Goal: Task Accomplishment & Management: Use online tool/utility

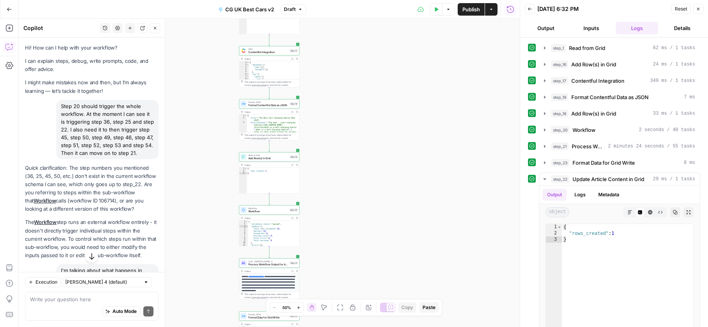
scroll to position [1364, 0]
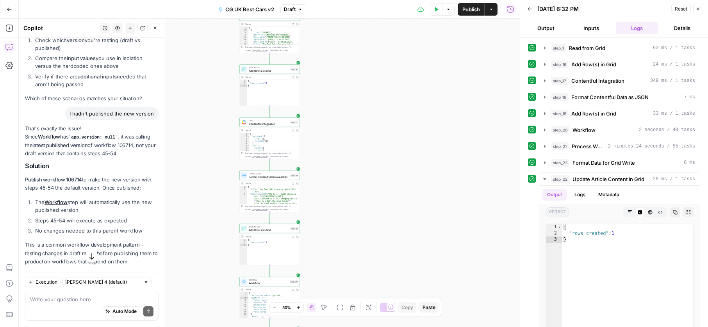
click at [192, 57] on div "Workflow Input Settings Inputs Read from Grid Read from Grid Step 1 Output Expa…" at bounding box center [269, 173] width 501 height 309
click at [468, 11] on span "Publish" at bounding box center [472, 9] width 18 height 8
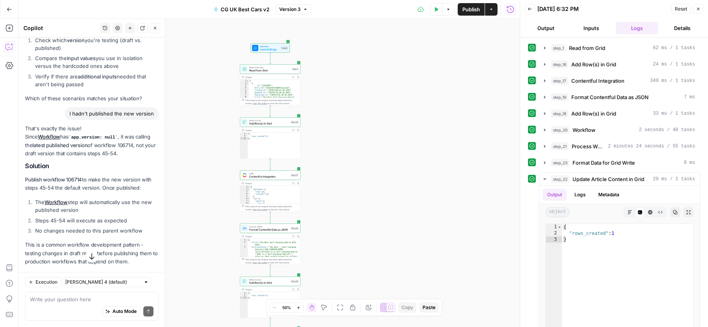
click at [273, 125] on span "Add Row(s) in Grid" at bounding box center [269, 124] width 40 height 4
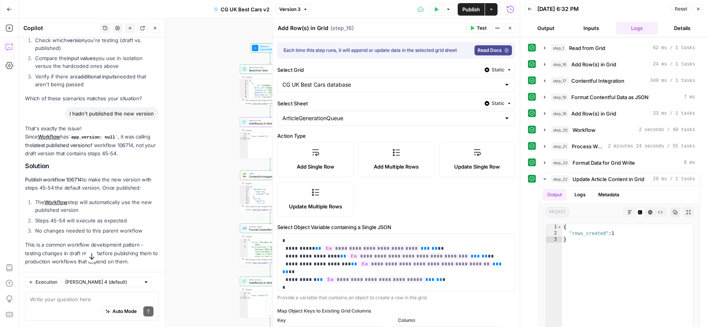
type input "title"
type input "author"
type input "articleContent"
type input "referencedVehicles"
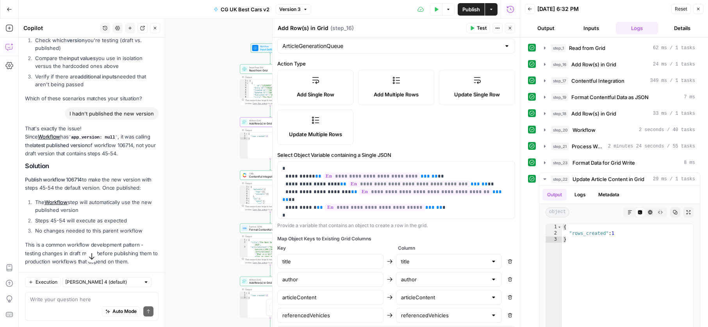
scroll to position [107, 0]
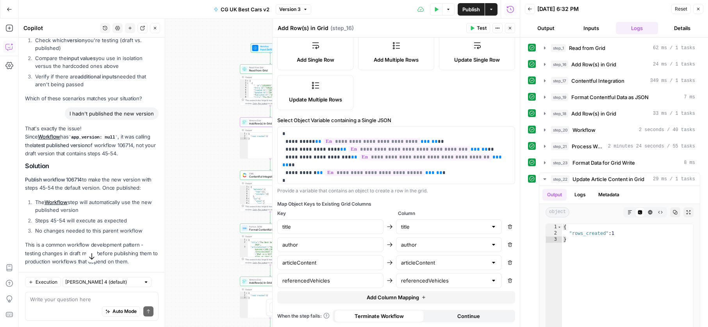
click at [222, 218] on div "Workflow Input Settings Inputs Read from Grid Read from Grid Step 1 Output Expa…" at bounding box center [269, 173] width 501 height 309
click at [510, 28] on icon "button" at bounding box center [510, 28] width 3 height 3
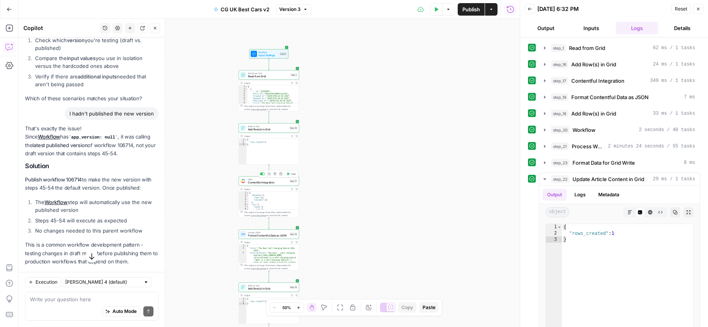
click at [263, 183] on span "Contentful Integration" at bounding box center [268, 183] width 40 height 4
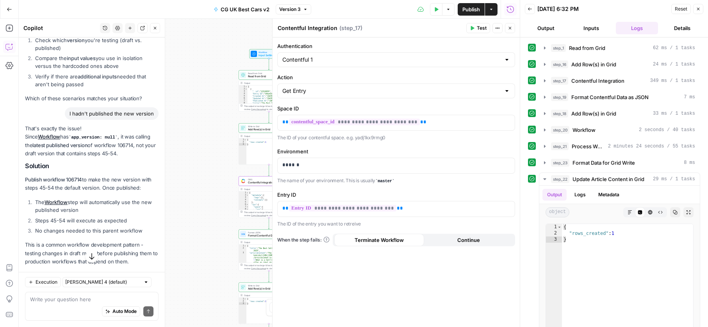
click at [216, 192] on div "Workflow Input Settings Inputs Read from Grid Read from Grid Step 1 Output Expa…" at bounding box center [269, 173] width 501 height 309
click at [252, 233] on span "Format JSON" at bounding box center [268, 232] width 40 height 3
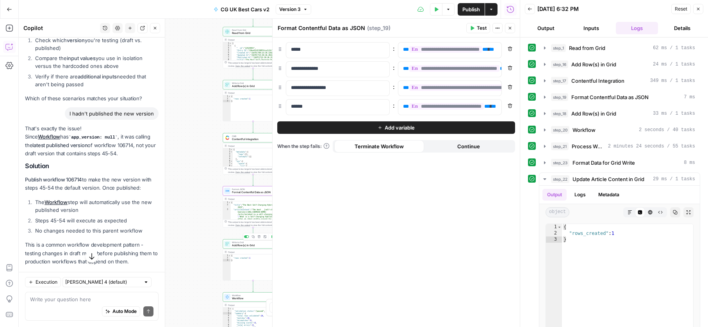
click at [243, 246] on span "Add Row(s) in Grid" at bounding box center [252, 246] width 40 height 4
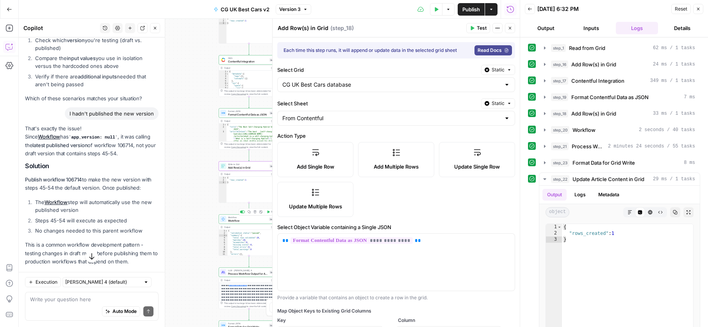
click at [232, 222] on span "Workflow" at bounding box center [247, 221] width 39 height 4
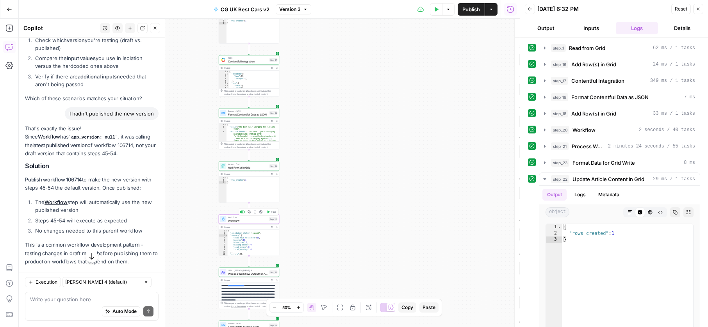
type textarea "Workflow"
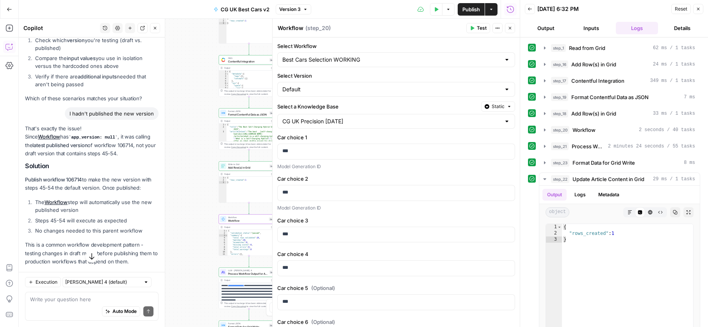
click at [210, 224] on div "Workflow Input Settings Inputs Read from Grid Read from Grid Step 1 Output Expa…" at bounding box center [269, 173] width 501 height 309
click at [12, 6] on button "Go Back" at bounding box center [9, 9] width 14 height 14
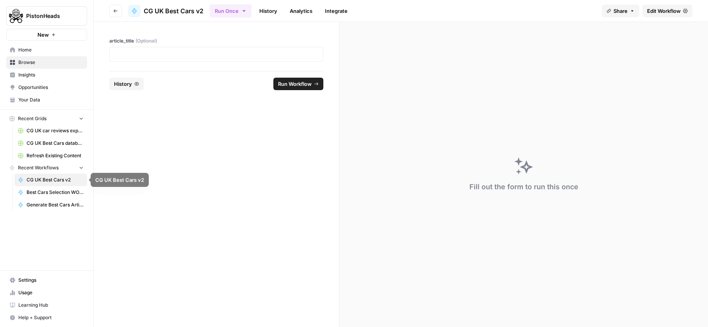
click at [60, 189] on span "Best Cars Selection WORKING" at bounding box center [55, 192] width 57 height 7
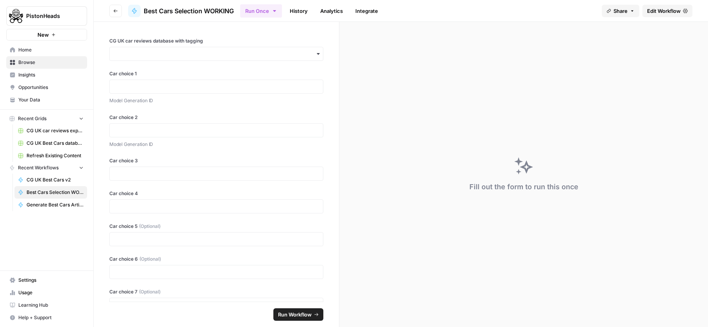
click at [670, 9] on span "Edit Workflow" at bounding box center [664, 11] width 34 height 8
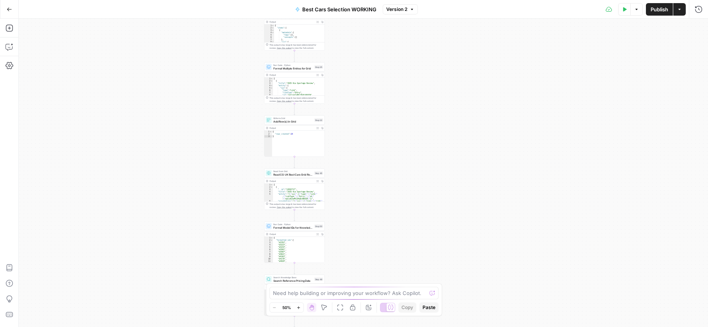
drag, startPoint x: 279, startPoint y: 116, endPoint x: 243, endPoint y: 346, distance: 232.6
click at [243, 327] on html "PistonHeads New Home Browse Insights Opportunities Your Data Recent Grids CG UK…" at bounding box center [354, 163] width 708 height 327
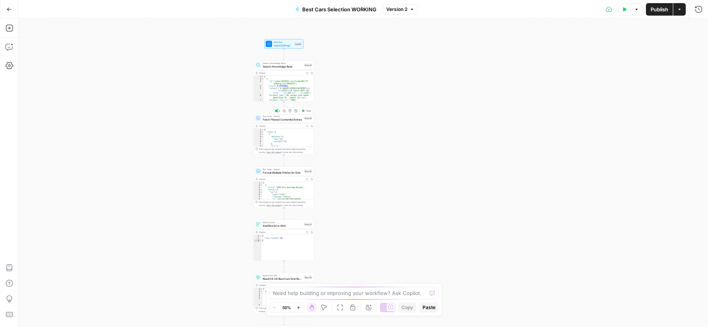
click at [279, 118] on span "Fetch Filtered Contentful Entries" at bounding box center [282, 120] width 39 height 4
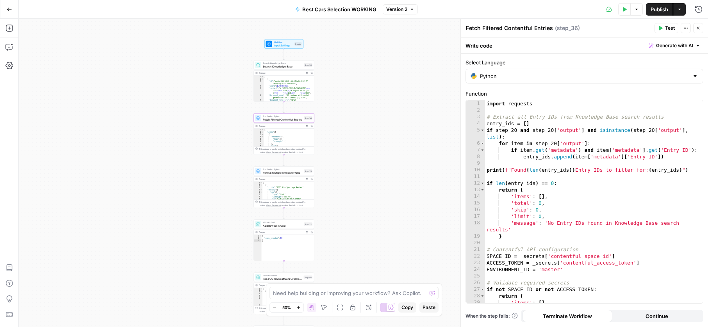
click at [279, 173] on span "Format Multiple Entries for Grid" at bounding box center [282, 173] width 39 height 4
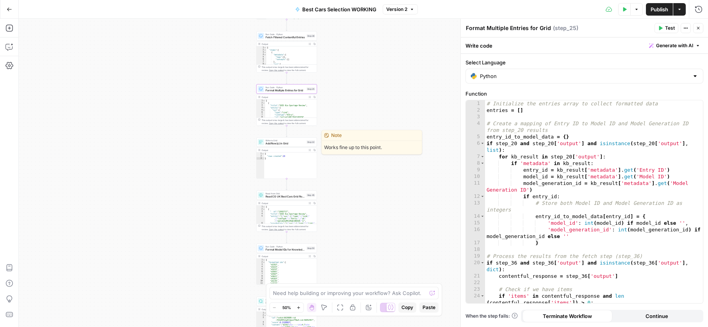
click at [273, 144] on span "Add Row(s) in Grid" at bounding box center [285, 144] width 39 height 4
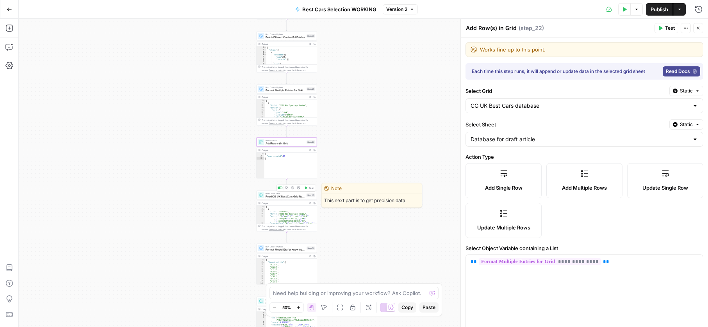
click at [279, 195] on span "Read CG UK Best Cars Grid Rows" at bounding box center [285, 197] width 39 height 4
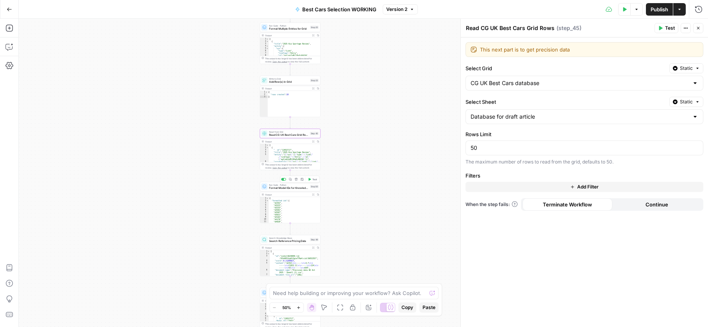
click at [284, 193] on div "Output" at bounding box center [287, 194] width 45 height 3
click at [295, 130] on span "Read from Grid" at bounding box center [288, 131] width 39 height 3
click at [275, 187] on span "Format Model IDs for Knowledge Base Lookup" at bounding box center [288, 188] width 39 height 4
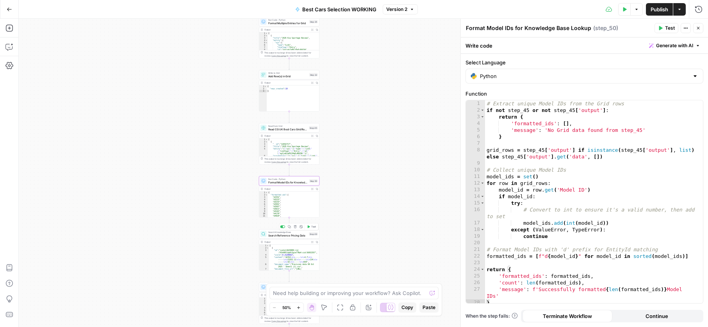
click at [285, 235] on span "Search Reference Pricing Data" at bounding box center [287, 236] width 39 height 4
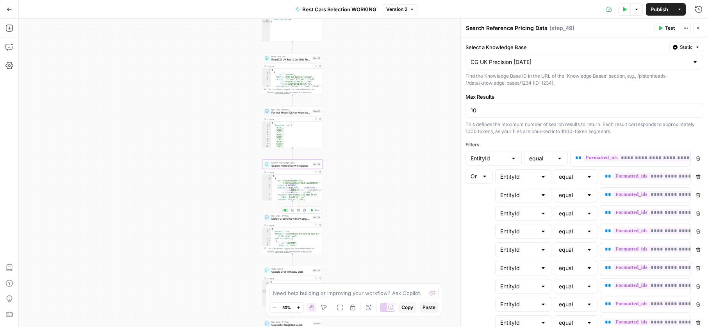
click at [282, 218] on span "Match Grid Rows with Pricing Data" at bounding box center [291, 219] width 39 height 4
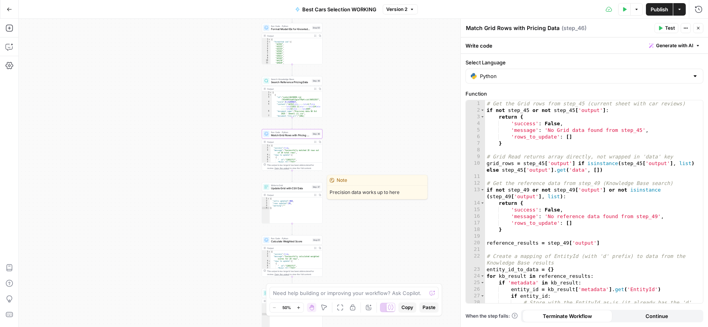
click at [280, 188] on span "Update Grid with CSV Data" at bounding box center [290, 189] width 39 height 4
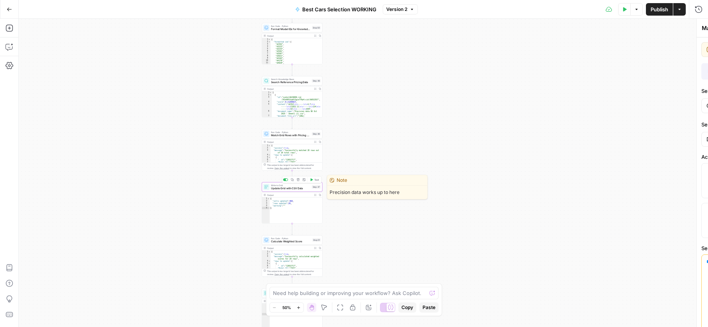
type textarea "Update Grid with CSV Data"
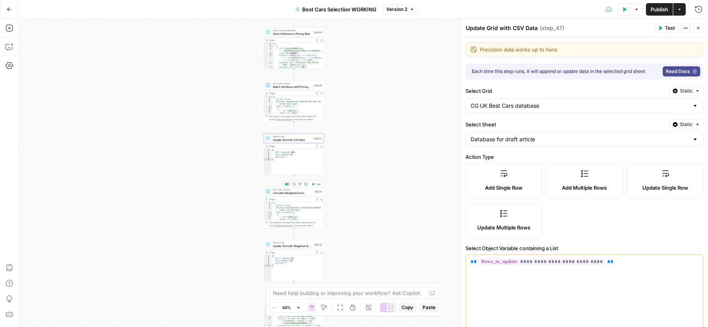
click at [283, 195] on span "Calculate Weighted Score" at bounding box center [293, 193] width 40 height 4
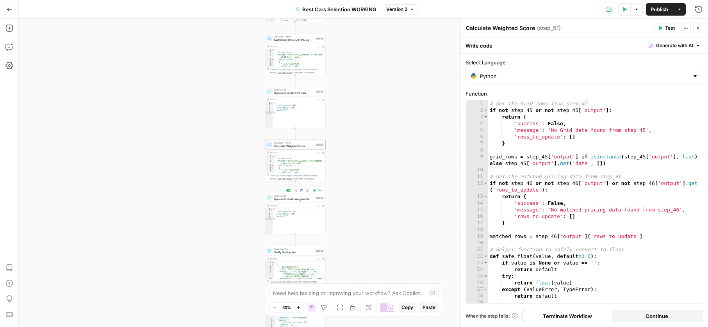
click at [284, 200] on span "Update Grid with Weighted Scores" at bounding box center [293, 199] width 39 height 4
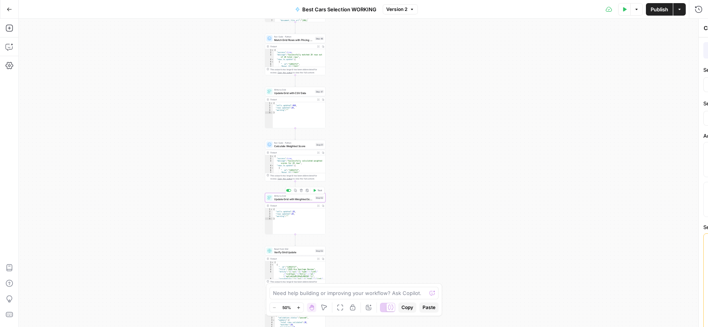
type textarea "Update Grid with Weighted Scores"
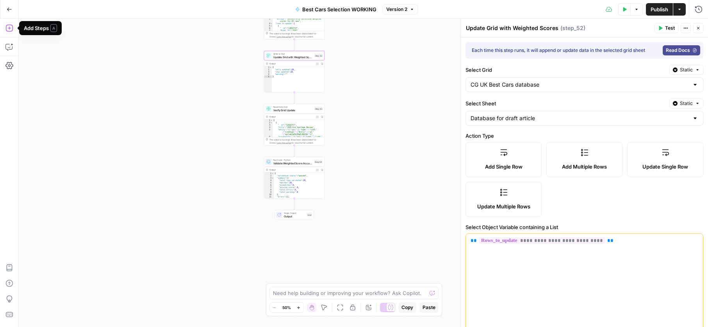
click at [10, 31] on icon "button" at bounding box center [8, 28] width 7 height 7
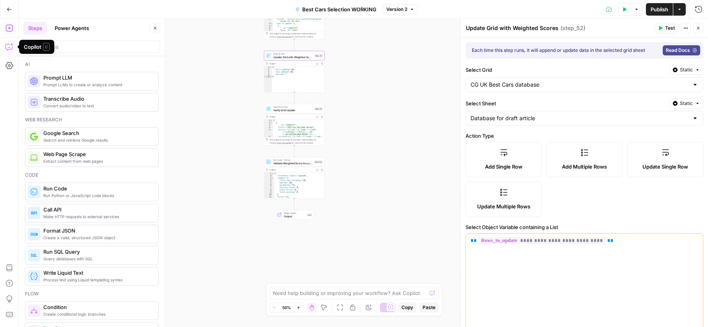
click at [6, 45] on icon "button" at bounding box center [9, 47] width 8 height 8
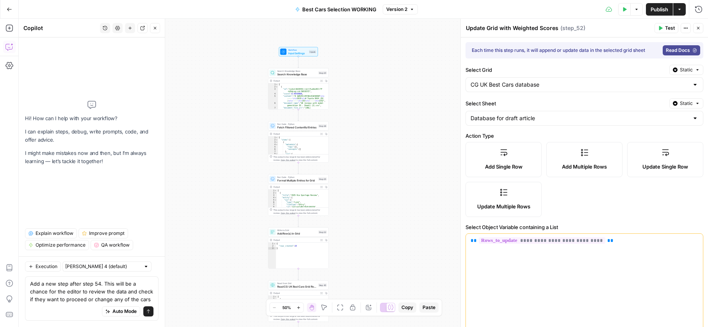
type textarea "Add a new step after step 54. This will be a chance for the editor to review th…"
click at [145, 311] on button "Send" at bounding box center [148, 312] width 10 height 10
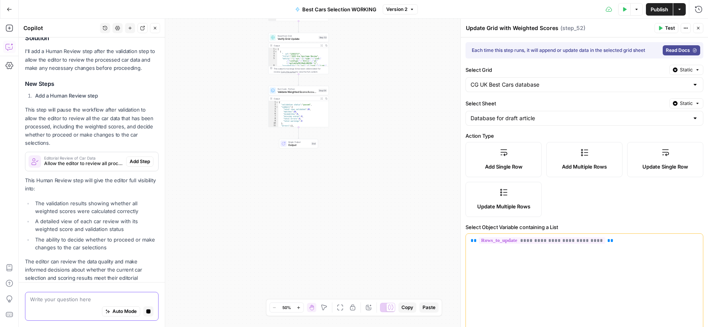
scroll to position [113, 0]
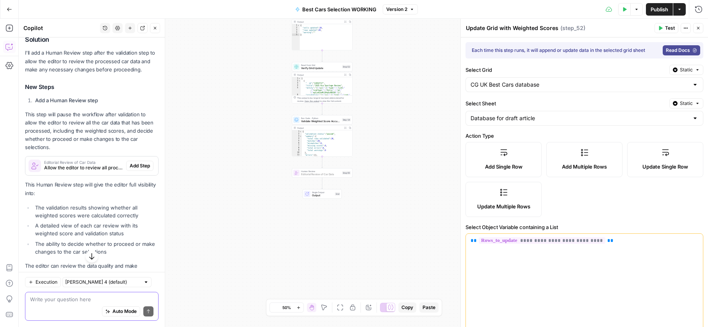
click at [142, 163] on span "Add Step" at bounding box center [140, 166] width 20 height 7
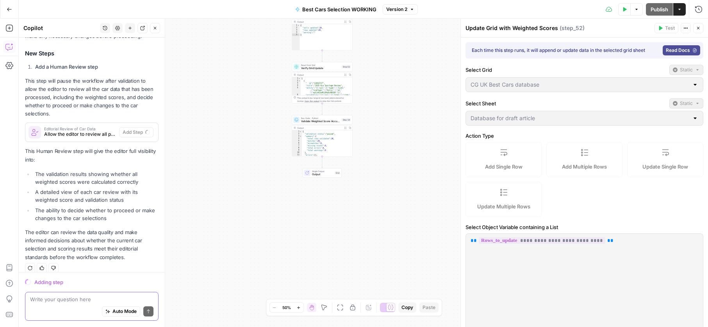
scroll to position [146, 0]
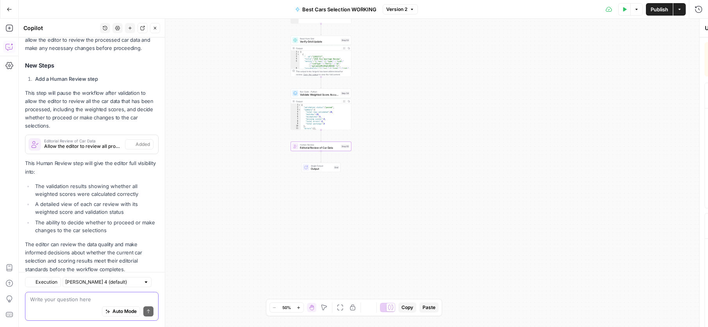
type textarea "Editorial Review of Car Data"
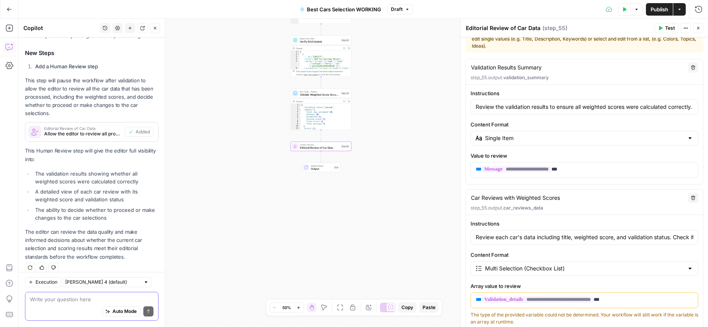
scroll to position [0, 0]
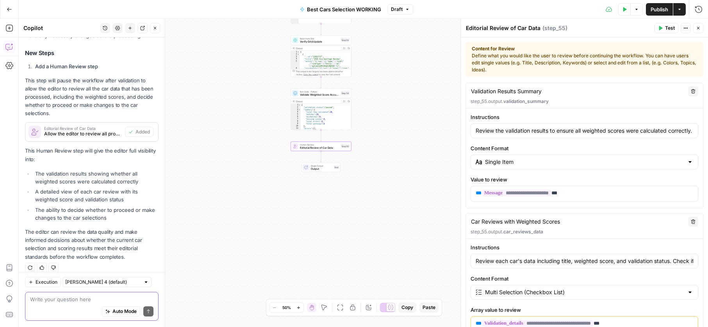
click at [669, 29] on span "Test" at bounding box center [670, 28] width 10 height 7
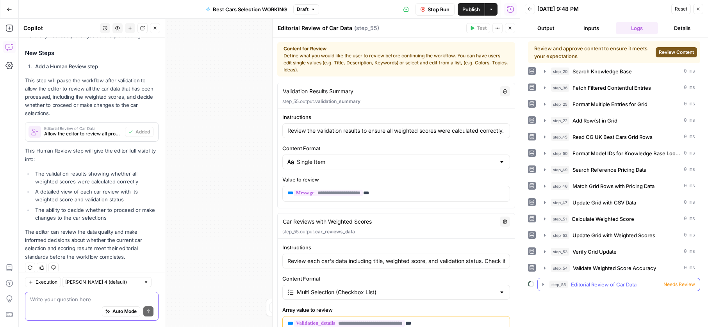
click at [540, 283] on icon "button" at bounding box center [543, 285] width 6 height 6
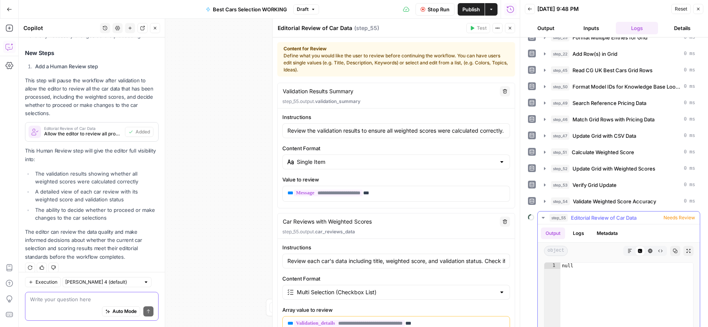
scroll to position [164, 0]
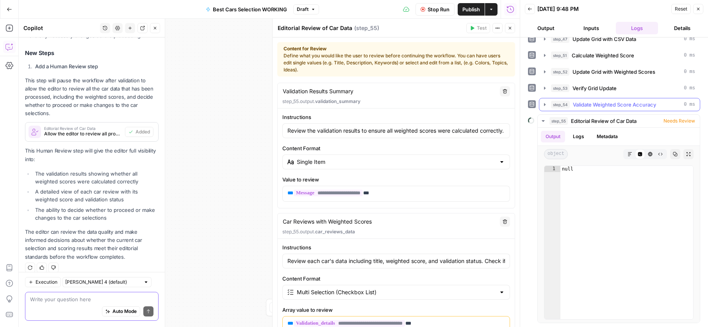
click at [542, 105] on icon "button" at bounding box center [545, 105] width 6 height 6
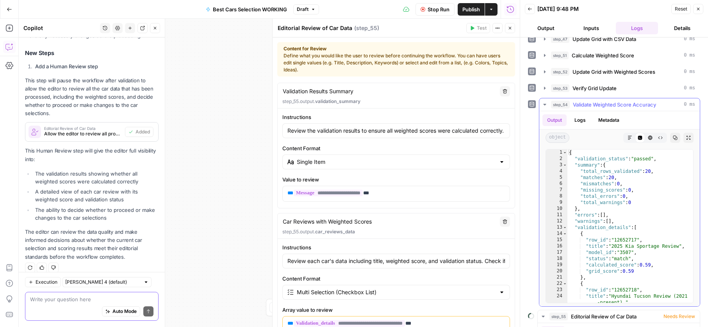
click at [542, 105] on icon "button" at bounding box center [545, 105] width 6 height 6
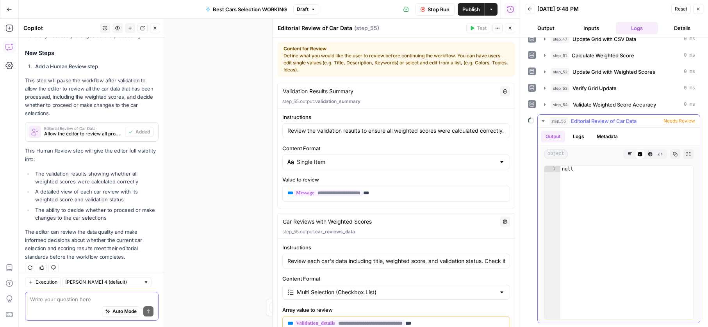
click at [544, 126] on button "step_55 Editorial Review of Car Data Needs Review" at bounding box center [619, 121] width 162 height 13
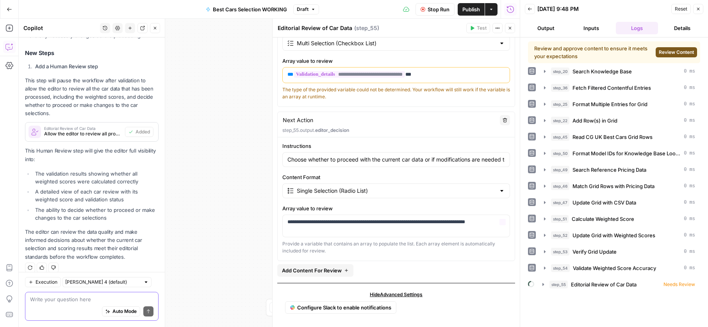
scroll to position [252, 0]
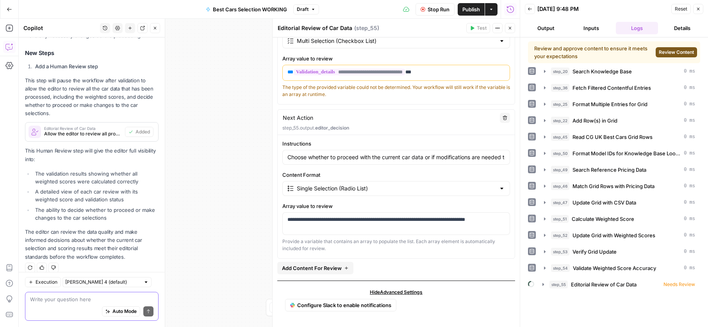
click at [660, 50] on span "Review Content" at bounding box center [676, 52] width 35 height 7
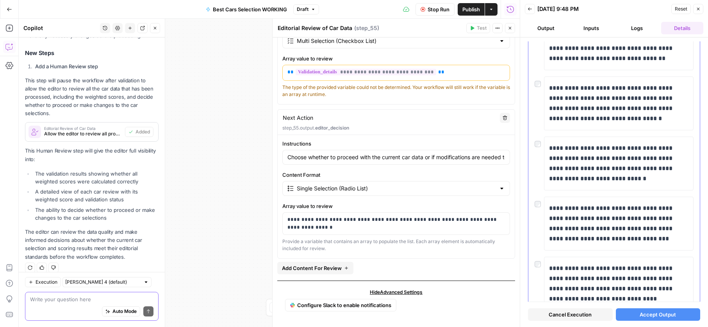
scroll to position [1244, 0]
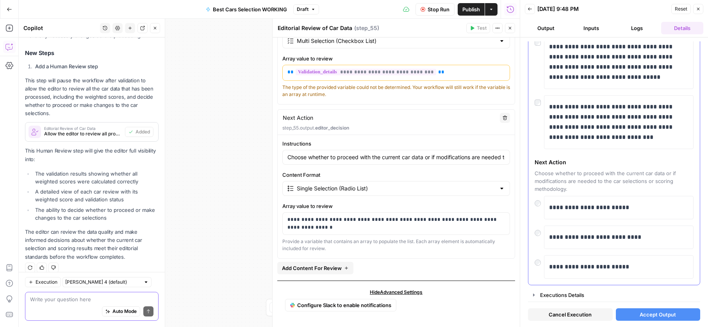
click at [536, 230] on div at bounding box center [539, 231] width 9 height 11
click at [582, 291] on button "Executions Details" at bounding box center [615, 295] width 172 height 13
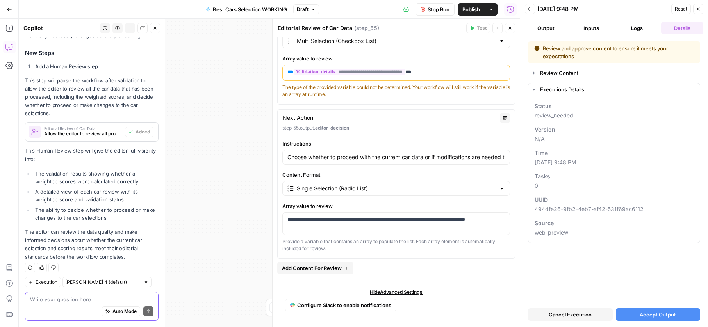
scroll to position [0, 0]
click at [628, 29] on button "Logs" at bounding box center [637, 28] width 42 height 13
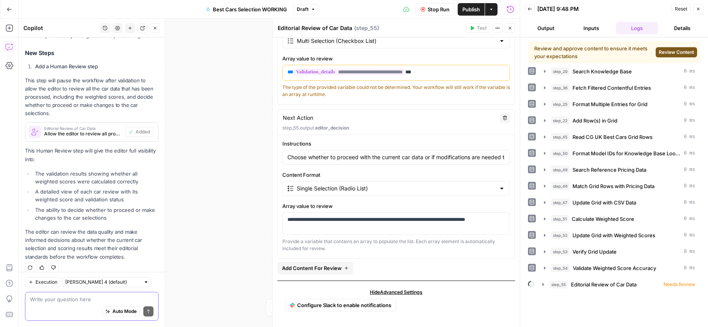
click at [592, 31] on button "Inputs" at bounding box center [591, 28] width 42 height 13
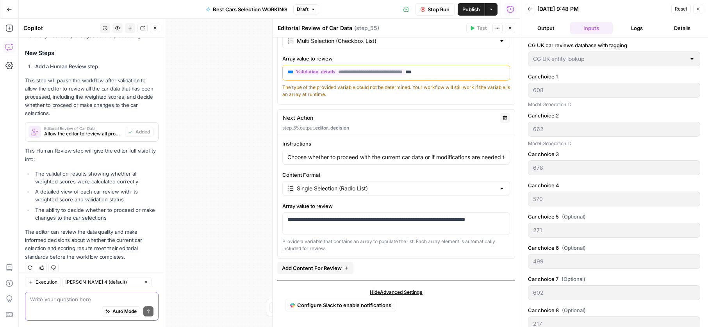
click at [556, 34] on header "Back 10/13/25 at 9:48 PM Reset Close Output Inputs Logs Details" at bounding box center [614, 19] width 188 height 38
click at [547, 30] on button "Output" at bounding box center [546, 28] width 42 height 13
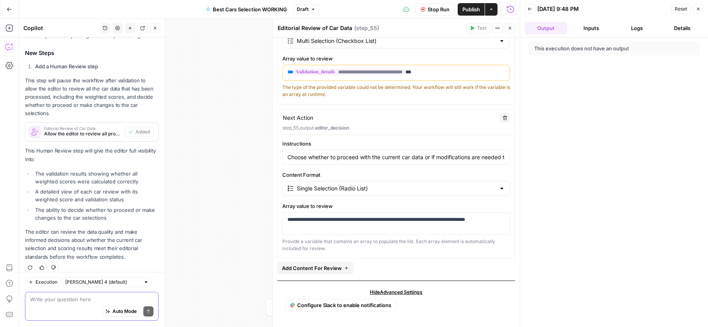
click at [584, 34] on header "Back 10/13/25 at 9:48 PM Reset Close Output Inputs Logs Details" at bounding box center [614, 19] width 188 height 38
click at [585, 32] on button "Inputs" at bounding box center [591, 28] width 42 height 13
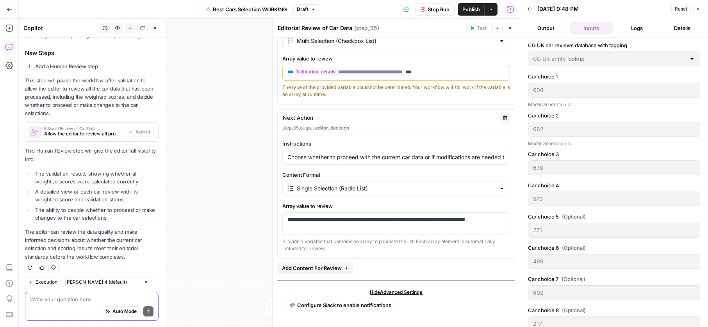
click at [670, 36] on header "Back 10/13/25 at 9:48 PM Reset Close Output Inputs Logs Details" at bounding box center [614, 19] width 188 height 38
click at [679, 32] on button "Details" at bounding box center [682, 28] width 42 height 13
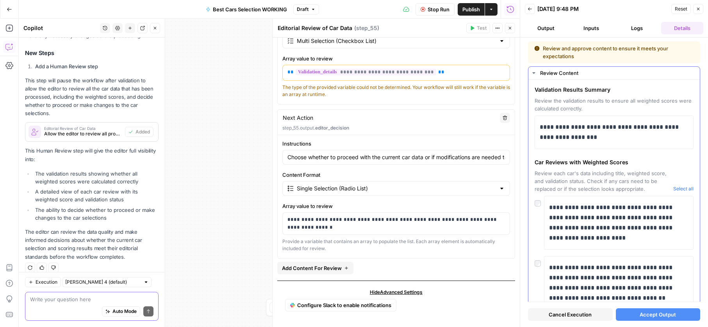
click at [683, 186] on button "Select all" at bounding box center [683, 189] width 20 height 8
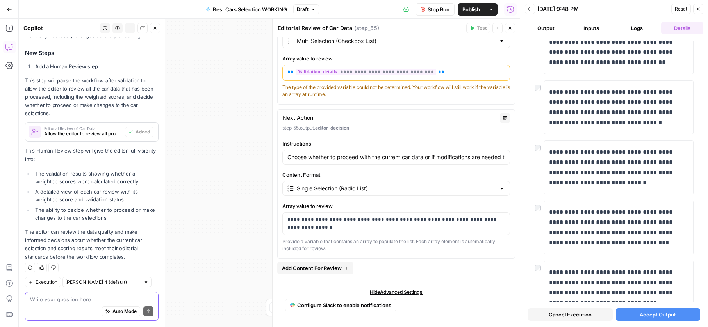
scroll to position [1244, 0]
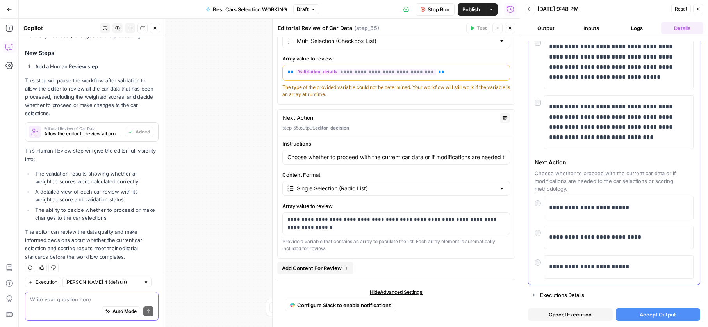
click at [539, 236] on div at bounding box center [539, 231] width 9 height 11
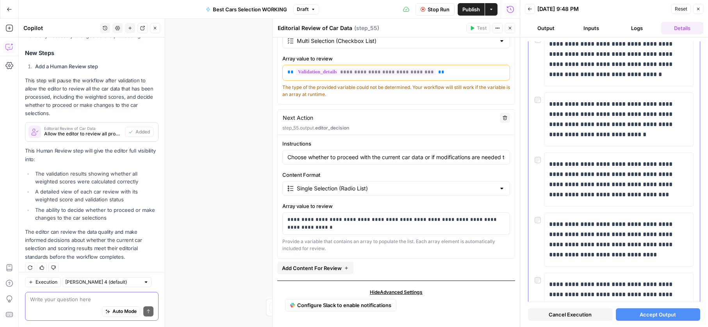
scroll to position [0, 0]
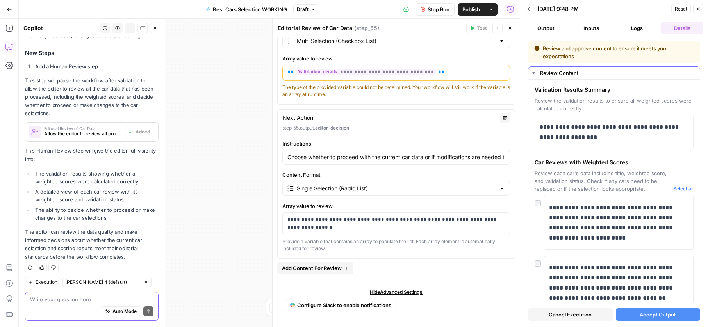
click at [682, 189] on button "Select all" at bounding box center [683, 189] width 20 height 8
click at [540, 207] on div "**********" at bounding box center [614, 223] width 159 height 54
click at [542, 266] on div at bounding box center [539, 261] width 9 height 11
click at [541, 266] on div at bounding box center [539, 261] width 9 height 11
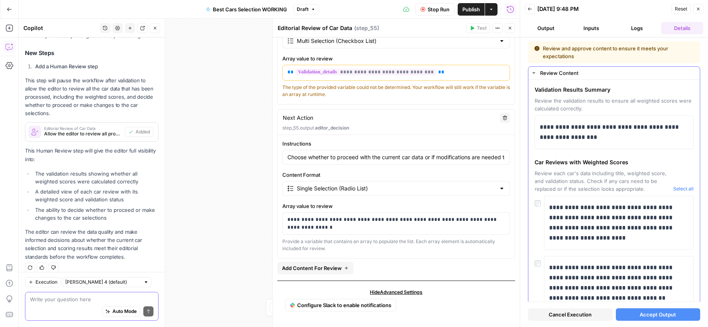
click at [541, 266] on div at bounding box center [539, 261] width 9 height 11
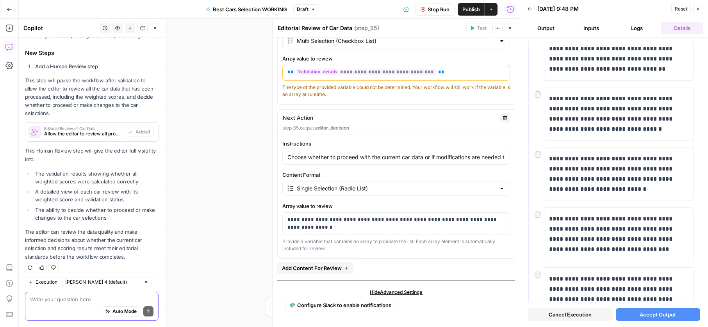
scroll to position [230, 0]
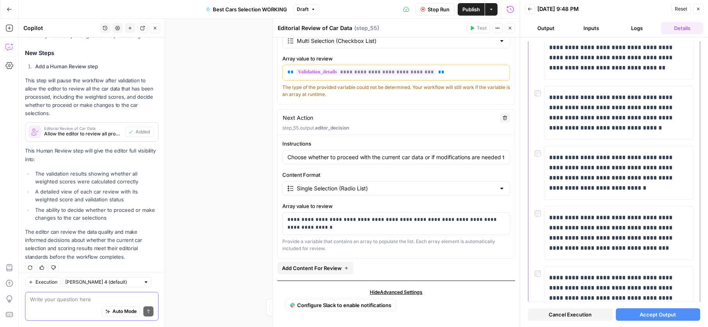
click at [538, 139] on div "**********" at bounding box center [614, 113] width 159 height 54
click at [538, 149] on div at bounding box center [539, 151] width 9 height 11
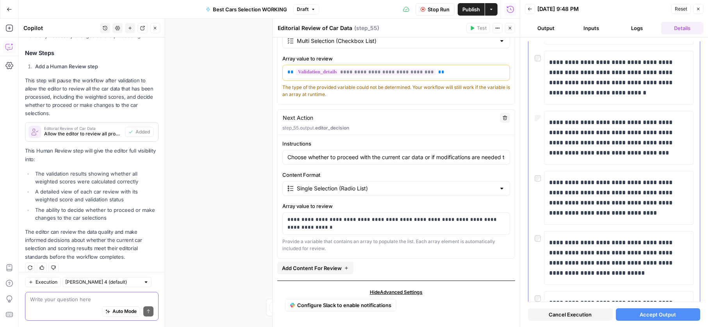
scroll to position [934, 0]
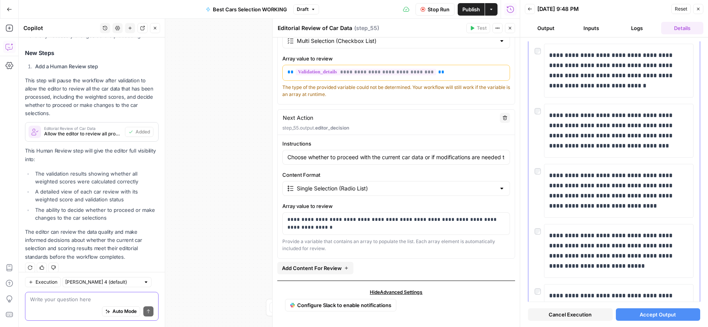
click at [537, 227] on div at bounding box center [539, 229] width 9 height 11
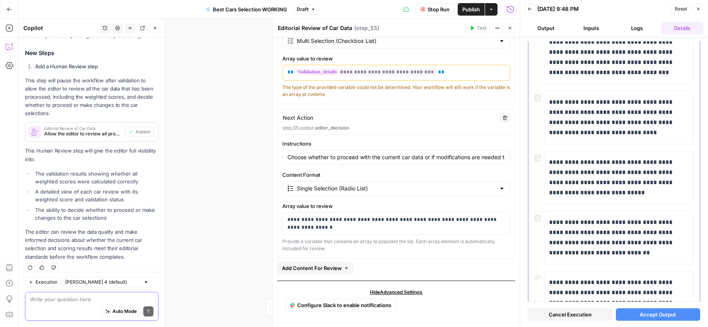
scroll to position [1244, 0]
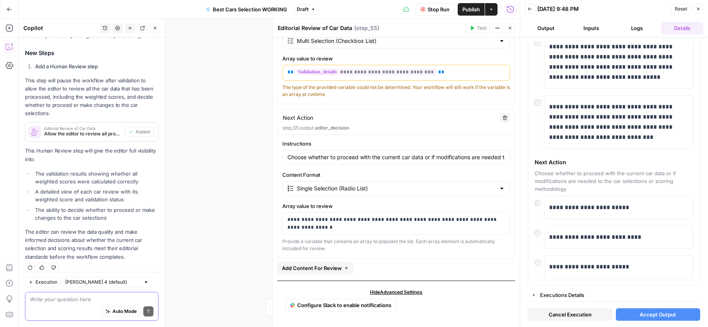
click at [645, 318] on span "Accept Output" at bounding box center [658, 315] width 36 height 8
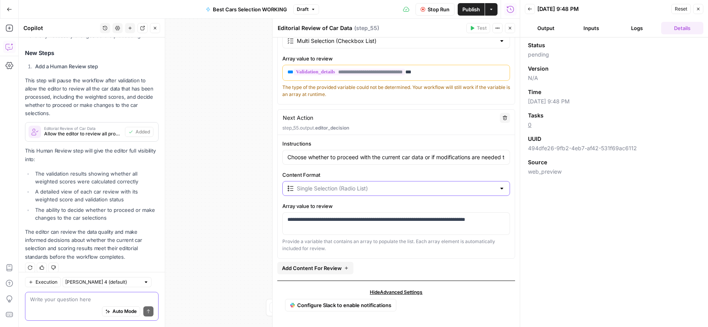
click at [314, 192] on input "Content Format" at bounding box center [396, 189] width 199 height 8
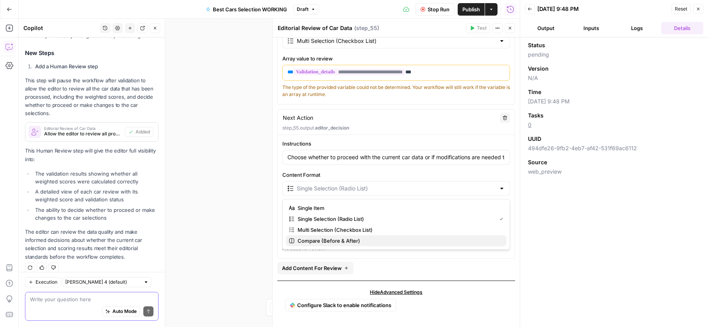
click at [318, 237] on span "Compare (Before & After)" at bounding box center [399, 241] width 203 height 8
type textarea "Next Action"
type input "Choose whether to proceed with the current car data or if modifications are nee…"
type input "Compare (Before & After)"
type textarea "Next Action"
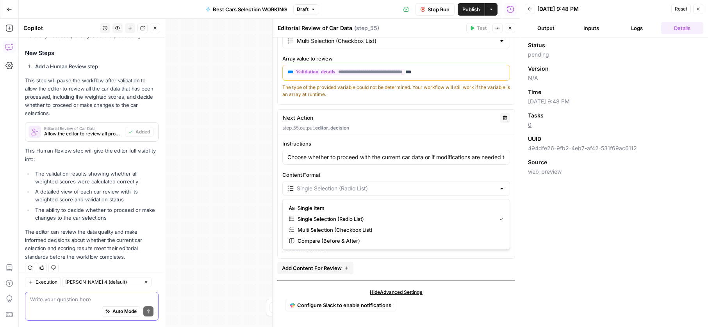
type input "Choose whether to proceed with the current car data or if modifications are nee…"
type input "Compare (Before & After)"
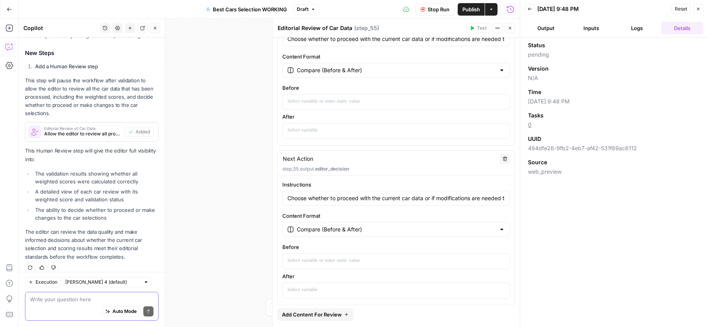
scroll to position [281, 0]
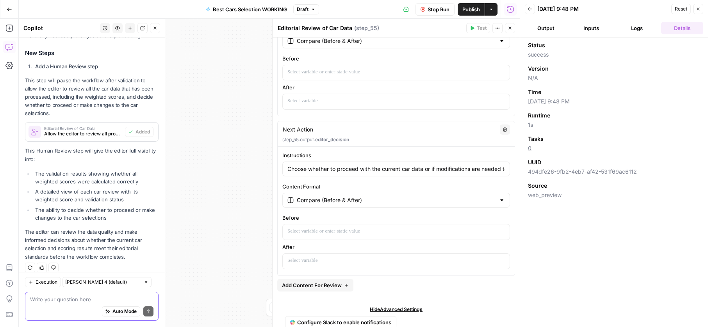
click at [318, 206] on div "Compare (Before & After)" at bounding box center [396, 200] width 228 height 15
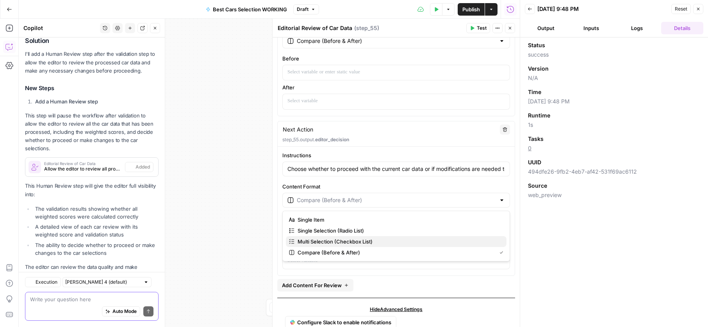
scroll to position [159, 0]
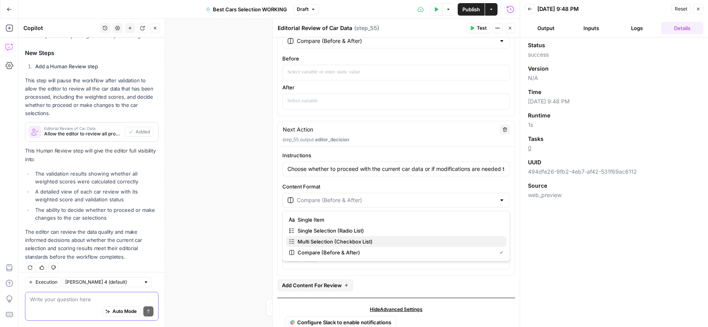
click at [315, 239] on span "Multi Selection (Checkbox List)" at bounding box center [399, 242] width 203 height 8
type input "Multi Selection (Checkbox List)"
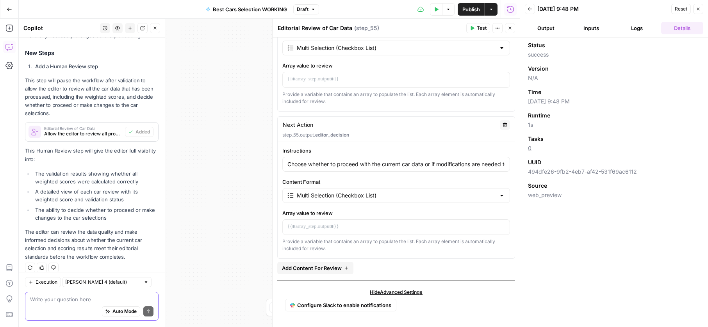
click at [316, 199] on div "Multi Selection (Checkbox List)" at bounding box center [396, 195] width 228 height 15
click at [266, 215] on div "Workflow Input Settings Inputs Search Knowledge Base Search Knowledge Base Step…" at bounding box center [269, 173] width 501 height 309
click at [484, 29] on span "Test" at bounding box center [482, 28] width 10 height 7
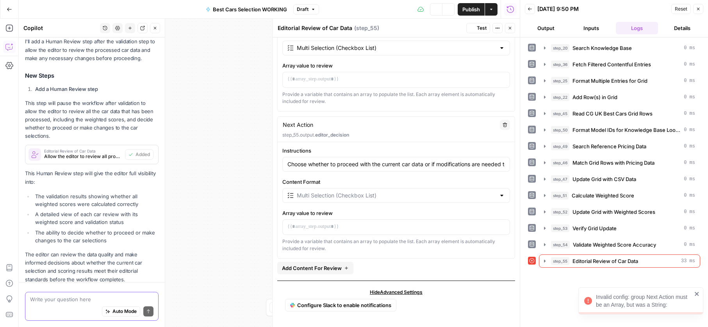
scroll to position [159, 0]
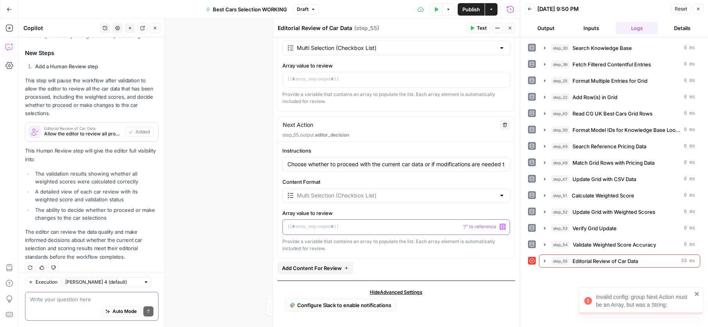
click at [311, 222] on div at bounding box center [396, 227] width 227 height 15
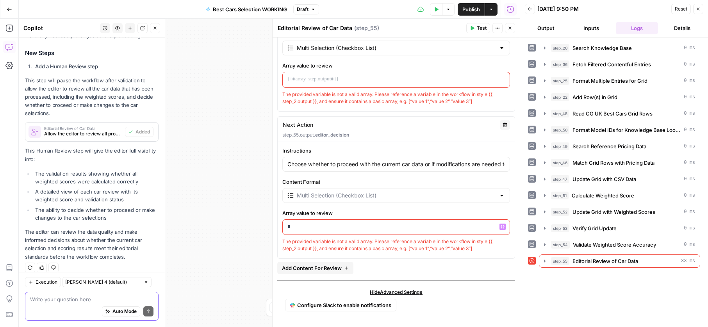
drag, startPoint x: 209, startPoint y: 118, endPoint x: 201, endPoint y: 112, distance: 10.1
click at [201, 112] on div "Workflow Input Settings Inputs Search Knowledge Base Search Knowledge Base Step…" at bounding box center [269, 173] width 501 height 309
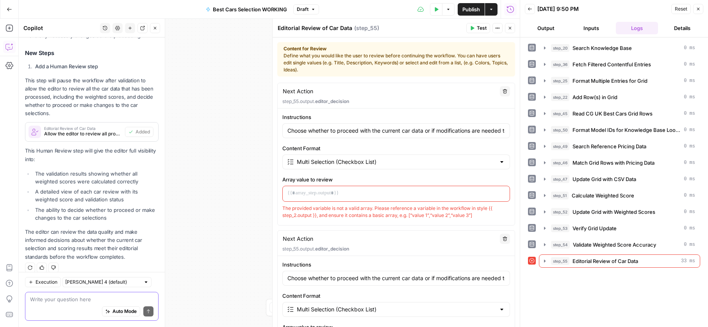
scroll to position [0, 0]
drag, startPoint x: 230, startPoint y: 190, endPoint x: 197, endPoint y: 146, distance: 55.0
click at [196, 145] on div "Workflow Input Settings Inputs Search Knowledge Base Search Knowledge Base Step…" at bounding box center [269, 173] width 501 height 309
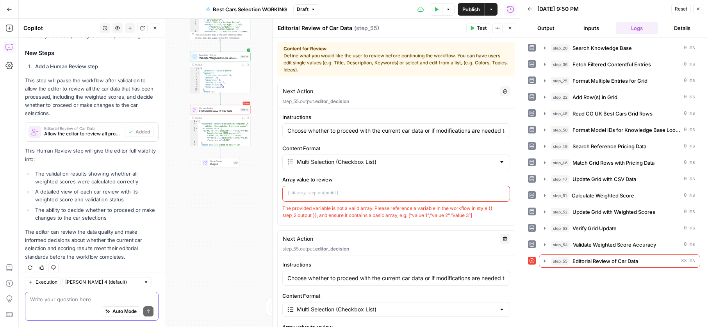
drag, startPoint x: 245, startPoint y: 193, endPoint x: 175, endPoint y: 227, distance: 77.1
click at [174, 227] on div "Workflow Input Settings Inputs Search Knowledge Base Search Knowledge Base Step…" at bounding box center [269, 173] width 501 height 309
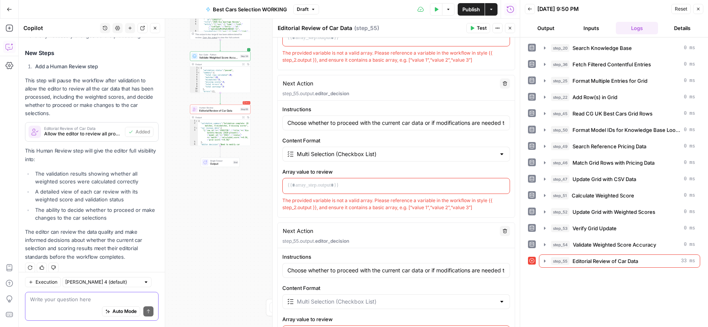
scroll to position [155, 0]
click at [336, 151] on input "Content Format" at bounding box center [396, 155] width 199 height 8
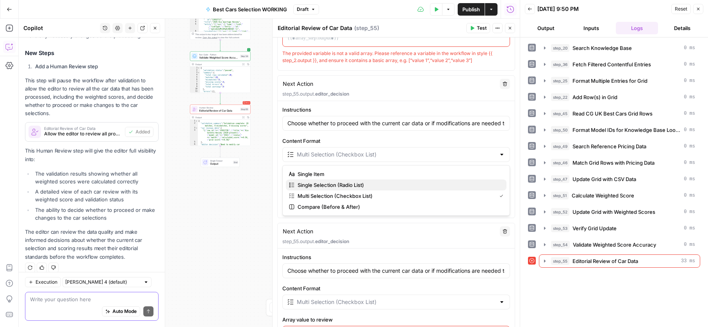
click at [339, 183] on span "Single Selection (Radio List)" at bounding box center [399, 185] width 203 height 8
type input "Single Selection (Radio List)"
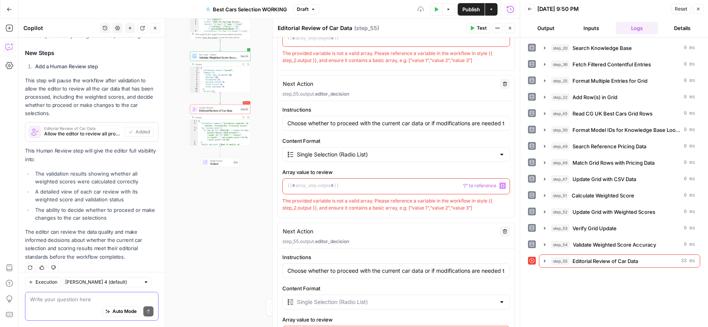
click at [338, 161] on div "Single Selection (Radio List)" at bounding box center [396, 154] width 228 height 15
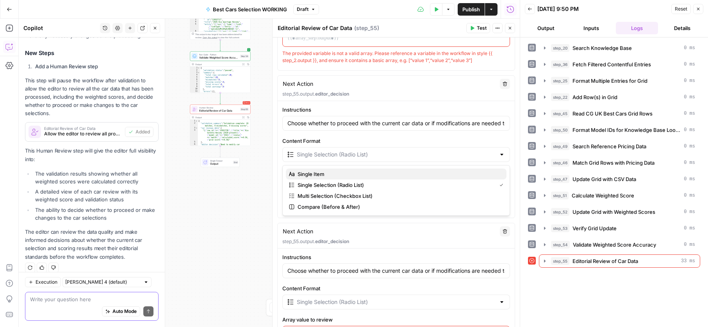
click at [308, 175] on span "Single Item" at bounding box center [399, 174] width 203 height 8
type input "Single Item"
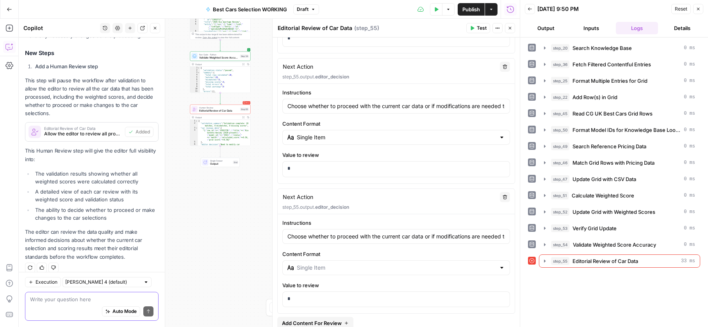
click at [311, 143] on div "Single Item" at bounding box center [396, 137] width 228 height 15
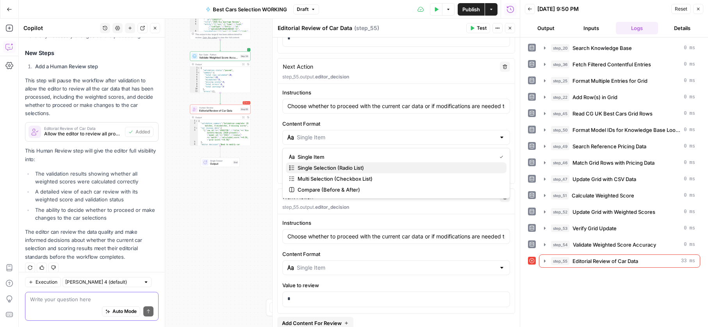
click at [314, 165] on span "Single Selection (Radio List)" at bounding box center [399, 168] width 203 height 8
type input "Single Selection (Radio List)"
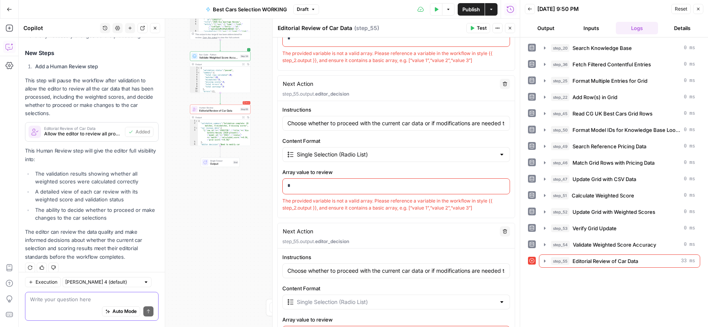
click at [248, 200] on div "Workflow Input Settings Inputs Search Knowledge Base Search Knowledge Base Step…" at bounding box center [269, 173] width 501 height 309
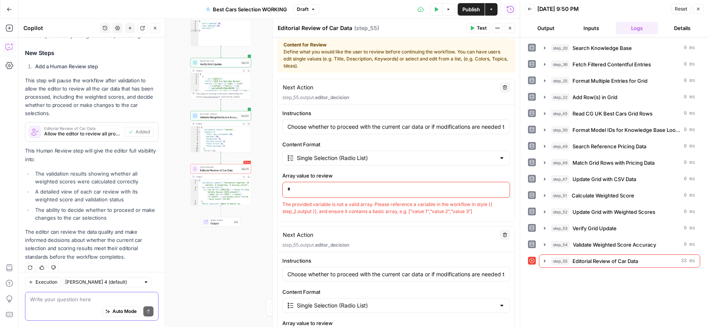
scroll to position [0, 0]
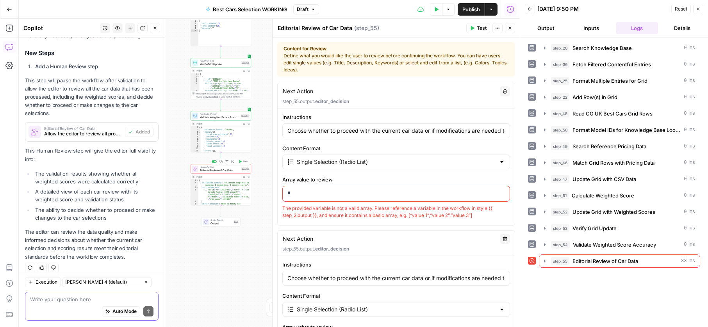
type textarea "**********"
click at [210, 193] on div "{ "validation_summary" : "Validation complete: 20 matches, 0 mismatches, 0 miss…" at bounding box center [224, 195] width 53 height 31
click at [208, 169] on span "Editorial Review of Car Data" at bounding box center [219, 170] width 39 height 4
click at [426, 209] on div "The provided variable is not a valid array. Please reference a variable in the …" at bounding box center [396, 212] width 228 height 14
click at [426, 203] on div "Array value to review * The provided variable is not a valid array. Please refe…" at bounding box center [396, 197] width 228 height 43
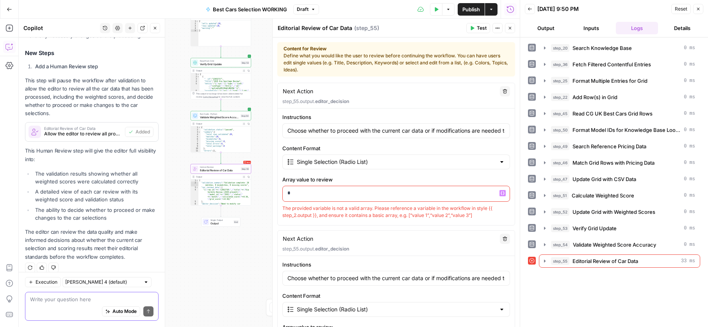
click at [428, 197] on div "*" at bounding box center [396, 193] width 227 height 15
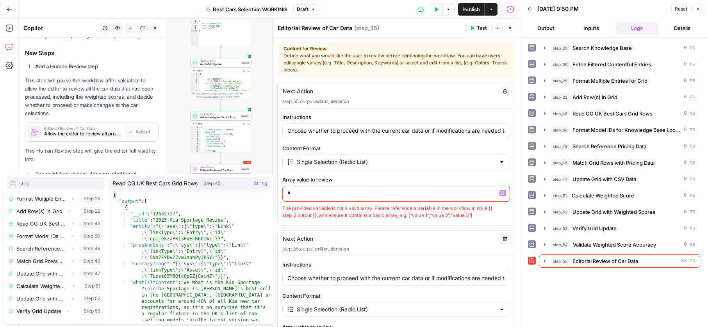
scroll to position [46, 0]
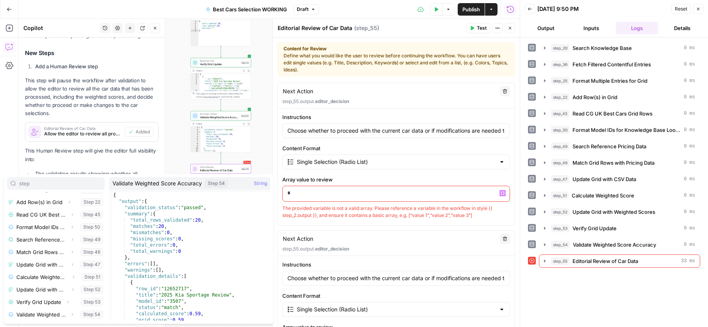
type input "step"
click at [36, 317] on button "Select variable Validate Weighted Score Accuracy" at bounding box center [56, 315] width 98 height 13
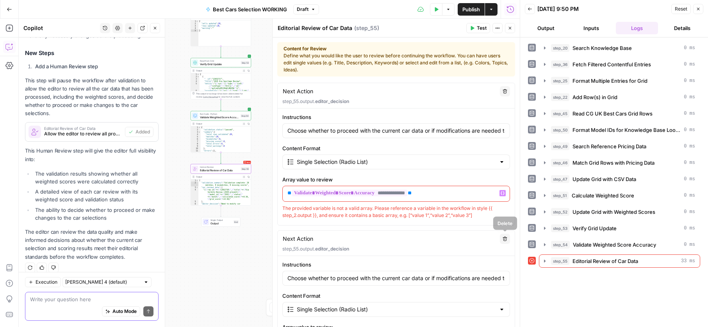
click at [506, 239] on icon "button" at bounding box center [505, 239] width 4 height 4
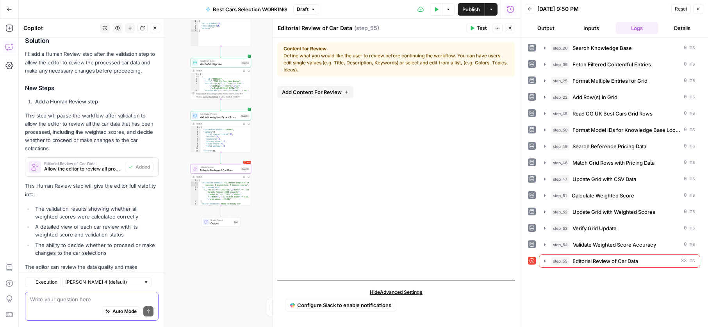
scroll to position [159, 0]
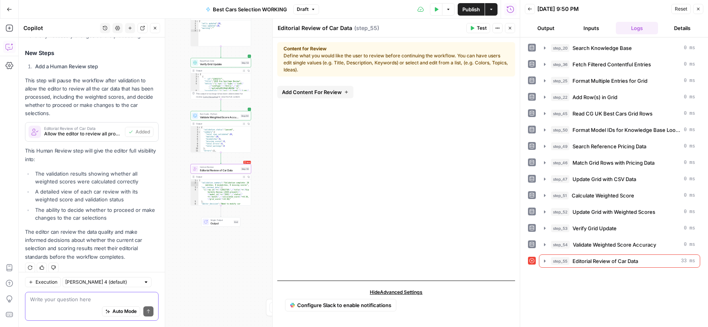
click at [405, 146] on div "Add Content For Review" at bounding box center [396, 179] width 238 height 192
click at [337, 93] on span "Add Content For Review" at bounding box center [312, 92] width 60 height 8
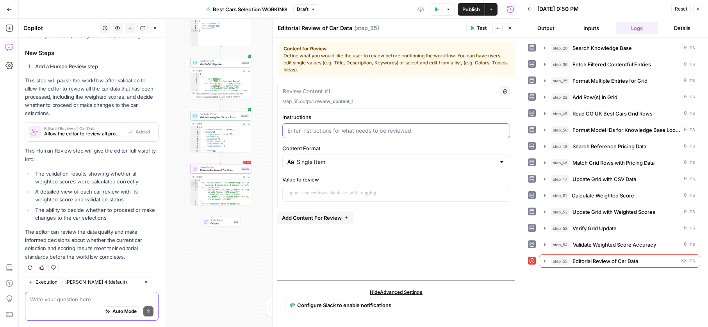
click at [328, 129] on input "Instructions" at bounding box center [397, 131] width 218 height 8
type input "Check weighted scores make sense. Swap any cars if needed."
click at [314, 192] on p at bounding box center [397, 193] width 218 height 8
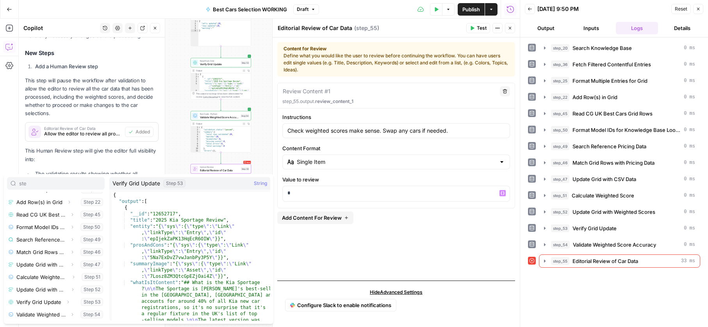
scroll to position [46, 0]
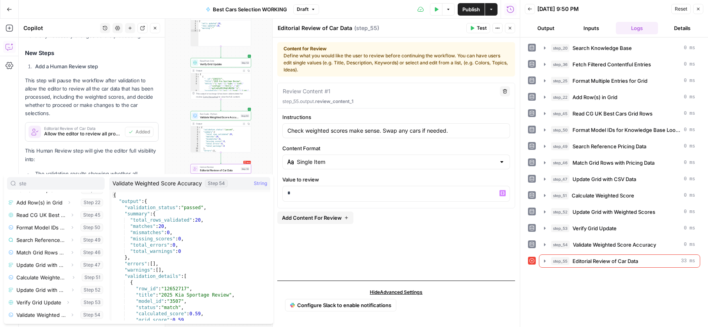
type input "ste"
click at [48, 316] on button "Select variable Validate Weighted Score Accuracy" at bounding box center [56, 315] width 98 height 13
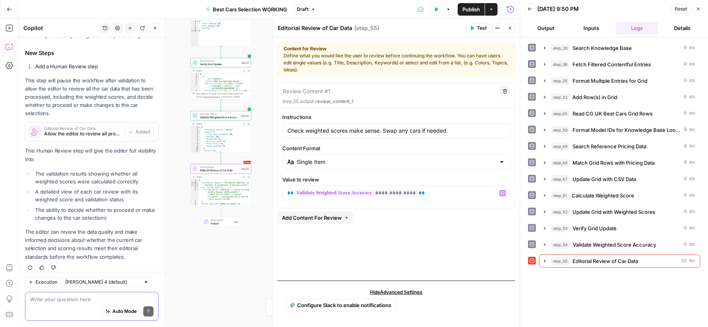
click at [477, 26] on span "Test" at bounding box center [482, 28] width 10 height 7
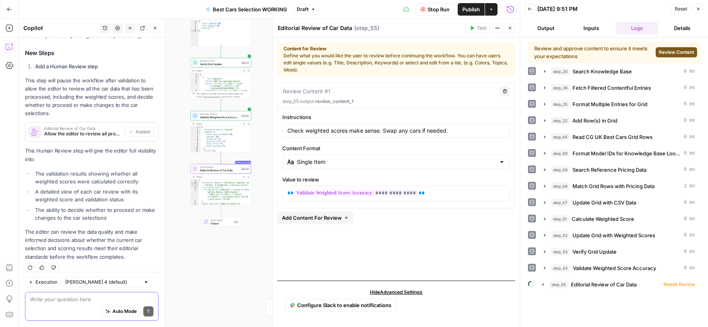
click at [683, 48] on button "Review Content" at bounding box center [676, 52] width 41 height 10
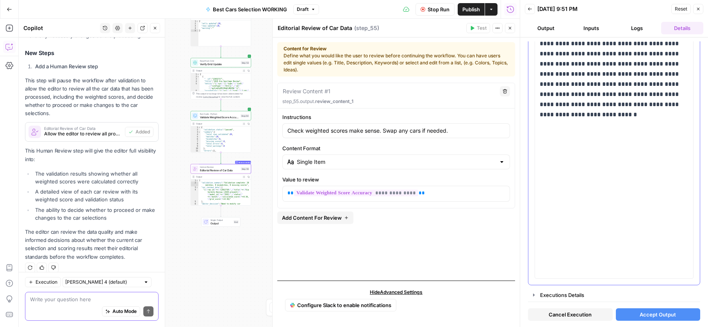
scroll to position [0, 0]
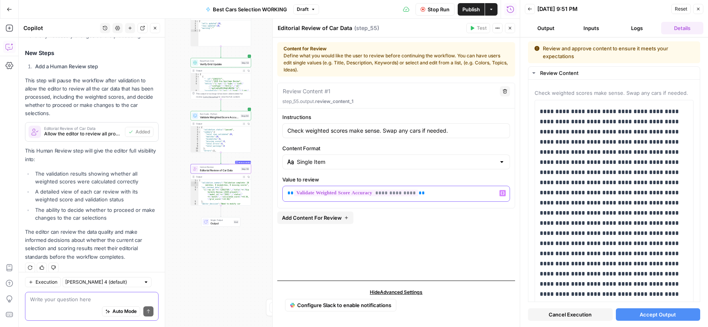
click at [457, 199] on div "**********" at bounding box center [396, 193] width 227 height 15
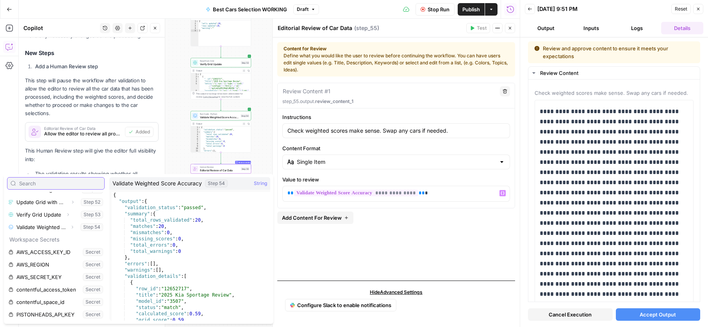
scroll to position [236, 0]
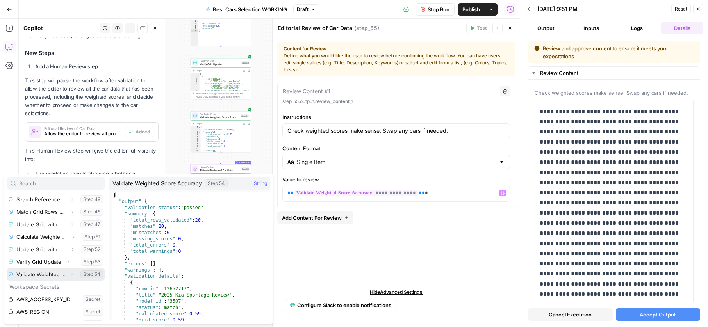
click at [73, 273] on icon "button" at bounding box center [72, 274] width 5 height 5
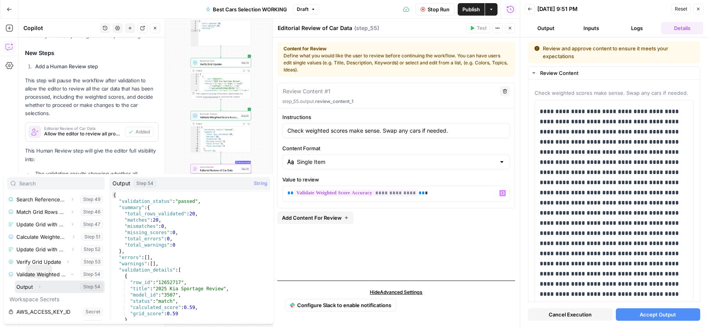
click at [43, 288] on button "Expand" at bounding box center [39, 287] width 10 height 10
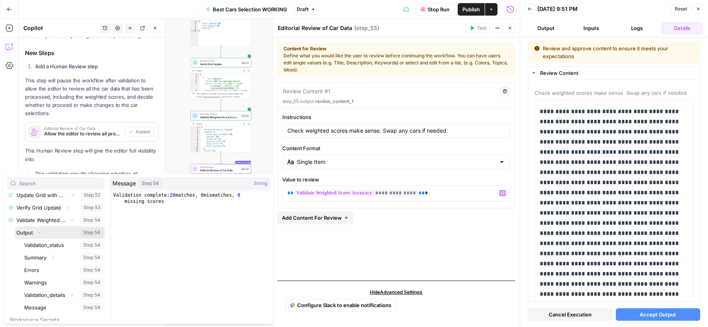
scroll to position [334, 0]
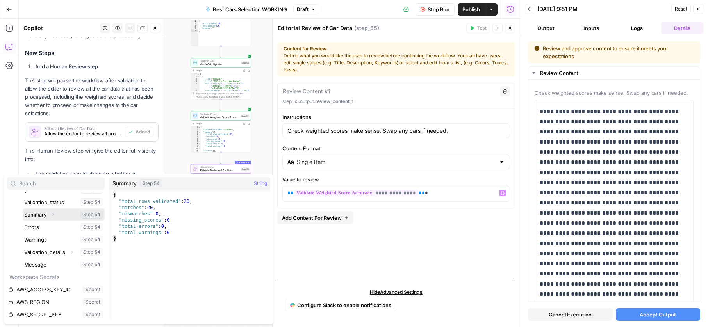
click at [53, 213] on icon "button" at bounding box center [53, 215] width 5 height 5
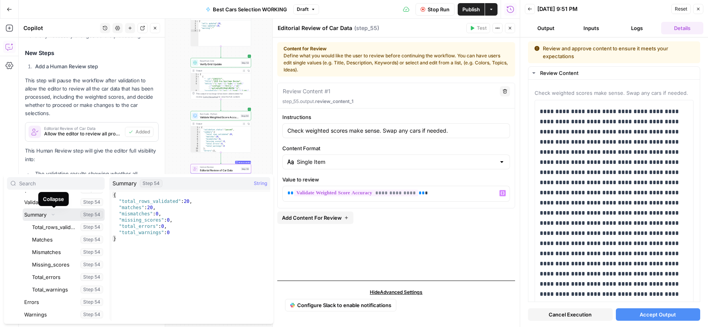
click at [55, 215] on span "Collapse" at bounding box center [55, 215] width 0 height 0
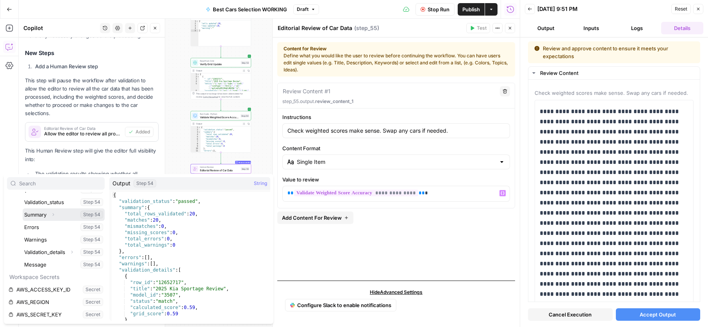
scroll to position [298, 0]
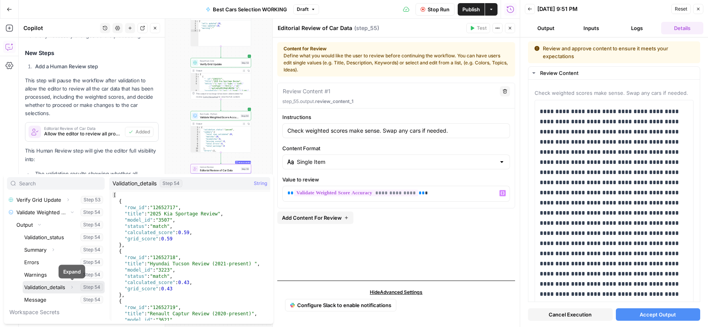
click at [73, 288] on icon "button" at bounding box center [72, 287] width 5 height 5
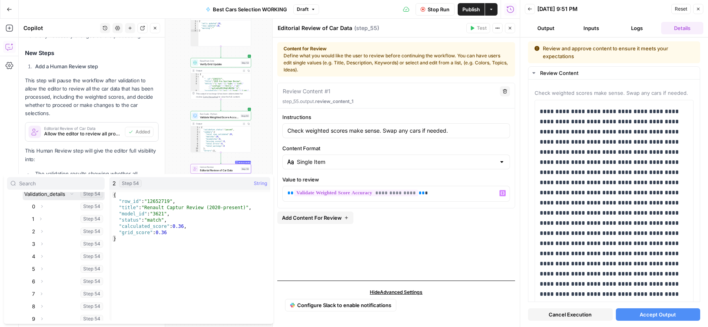
scroll to position [370, 0]
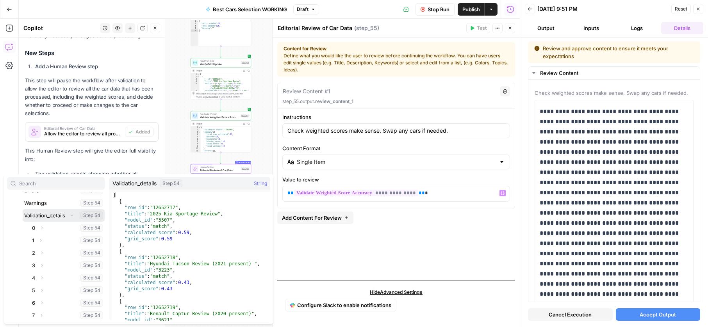
click at [56, 216] on button "Select variable Validation_details" at bounding box center [64, 215] width 82 height 13
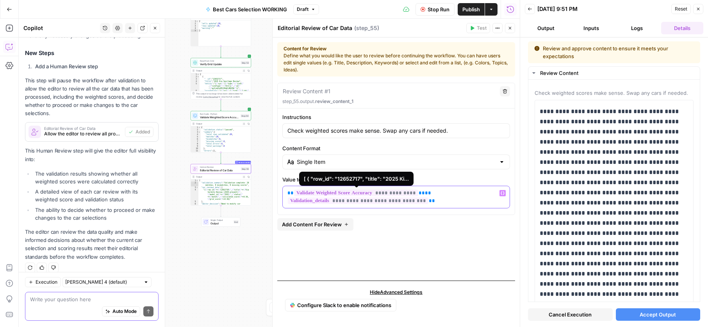
click at [436, 196] on p "**********" at bounding box center [397, 197] width 218 height 16
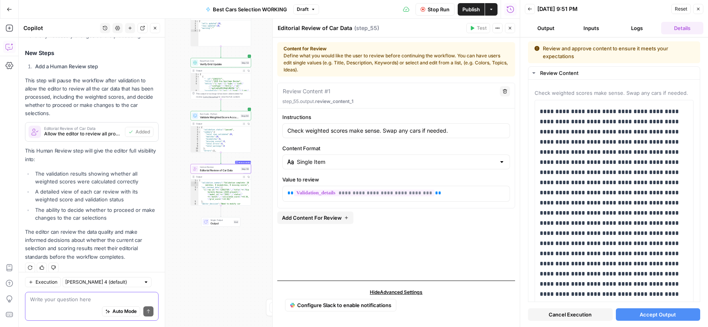
click at [441, 42] on div "Content for Review Define what you would like the user to review before continu…" at bounding box center [396, 59] width 238 height 34
click at [427, 229] on div "**********" at bounding box center [396, 179] width 238 height 192
click at [598, 310] on button "Cancel Execution" at bounding box center [570, 315] width 85 height 13
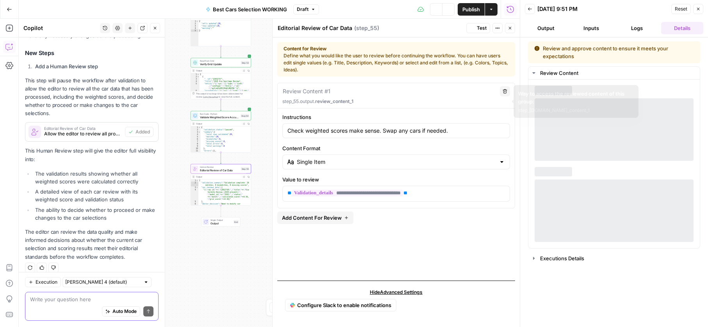
click at [479, 32] on button "Test" at bounding box center [478, 28] width 24 height 10
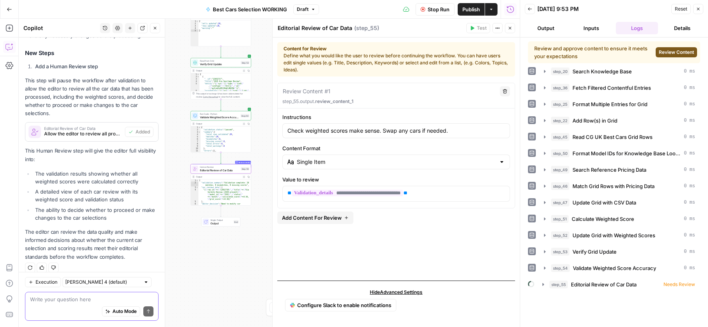
click at [681, 52] on span "Review Content" at bounding box center [676, 52] width 35 height 7
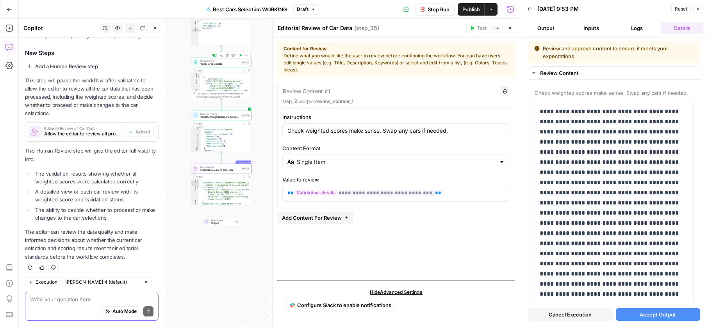
click at [216, 61] on span "Read from Grid" at bounding box center [219, 60] width 39 height 3
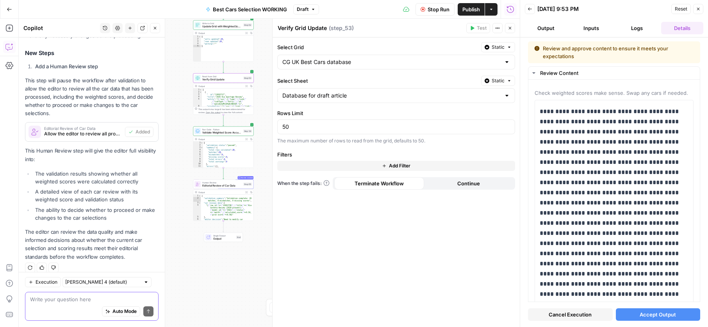
click at [215, 29] on div "Write to Grid Update Grid with Weighted Scores Step 52 Copy step Delete step Ad…" at bounding box center [223, 24] width 61 height 9
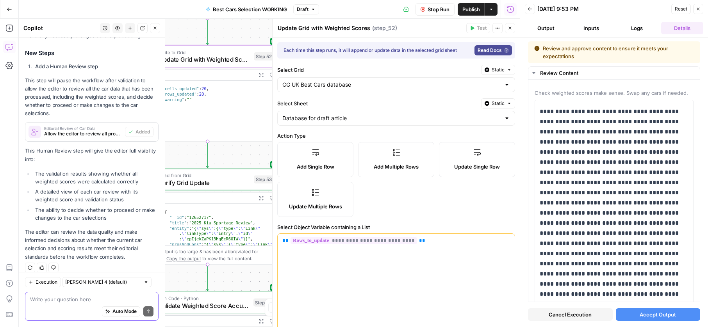
type textarea "**********"
click at [216, 86] on div "{ "cells_updated" : 20 , "rows_updated" : 20 , "warning" : "" }" at bounding box center [216, 116] width 122 height 71
click at [431, 238] on p "**********" at bounding box center [396, 241] width 228 height 8
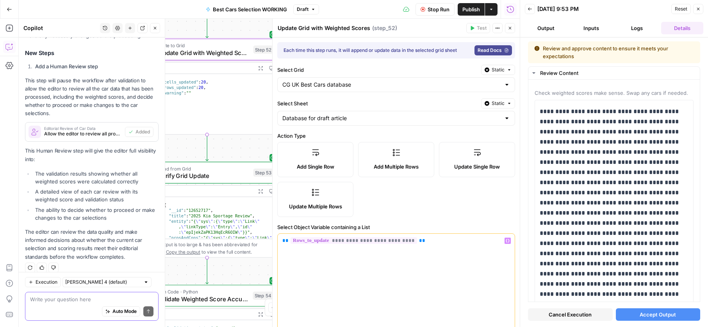
click at [215, 235] on div "[ { "__id" : "12652717" , "title" : "2025 Kia Sportage Review" , "entity" : "{ …" at bounding box center [217, 228] width 120 height 63
type textarea "**********"
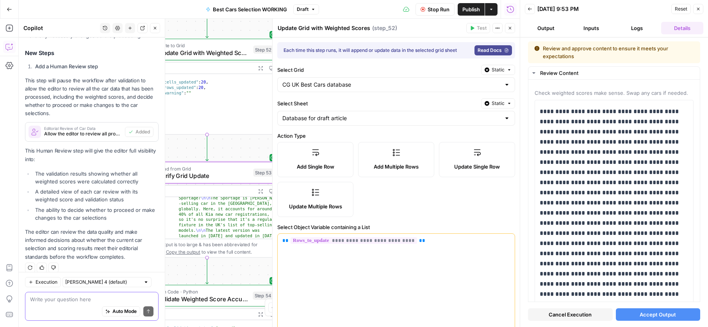
scroll to position [68, 0]
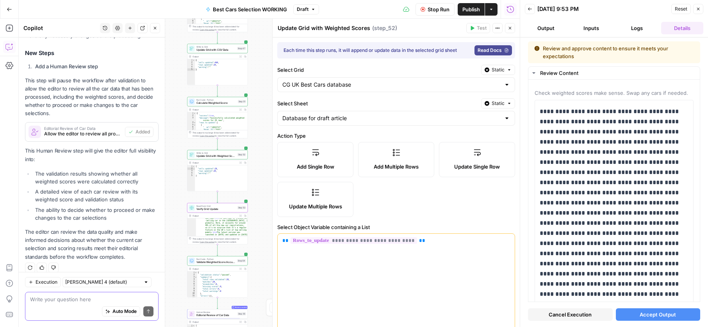
click at [209, 315] on span "Editorial Review of Car Data" at bounding box center [216, 316] width 39 height 4
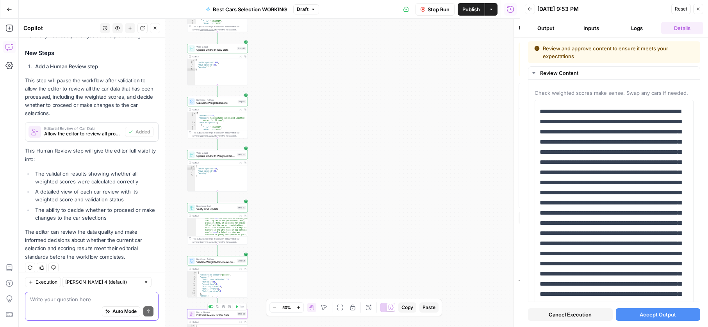
type textarea "Editorial Review of Car Data"
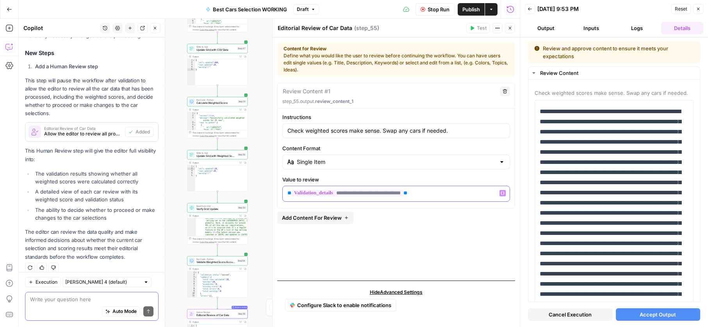
click at [451, 195] on p "**********" at bounding box center [397, 193] width 218 height 8
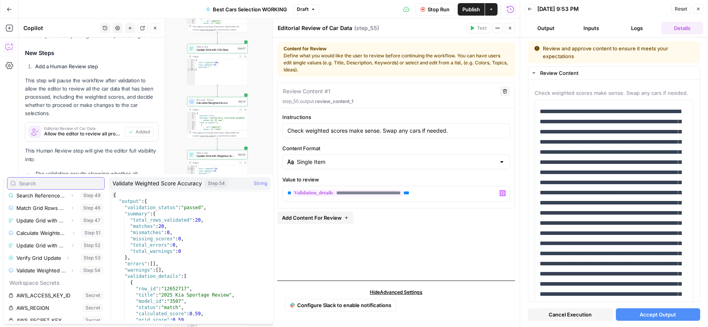
scroll to position [238, 0]
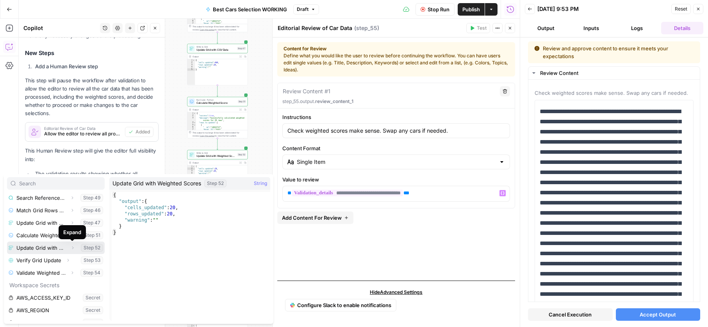
click at [71, 249] on icon "button" at bounding box center [72, 248] width 5 height 5
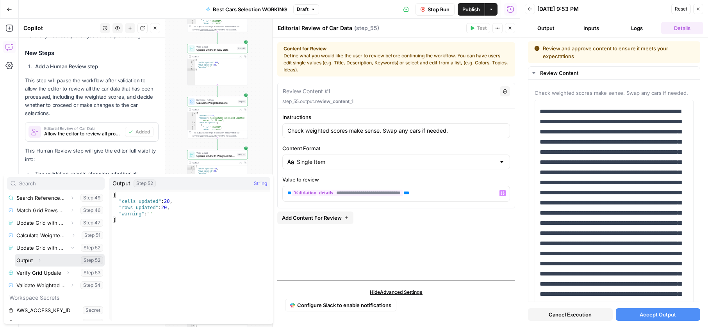
click at [40, 260] on icon "button" at bounding box center [40, 260] width 2 height 3
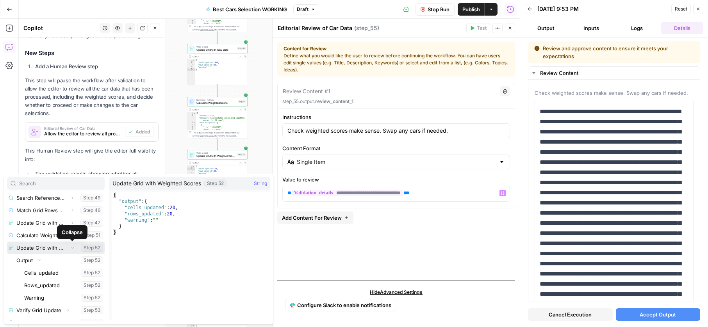
click at [72, 248] on icon "button" at bounding box center [72, 248] width 5 height 5
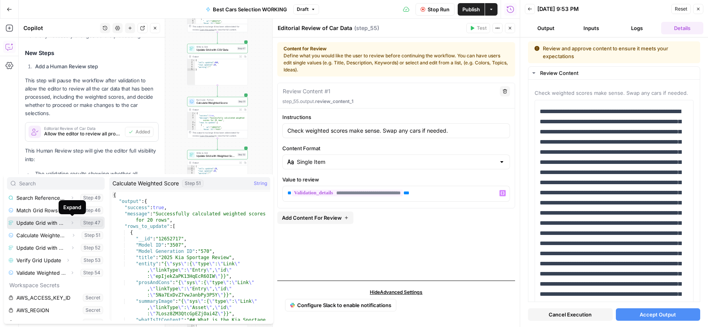
click at [70, 222] on icon "button" at bounding box center [72, 223] width 5 height 5
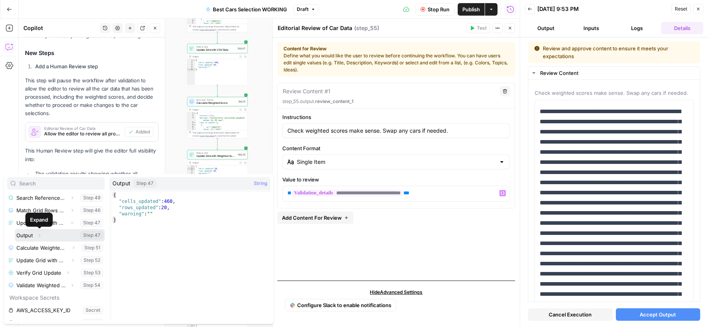
click at [39, 235] on icon "button" at bounding box center [39, 235] width 5 height 5
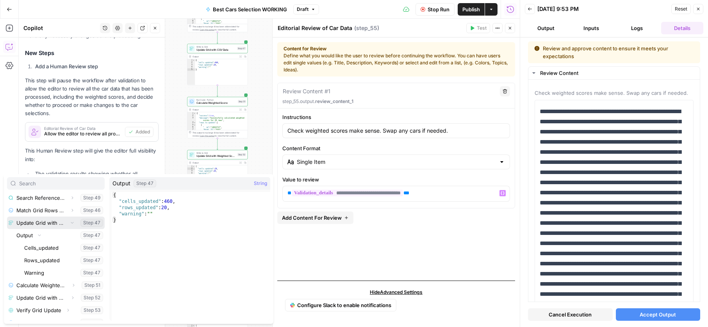
click at [73, 224] on icon "button" at bounding box center [72, 223] width 5 height 5
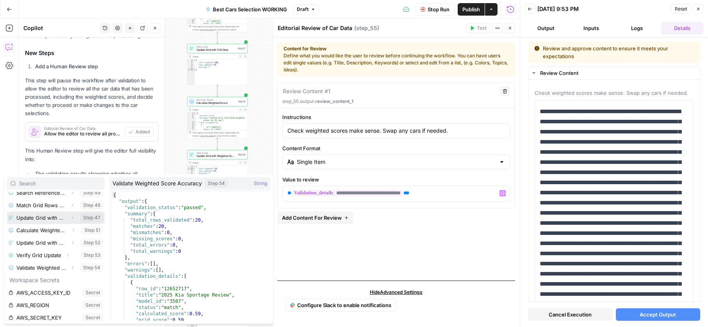
scroll to position [240, 0]
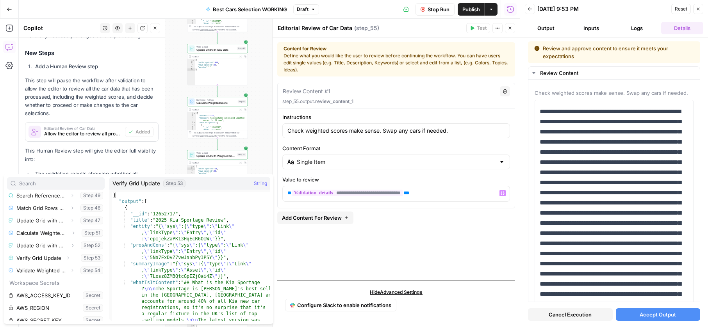
click at [347, 249] on div "**********" at bounding box center [396, 179] width 238 height 192
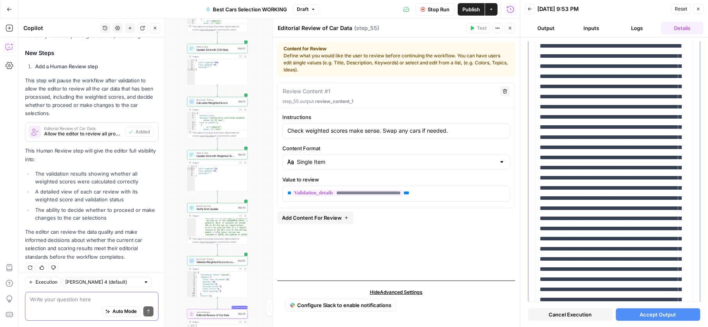
scroll to position [0, 0]
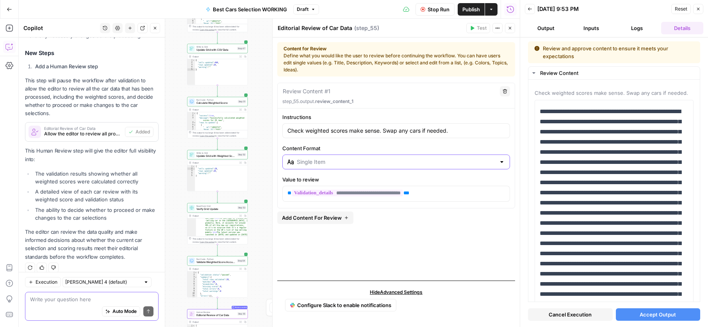
click at [360, 163] on input "Content Format" at bounding box center [396, 162] width 199 height 8
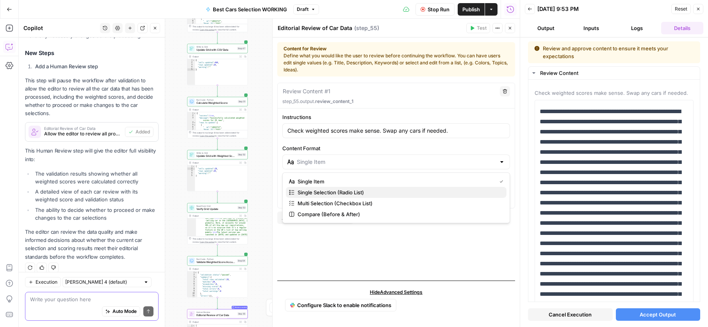
click at [319, 194] on span "Single Selection (Radio List)" at bounding box center [399, 193] width 203 height 8
type input "Single Selection (Radio List)"
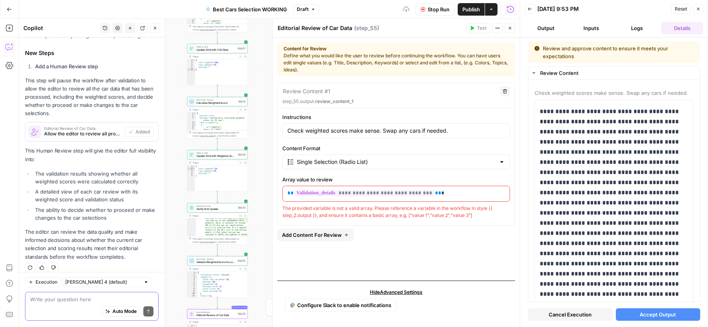
click at [407, 245] on div "**********" at bounding box center [396, 179] width 238 height 192
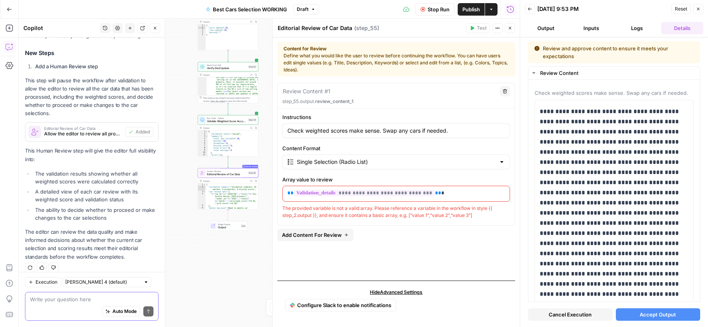
click at [115, 127] on span "Editorial Review of Car Data" at bounding box center [83, 129] width 78 height 4
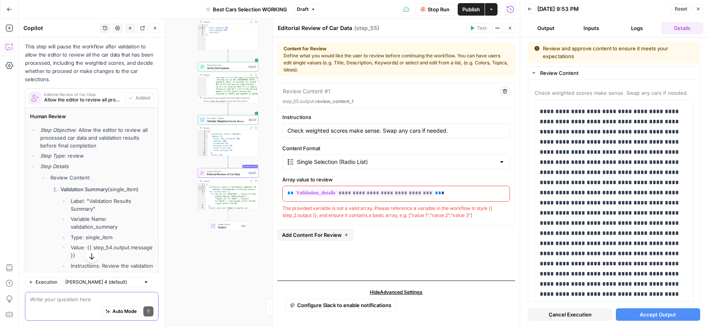
scroll to position [261, 0]
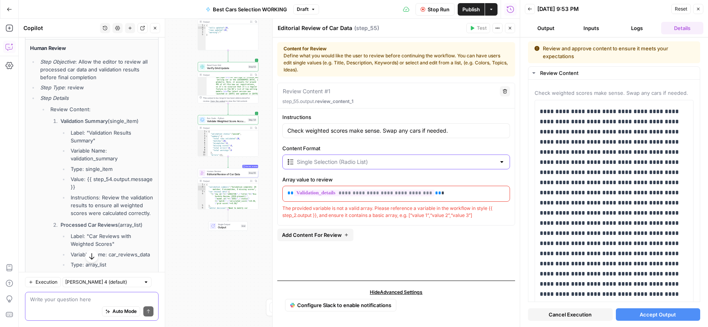
click at [313, 163] on input "Content Format" at bounding box center [396, 162] width 199 height 8
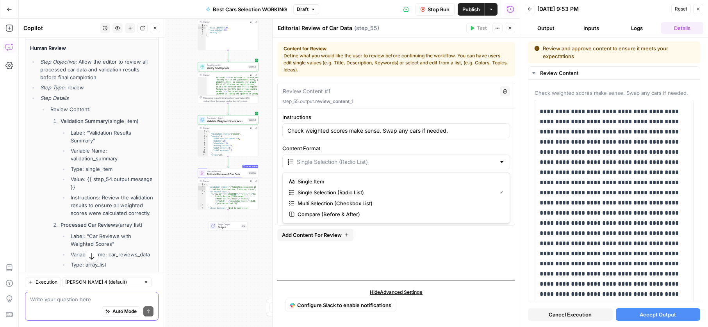
click at [308, 178] on span "Single Item" at bounding box center [399, 182] width 203 height 8
type input "Single Item"
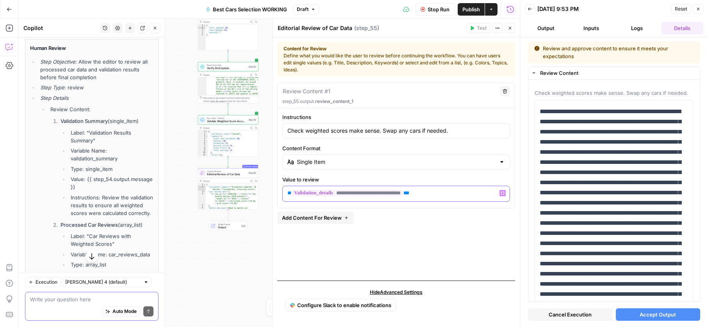
click at [446, 195] on p "**********" at bounding box center [397, 193] width 218 height 8
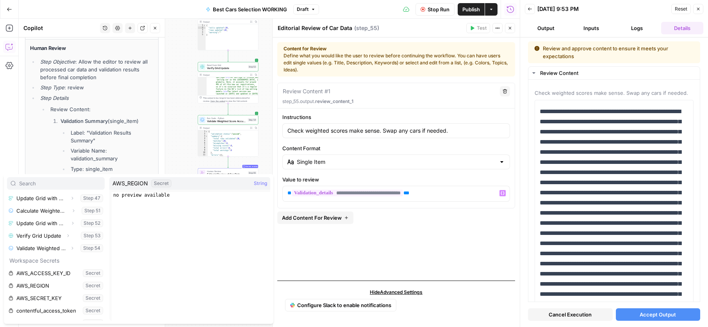
scroll to position [261, 0]
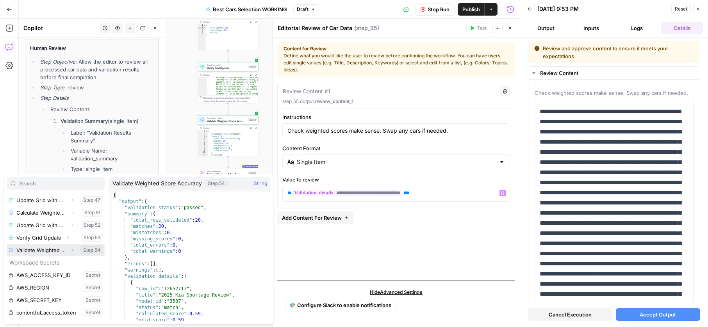
click at [71, 249] on icon "button" at bounding box center [72, 250] width 5 height 5
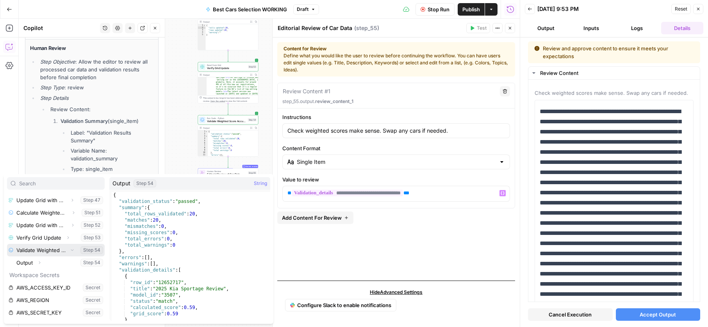
scroll to position [279, 0]
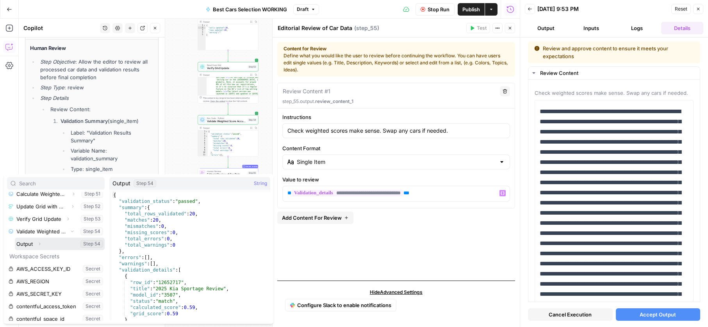
click at [41, 242] on icon "button" at bounding box center [39, 244] width 5 height 5
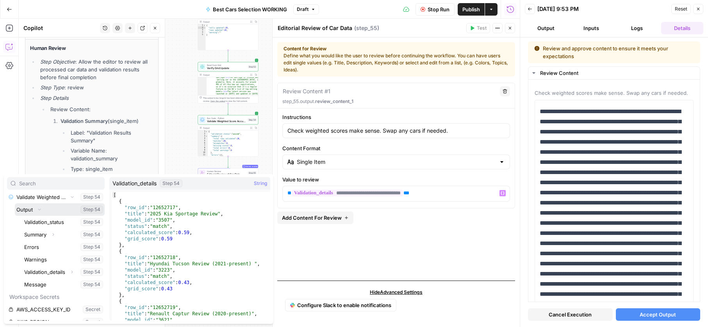
scroll to position [314, 0]
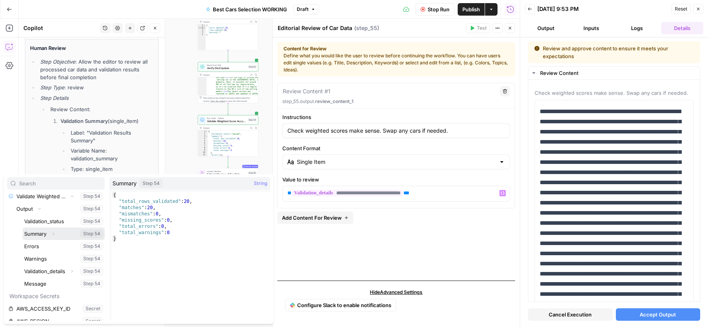
click at [51, 232] on button "Expand" at bounding box center [53, 234] width 10 height 10
click at [51, 232] on icon "button" at bounding box center [53, 234] width 5 height 5
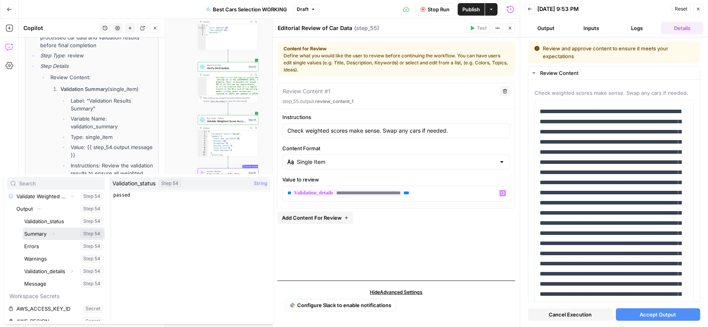
scroll to position [306, 0]
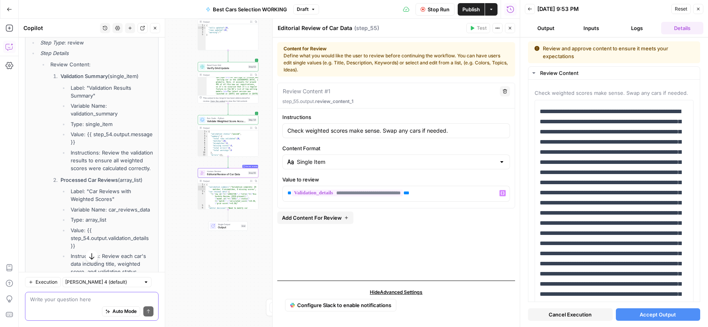
drag, startPoint x: 88, startPoint y: 129, endPoint x: 92, endPoint y: 134, distance: 6.6
click at [92, 134] on li "Value: {{ step_54.output.message }}" at bounding box center [111, 138] width 85 height 16
copy li "{{ step_54.output.message }}"
click at [446, 194] on p "**********" at bounding box center [397, 193] width 218 height 8
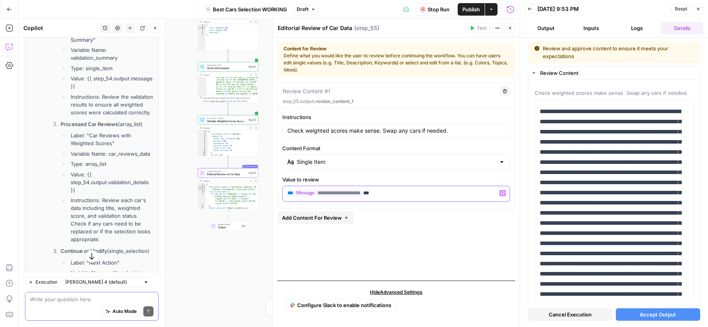
scroll to position [364, 0]
click at [311, 218] on span "Add Content For Review" at bounding box center [312, 218] width 60 height 8
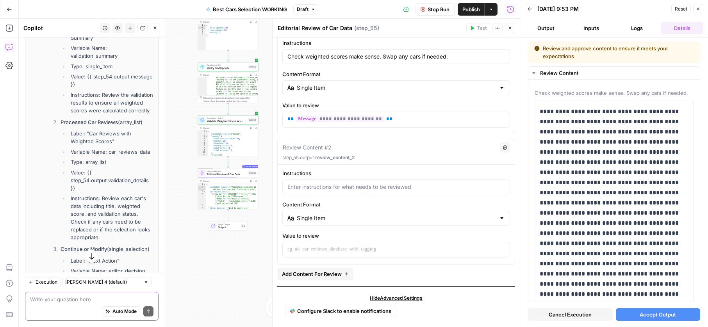
scroll to position [80, 0]
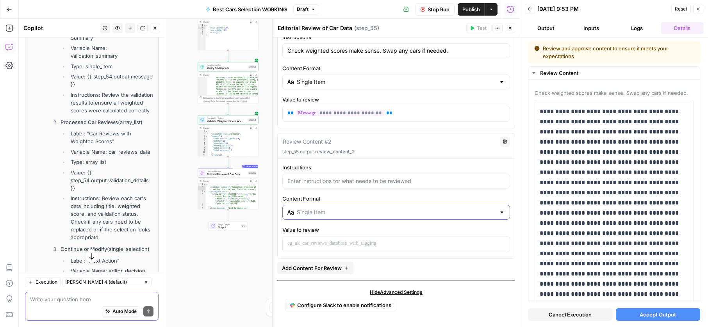
click at [327, 212] on input "Content Format" at bounding box center [396, 213] width 199 height 8
click at [350, 200] on label "Content Format" at bounding box center [396, 199] width 228 height 8
click at [350, 209] on input "Content Format" at bounding box center [396, 213] width 199 height 8
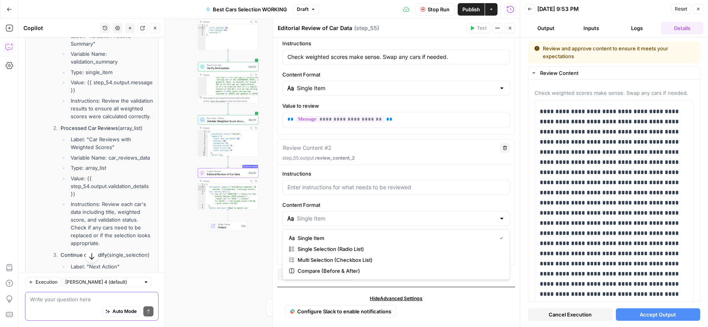
scroll to position [357, 0]
click at [359, 249] on span "Single Selection (Radio List)" at bounding box center [399, 249] width 203 height 8
type input "Single Selection (Radio List)"
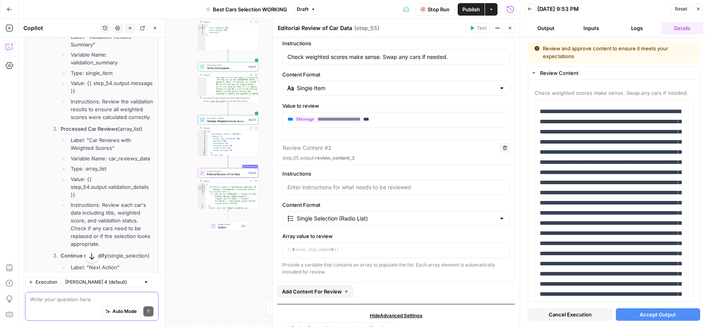
drag, startPoint x: 109, startPoint y: 150, endPoint x: 117, endPoint y: 158, distance: 10.5
click at [117, 158] on ul "Label: "Car Reviews with Weighted Scores" Variable Name: car_reviews_data Type:…" at bounding box center [107, 192] width 93 height 112
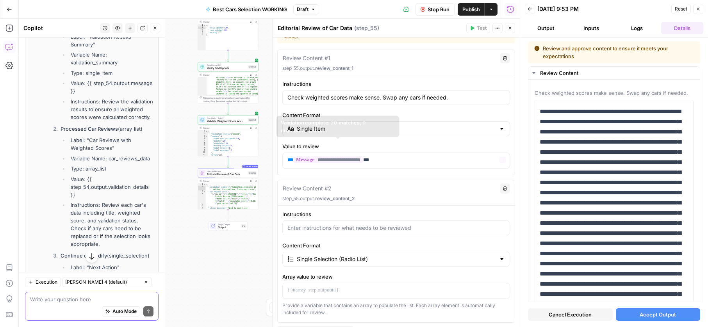
scroll to position [97, 0]
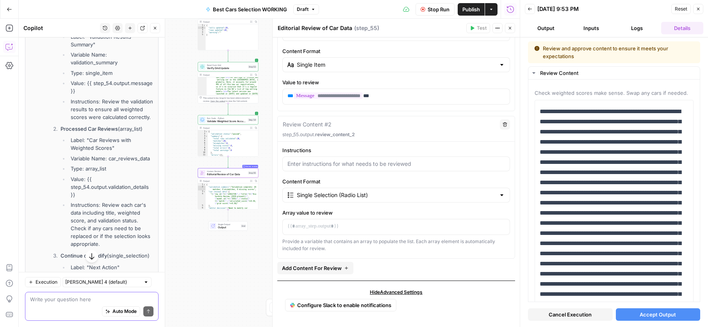
drag, startPoint x: 88, startPoint y: 172, endPoint x: 95, endPoint y: 184, distance: 14.2
click at [95, 184] on li "Value: {{ step_54.output.validation_details }}" at bounding box center [111, 186] width 85 height 23
drag, startPoint x: 88, startPoint y: 172, endPoint x: 92, endPoint y: 181, distance: 10.2
click at [92, 181] on li "Value: {{ step_54.output.validation_details }}" at bounding box center [111, 186] width 85 height 23
drag, startPoint x: 87, startPoint y: 171, endPoint x: 88, endPoint y: 185, distance: 14.5
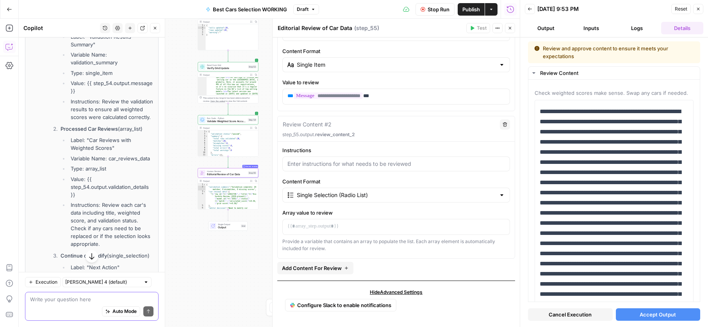
click at [88, 185] on li "Value: {{ step_54.output.validation_details }}" at bounding box center [111, 186] width 85 height 23
copy li "{{ step_54.output.validation_details }}"
click at [406, 224] on p at bounding box center [397, 227] width 218 height 8
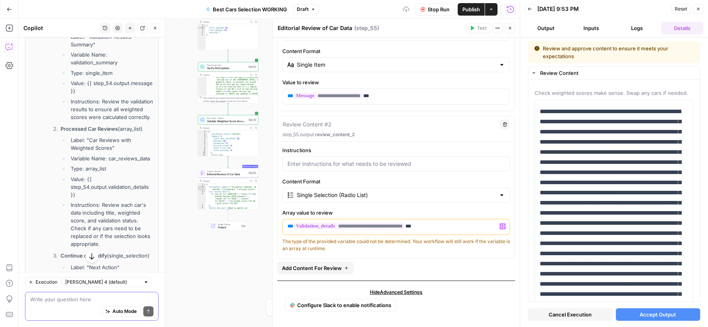
click at [372, 252] on div "The type of the provided variable could not be determined. Your workflow will s…" at bounding box center [396, 245] width 228 height 14
click at [346, 197] on input "Content Format" at bounding box center [396, 195] width 199 height 8
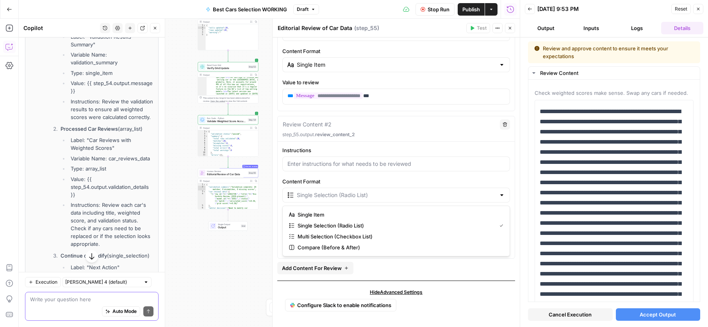
click at [339, 237] on span "Multi Selection (Checkbox List)" at bounding box center [399, 237] width 203 height 8
type input "Multi Selection (Checkbox List)"
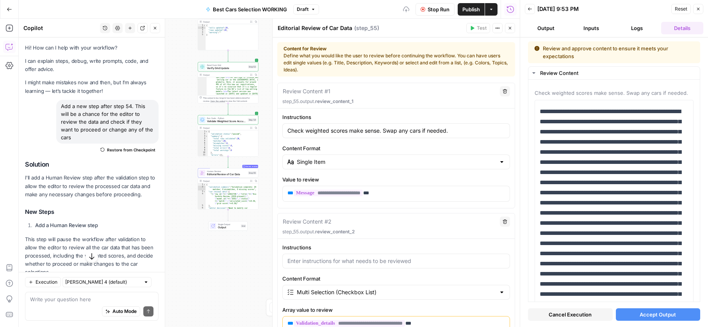
click at [353, 306] on label "Array value to review" at bounding box center [396, 310] width 228 height 8
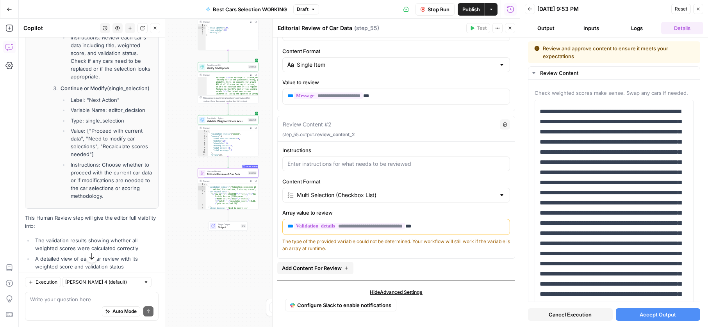
scroll to position [525, 0]
click at [334, 272] on button "Add Content For Review" at bounding box center [315, 268] width 76 height 13
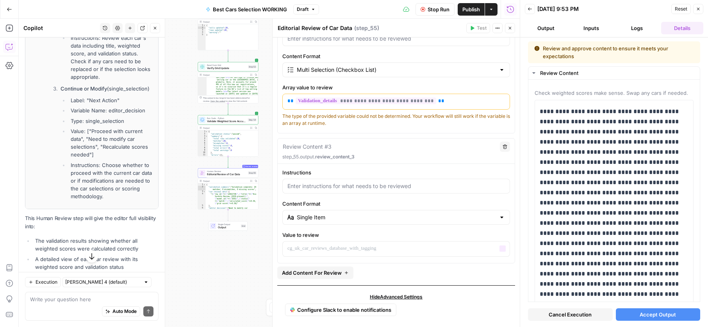
scroll to position [227, 0]
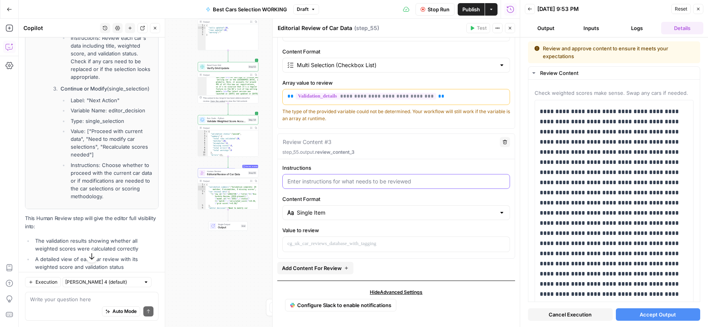
click at [340, 184] on input "Instructions" at bounding box center [397, 182] width 218 height 8
click at [339, 195] on label "Content Format" at bounding box center [396, 199] width 228 height 8
click at [339, 209] on input "Single Item" at bounding box center [396, 213] width 199 height 8
click at [266, 272] on div "Workflow Input Settings Inputs Search Knowledge Base Search Knowledge Base Step…" at bounding box center [269, 173] width 501 height 309
click at [402, 288] on div "Hide Advanced Settings Configure Slack to enable notifications" at bounding box center [396, 302] width 238 height 42
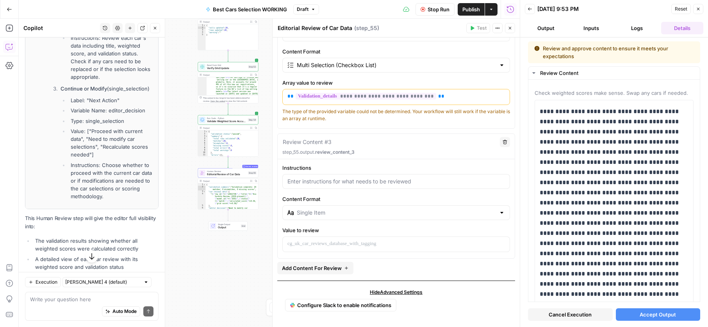
click at [402, 291] on span "Hide Advanced Settings" at bounding box center [396, 292] width 53 height 7
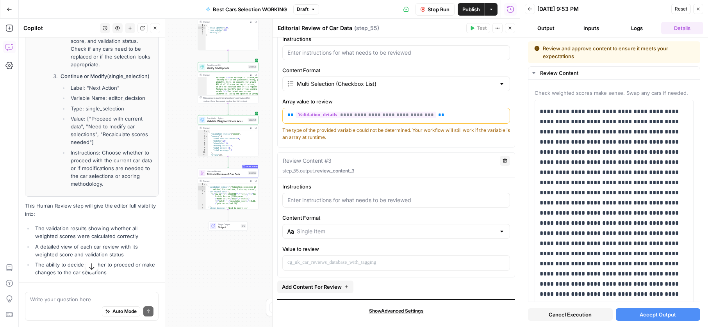
scroll to position [512, 0]
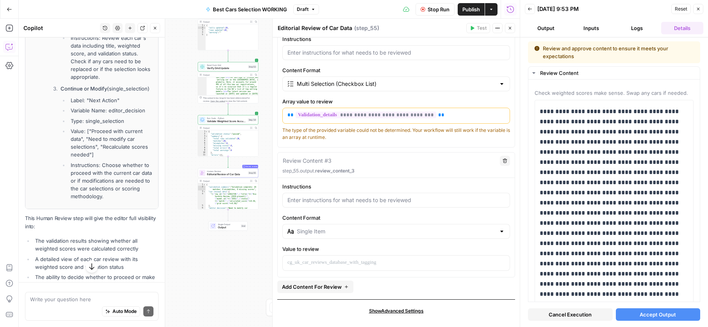
click at [394, 311] on span "Show Advanced Settings" at bounding box center [396, 311] width 55 height 7
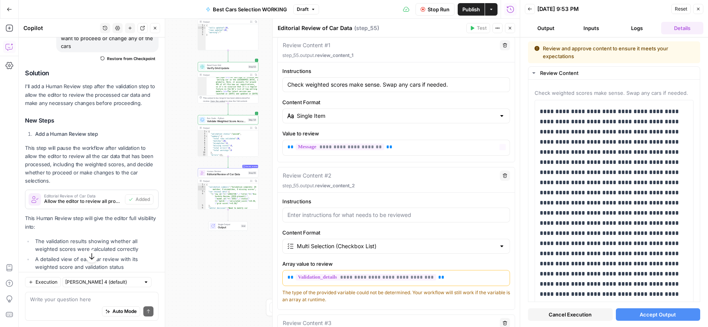
scroll to position [0, 0]
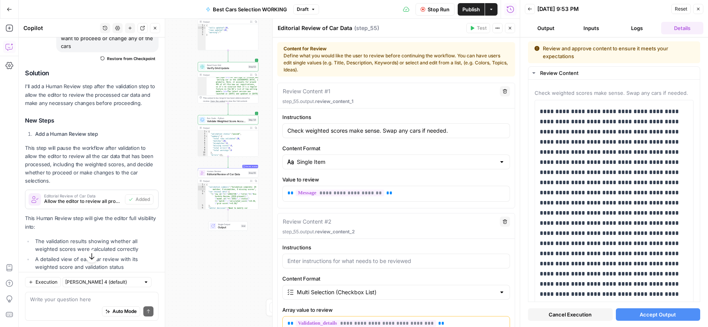
click at [503, 89] on icon "button" at bounding box center [505, 91] width 5 height 5
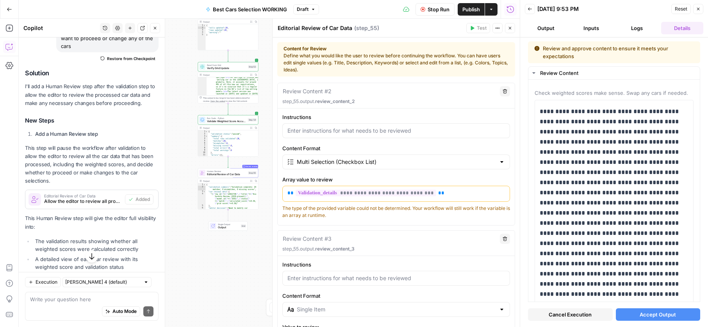
click at [500, 33] on header "Editorial Review of Car Data Editorial Review of Car Data ( step_55 ) Test Acti…" at bounding box center [396, 28] width 247 height 19
click at [500, 29] on button "Actions" at bounding box center [498, 28] width 10 height 10
click at [503, 63] on icon "button" at bounding box center [501, 62] width 5 height 5
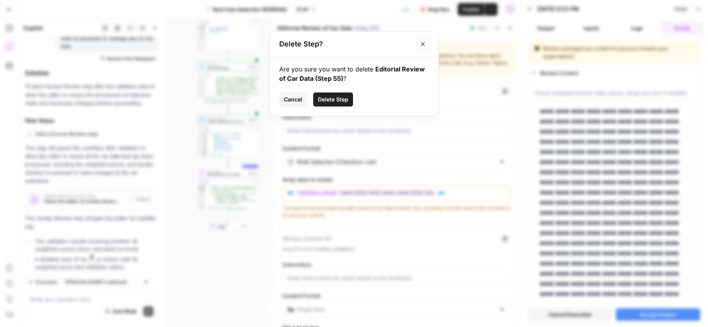
click at [341, 97] on span "Delete Step" at bounding box center [333, 100] width 30 height 8
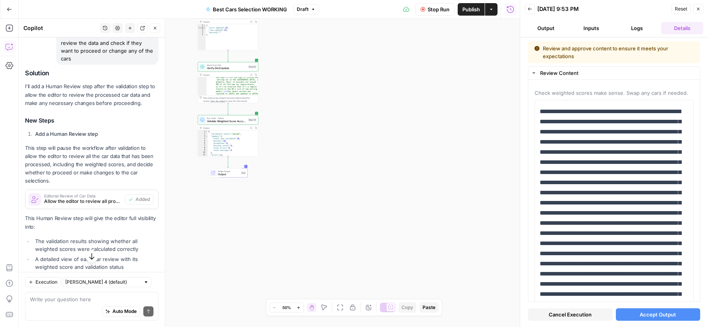
click at [82, 198] on span "Allow the editor to review all processed car data and validation results before…" at bounding box center [83, 201] width 78 height 7
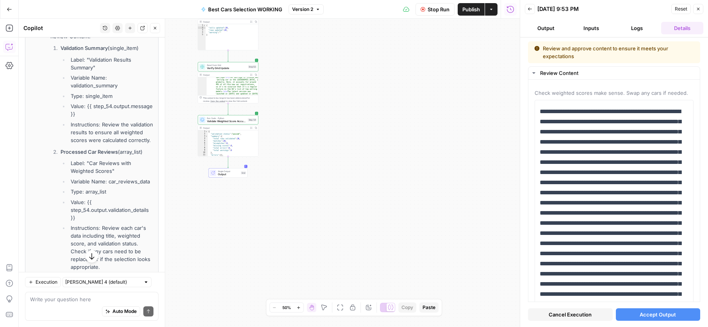
scroll to position [105, 0]
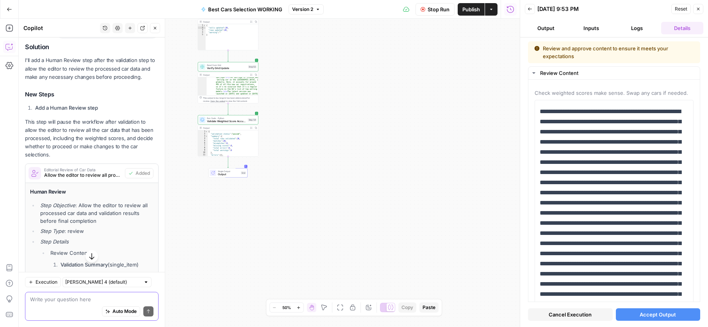
click at [63, 297] on textarea at bounding box center [91, 300] width 123 height 8
type textarea "Add this step again"
click at [368, 307] on icon "button" at bounding box center [368, 307] width 5 height 5
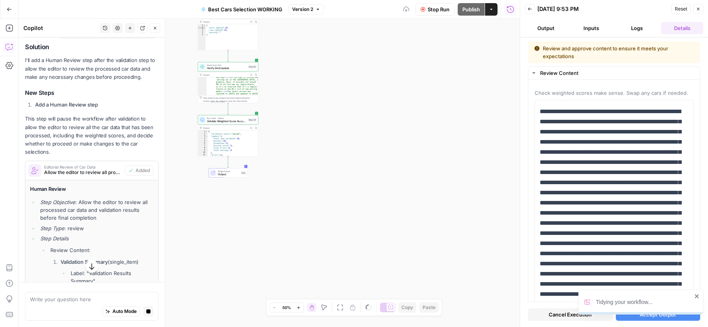
click at [696, 298] on icon "close" at bounding box center [697, 297] width 4 height 4
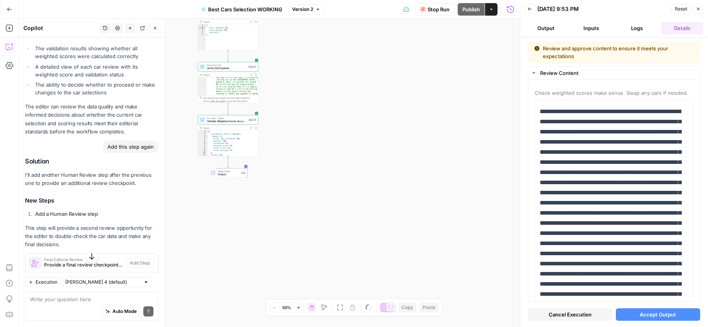
scroll to position [755, 0]
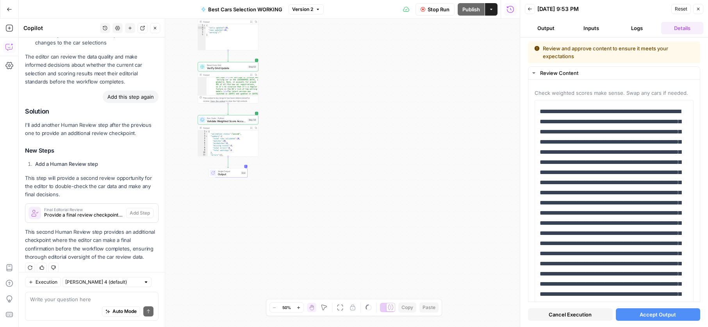
click at [136, 192] on div "Solution I'll add another Human Review step after the previous one to provide a…" at bounding box center [92, 185] width 134 height 154
click at [114, 214] on div "Final Editorial Review Provide a final review checkpoint for the editor to conf…" at bounding box center [75, 213] width 101 height 19
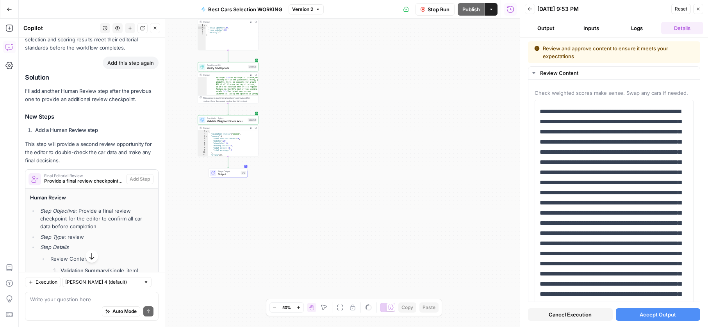
scroll to position [790, 0]
click at [435, 9] on span "Stop Run" at bounding box center [439, 9] width 22 height 8
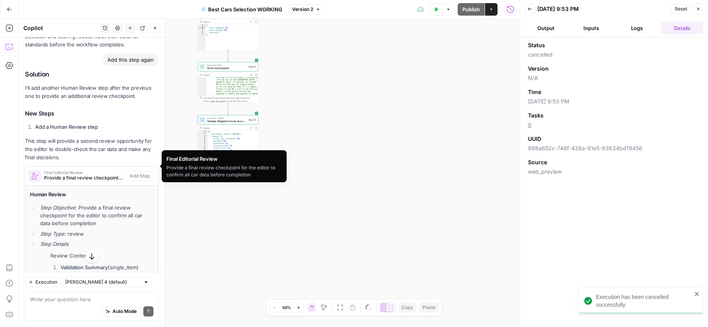
scroll to position [795, 0]
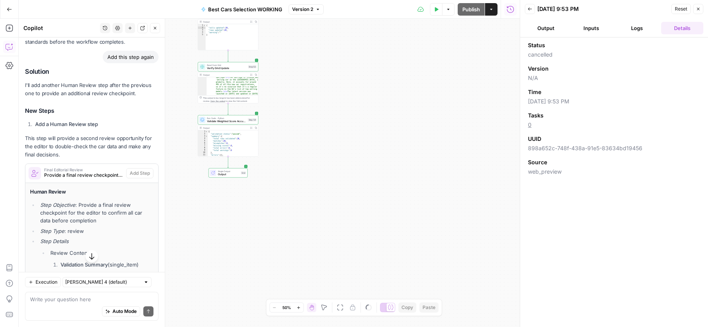
click at [136, 134] on p "This step will provide a second review opportunity for the editor to double-che…" at bounding box center [92, 146] width 134 height 25
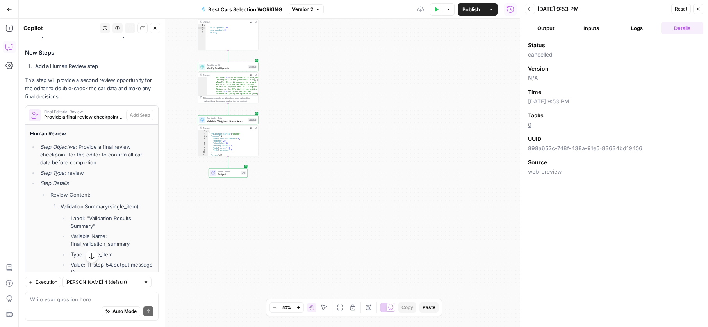
scroll to position [864, 0]
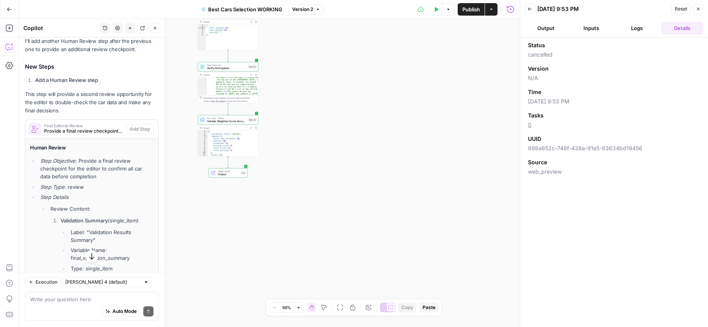
click at [98, 128] on span "Provide a final review checkpoint for the editor to confirm all car data before…" at bounding box center [83, 131] width 79 height 7
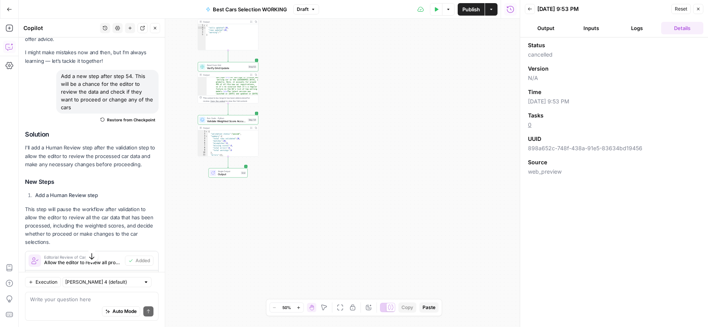
scroll to position [28, 0]
click at [116, 119] on span "Restore from Checkpoint" at bounding box center [131, 122] width 48 height 6
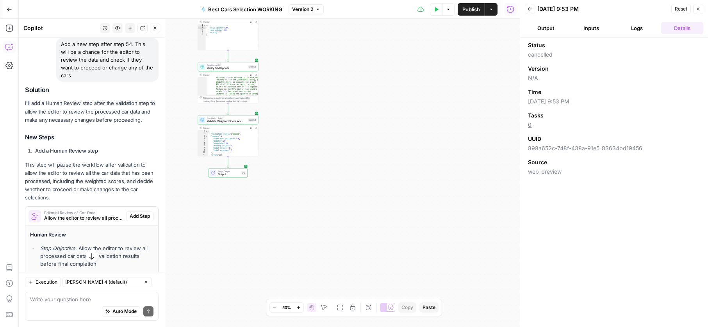
scroll to position [79, 0]
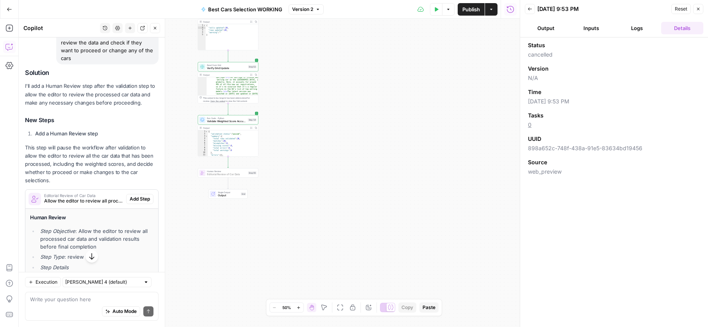
click at [132, 196] on span "Add Step" at bounding box center [140, 199] width 20 height 7
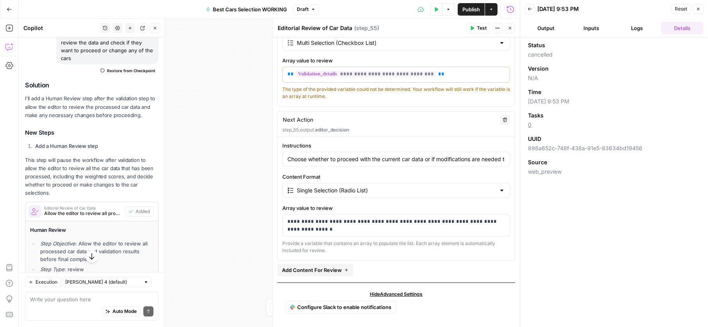
scroll to position [251, 0]
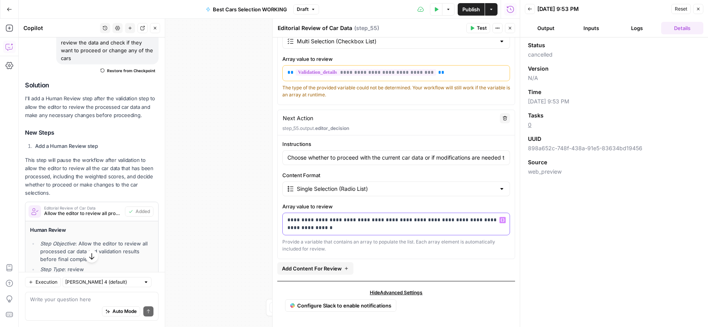
click at [349, 220] on p "**********" at bounding box center [397, 224] width 218 height 16
type input "Choose whether to proceed with the current car data or if modifications are nee…"
type input "Single Selection (Radio List)"
type input "Choose whether to proceed with the current car data or if modifications are nee…"
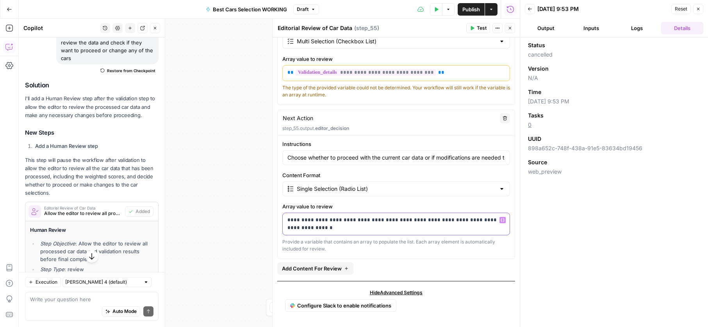
type input "Single Selection (Radio List)"
type textarea "Next Action"
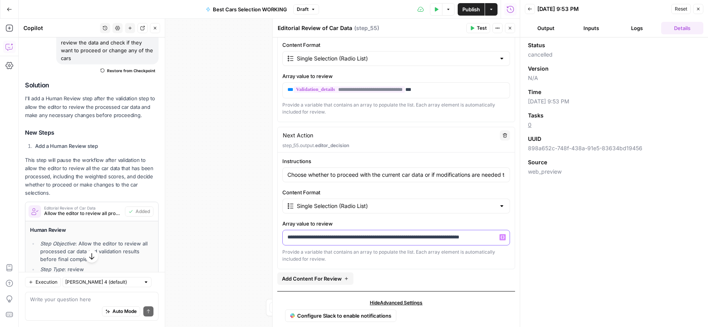
scroll to position [262, 0]
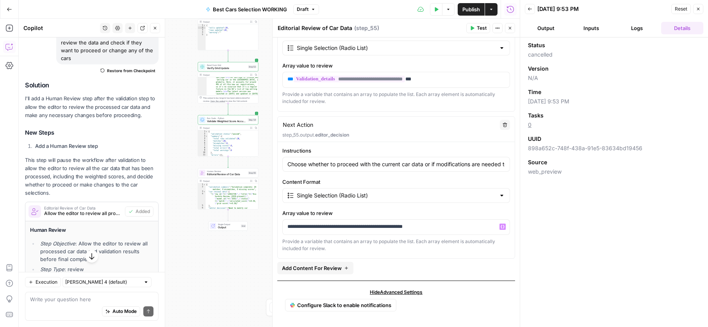
click at [477, 26] on span "Test" at bounding box center [482, 28] width 10 height 7
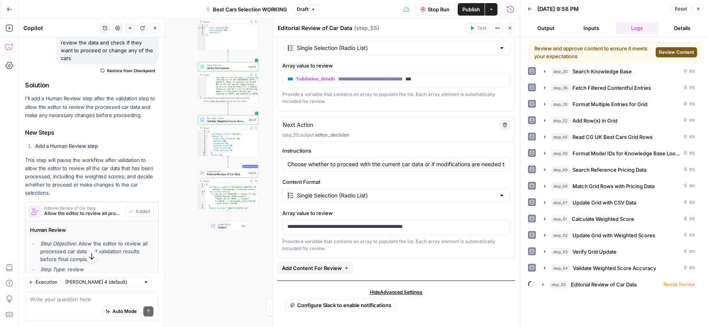
click at [672, 54] on span "Review Content" at bounding box center [676, 52] width 35 height 7
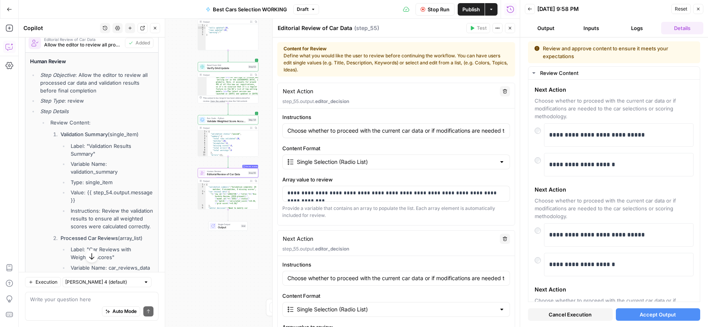
scroll to position [252, 0]
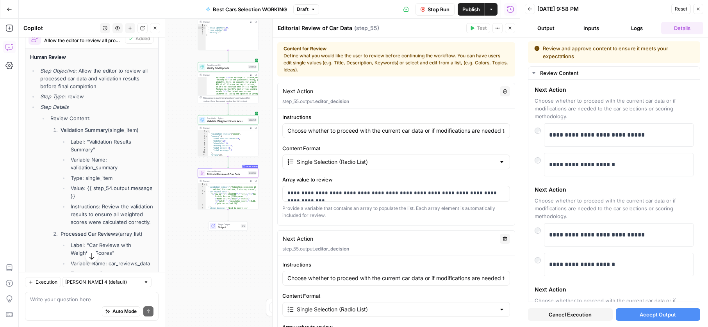
drag, startPoint x: 71, startPoint y: 180, endPoint x: 76, endPoint y: 186, distance: 7.9
click at [76, 186] on li "Value: {{ step_54.output.message }}" at bounding box center [111, 192] width 85 height 16
copy li "Value: {{ step_54.output.message }}"
click at [309, 189] on p "**********" at bounding box center [397, 193] width 218 height 8
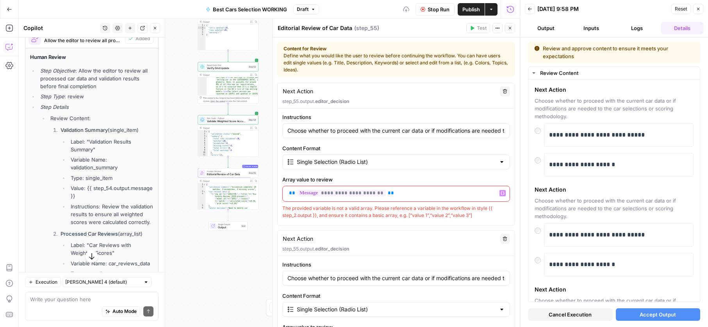
click at [272, 248] on div at bounding box center [273, 173] width 8 height 309
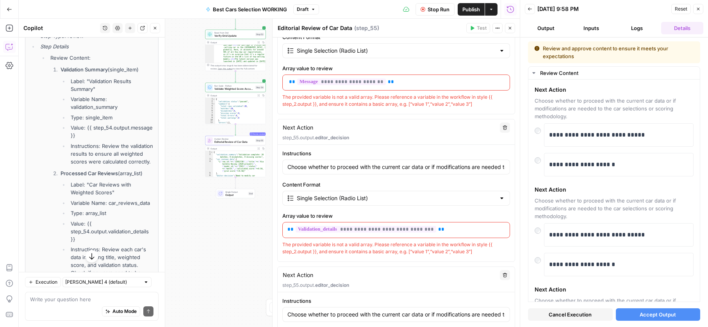
scroll to position [115, 0]
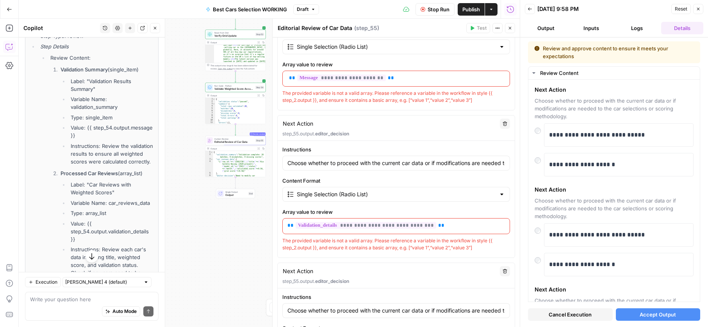
click at [422, 16] on div "Stop Run Publish Actions Run History" at bounding box center [419, 9] width 201 height 18
click at [428, 11] on span "Stop Run" at bounding box center [439, 9] width 22 height 8
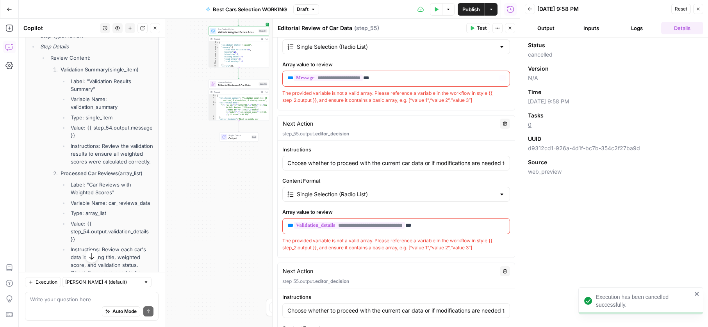
click at [474, 31] on button "Test" at bounding box center [478, 28] width 24 height 10
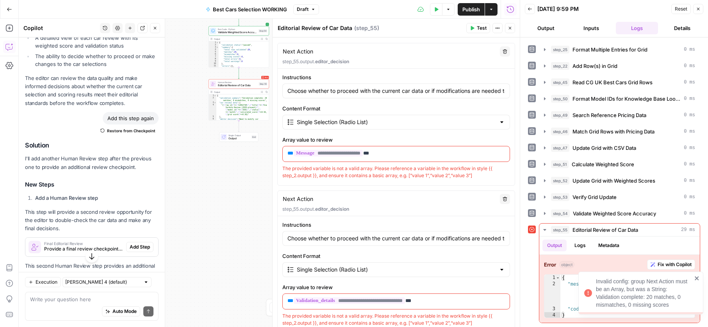
scroll to position [0, 0]
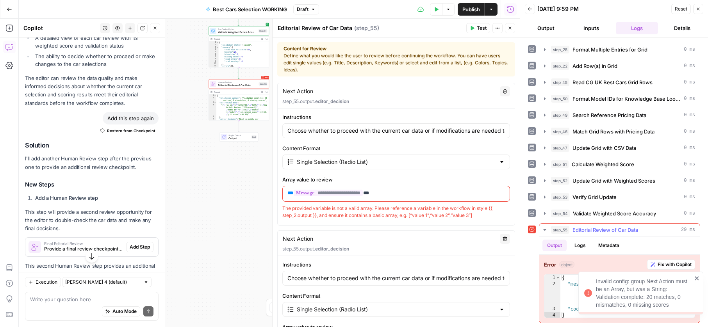
click at [656, 261] on button "Fix with Copilot" at bounding box center [671, 265] width 48 height 10
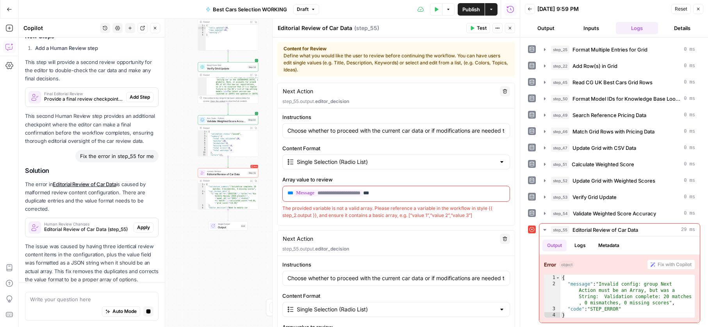
scroll to position [486, 0]
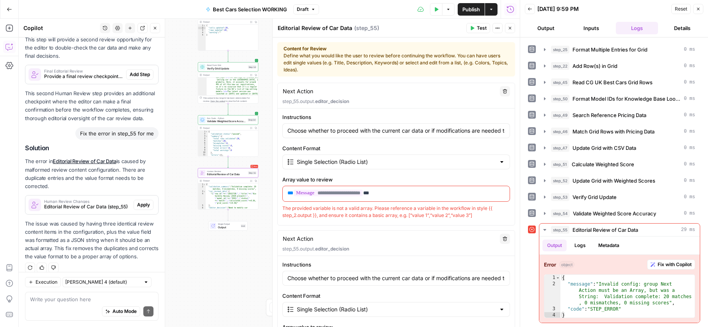
click at [143, 202] on span "Apply" at bounding box center [143, 205] width 13 height 7
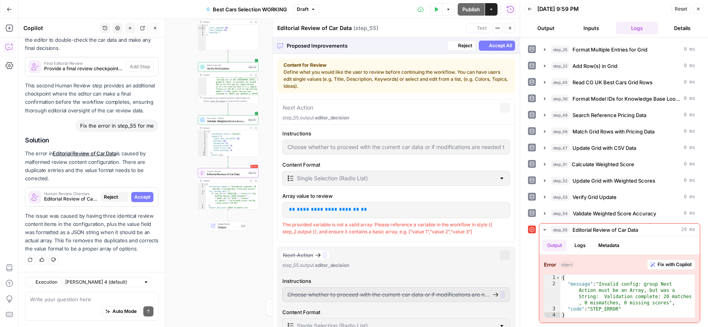
scroll to position [461, 0]
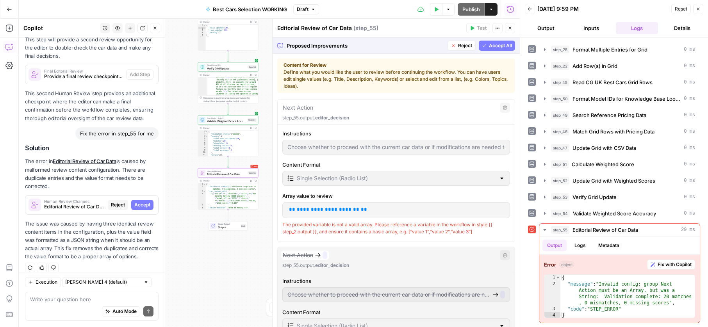
click at [143, 202] on span "Accept" at bounding box center [142, 205] width 16 height 7
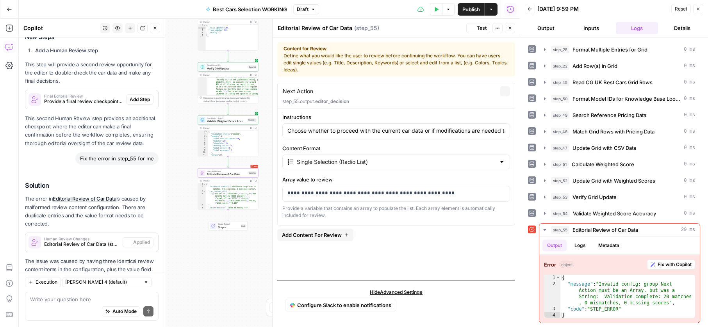
scroll to position [498, 0]
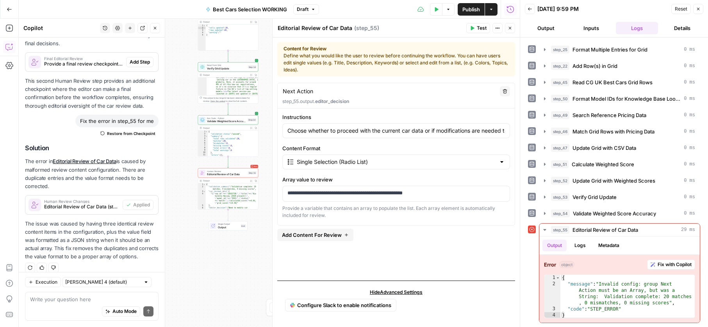
click at [475, 31] on button "Test" at bounding box center [478, 28] width 24 height 10
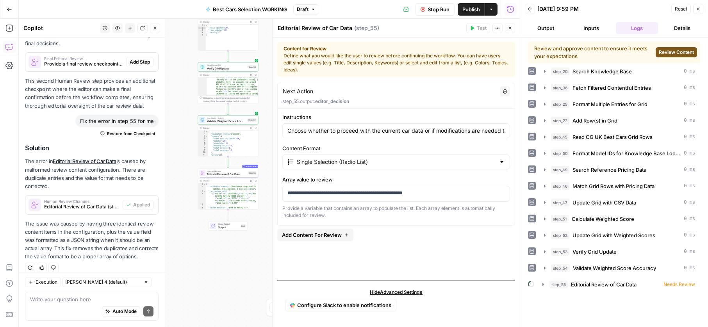
click at [675, 51] on span "Review Content" at bounding box center [676, 52] width 35 height 7
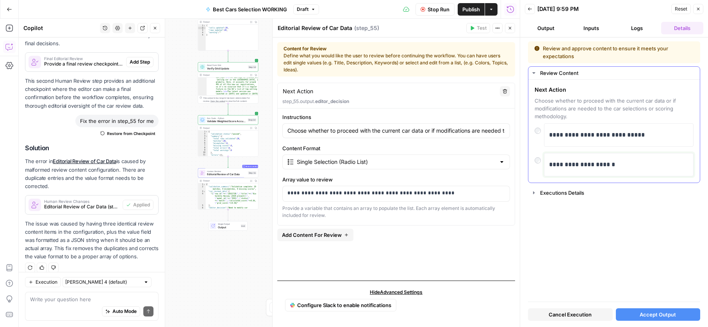
click at [581, 157] on div "**********" at bounding box center [618, 165] width 139 height 16
click at [681, 317] on button "Accept Output" at bounding box center [658, 315] width 85 height 13
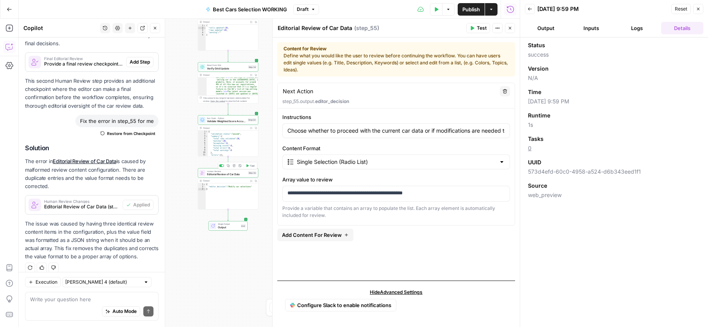
click at [220, 177] on div "Human Review Editorial Review of Car Data Step 55 Copy step Delete step Add Not…" at bounding box center [228, 172] width 61 height 9
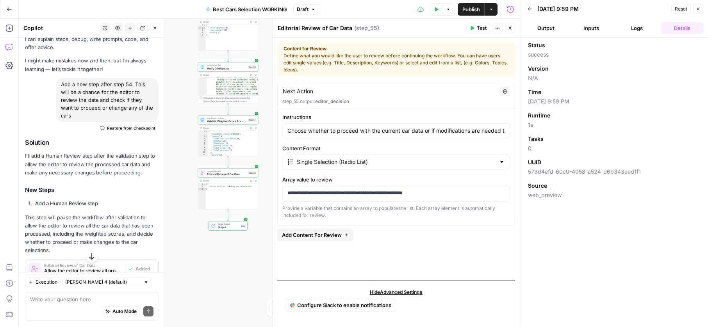
scroll to position [0, 0]
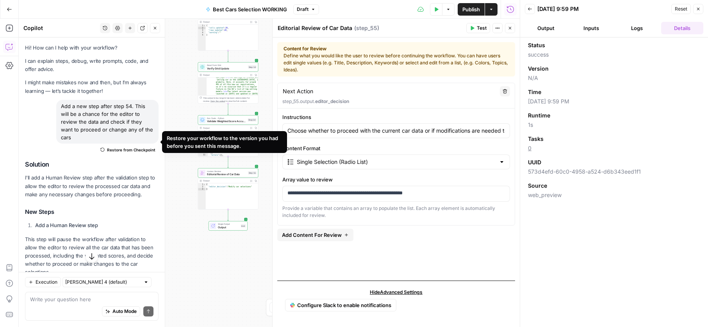
click at [119, 147] on span "Restore from Checkpoint" at bounding box center [131, 150] width 48 height 6
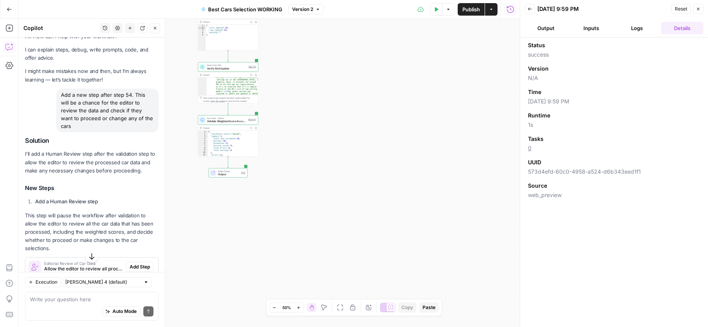
scroll to position [12, 0]
click at [290, 152] on div "Workflow Input Settings Inputs Search Knowledge Base Search Knowledge Base Step…" at bounding box center [269, 173] width 501 height 309
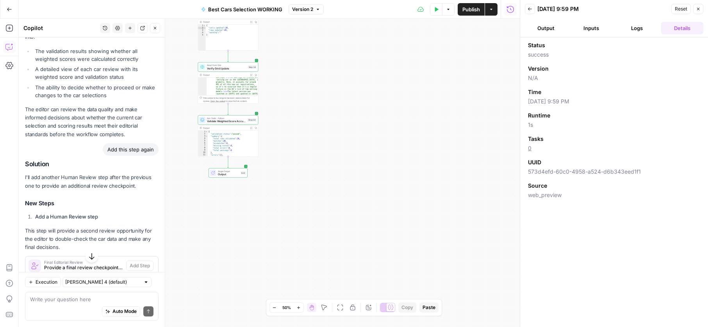
scroll to position [116, 0]
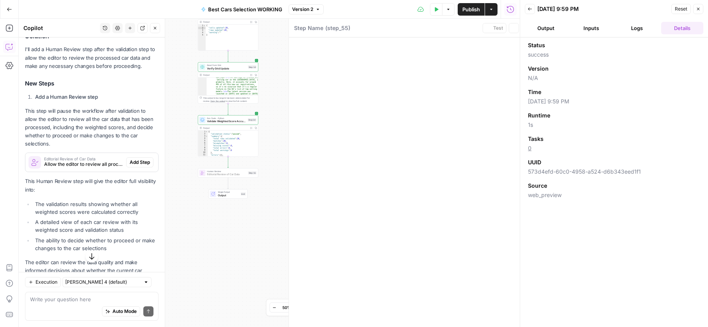
click at [130, 159] on span "Add Step" at bounding box center [140, 162] width 20 height 7
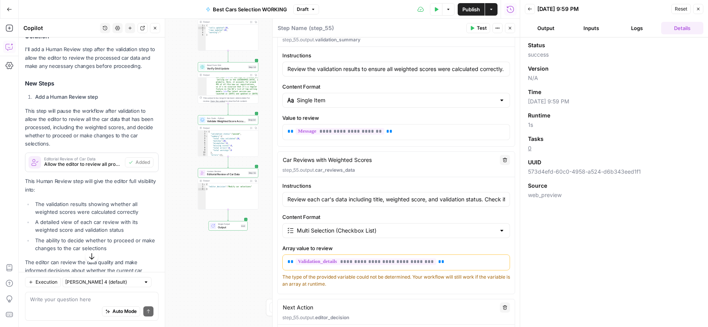
scroll to position [105, 0]
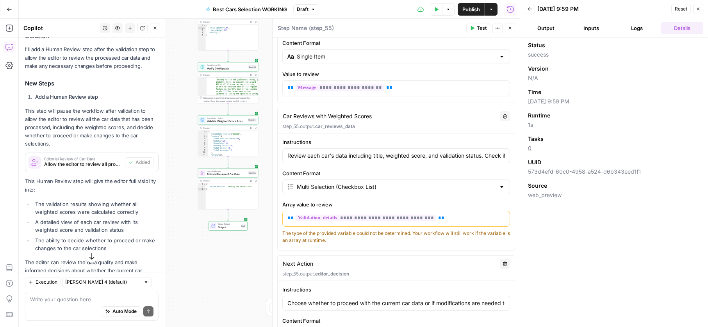
click at [474, 32] on button "Test" at bounding box center [478, 28] width 24 height 10
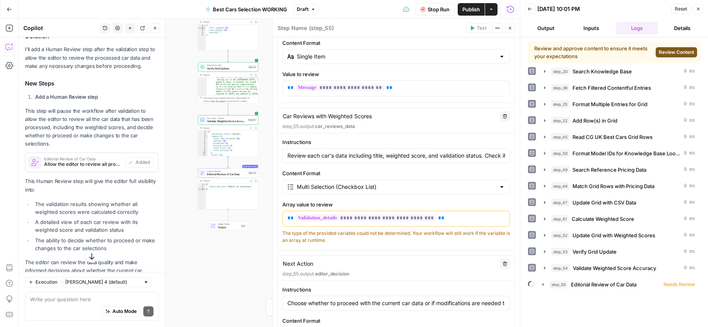
click at [668, 54] on span "Review Content" at bounding box center [676, 52] width 35 height 7
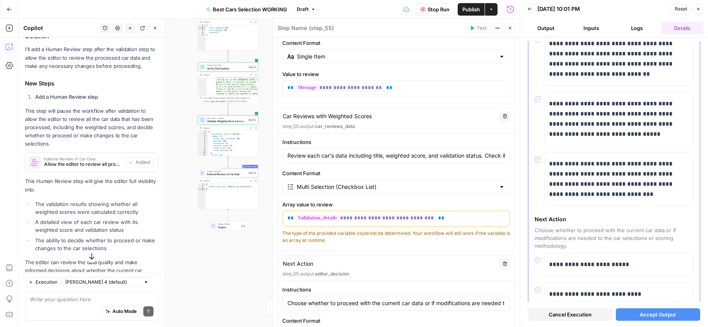
scroll to position [1244, 0]
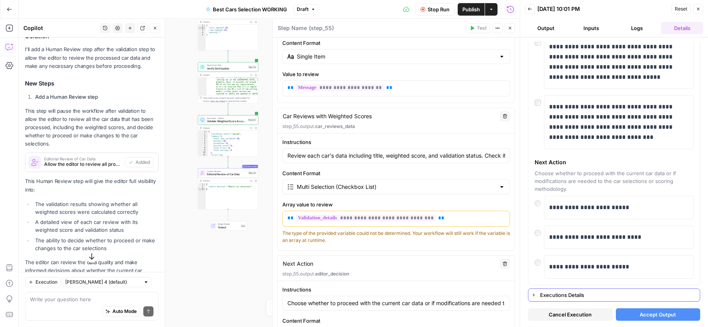
click at [575, 295] on div "Executions Details" at bounding box center [617, 295] width 155 height 8
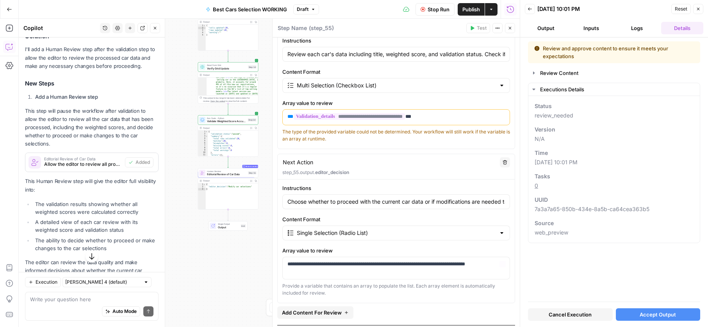
scroll to position [252, 0]
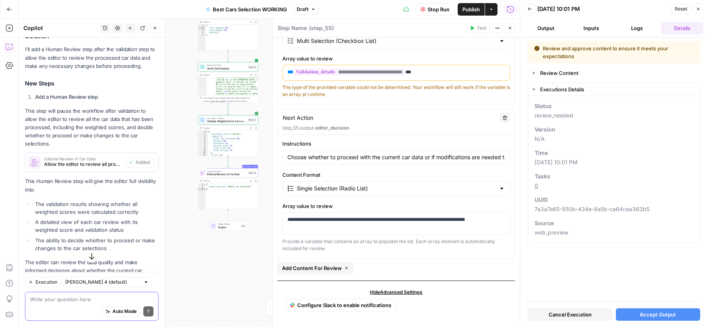
click at [95, 302] on textarea at bounding box center [91, 300] width 123 height 8
type textarea "OK, what happens if I click 'Need to modify car selections'"
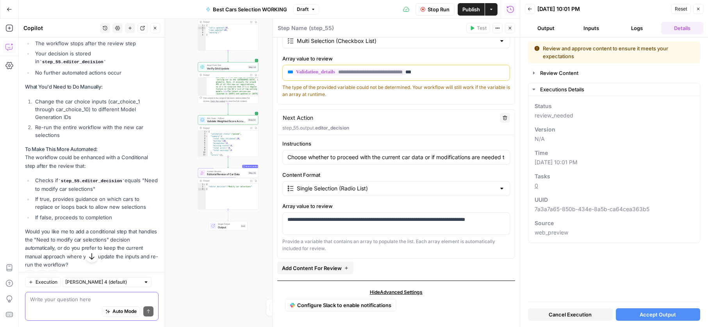
scroll to position [847, 0]
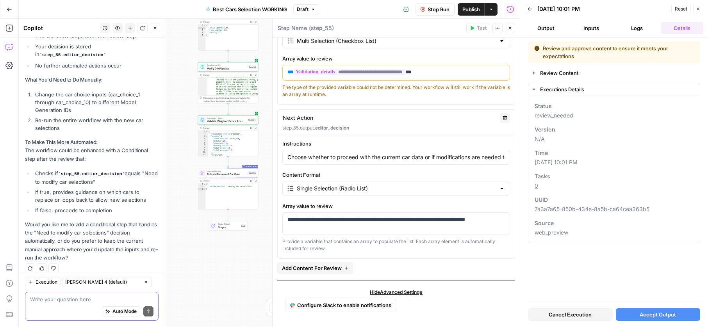
click at [52, 296] on textarea at bounding box center [91, 300] width 123 height 8
click at [437, 221] on p "**********" at bounding box center [397, 224] width 218 height 16
type textarea "Next Action"
type input "Choose whether to proceed with the current car data or if modifications are nee…"
type input "Single Selection (Radio List)"
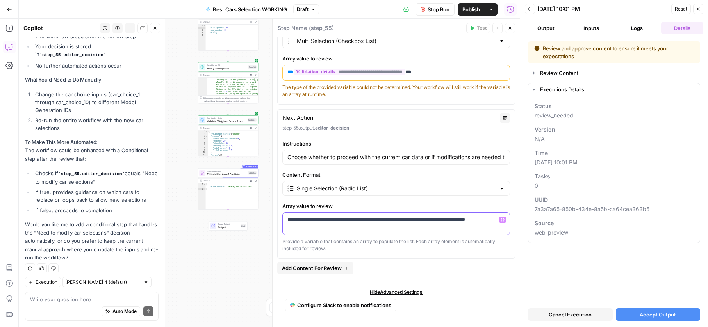
type textarea "Next Action"
type input "Choose whether to proceed with the current car data or if modifications are nee…"
type input "Single Selection (Radio List)"
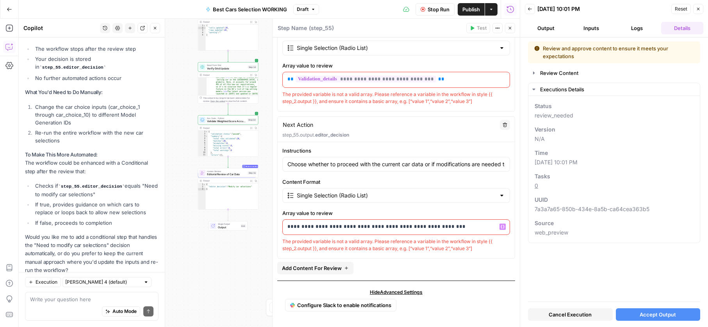
scroll to position [860, 0]
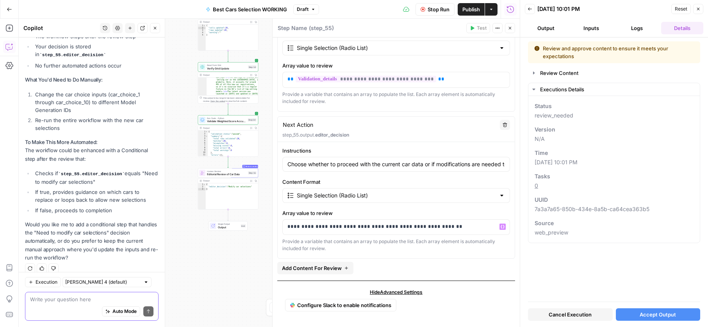
click at [73, 297] on textarea at bounding box center [91, 300] width 123 height 8
type textarea "Add a conditional step"
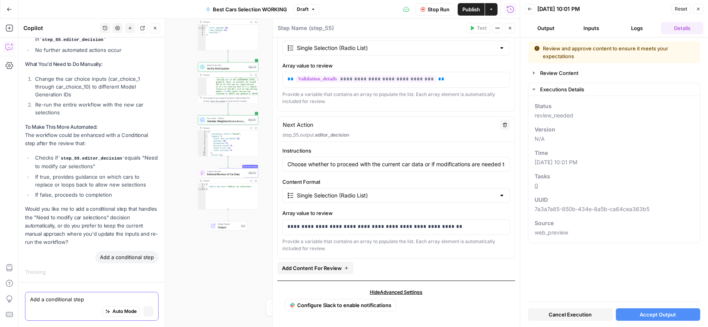
scroll to position [811, 0]
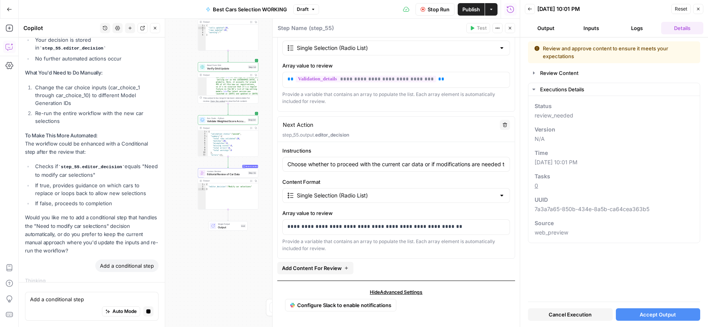
click at [426, 7] on button "Stop Run" at bounding box center [435, 9] width 39 height 13
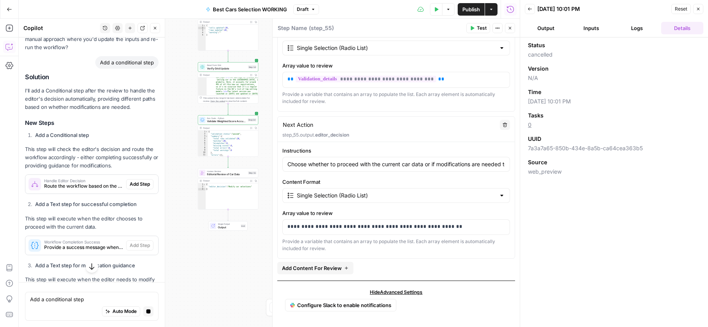
scroll to position [1041, 0]
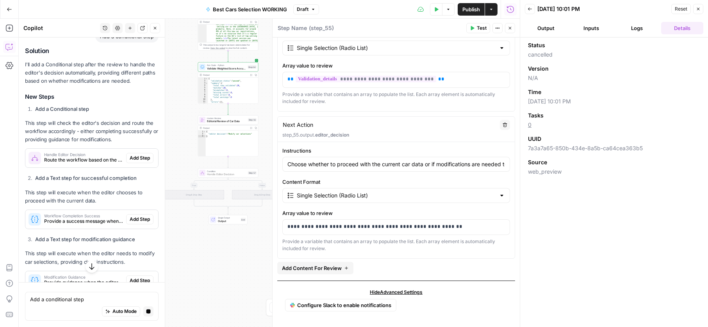
click at [137, 155] on span "Add Step" at bounding box center [140, 158] width 20 height 7
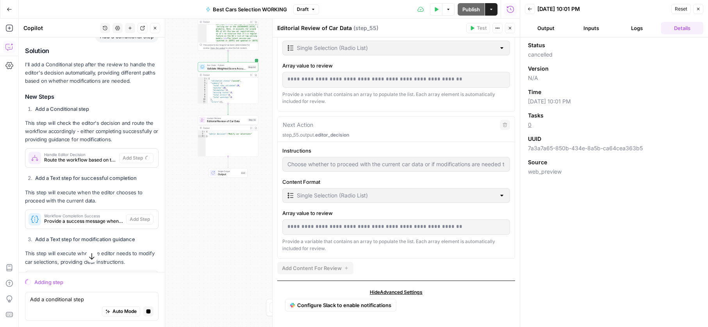
scroll to position [1047, 0]
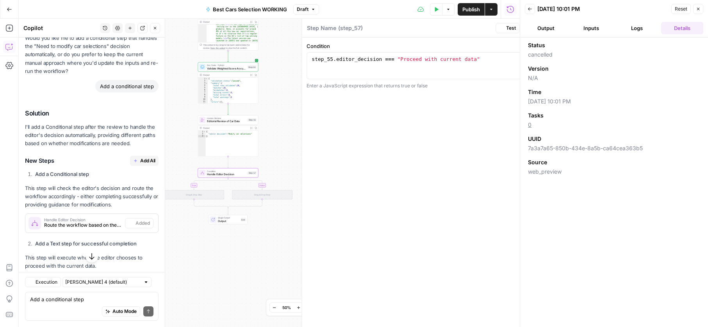
type textarea "Handle Editor Decision"
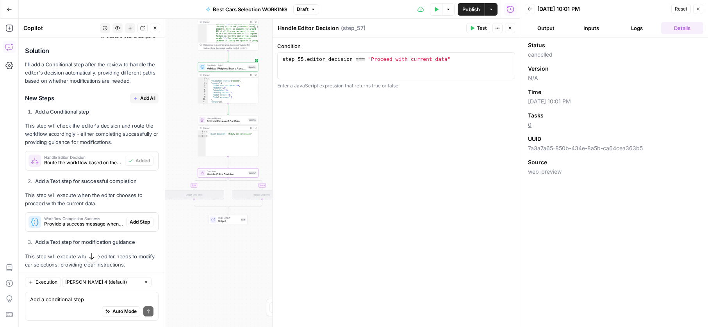
click at [104, 221] on div "Workflow Completion Success Provide a success message when the editor approves …" at bounding box center [75, 222] width 101 height 19
click at [135, 219] on span "Add Step" at bounding box center [140, 222] width 20 height 7
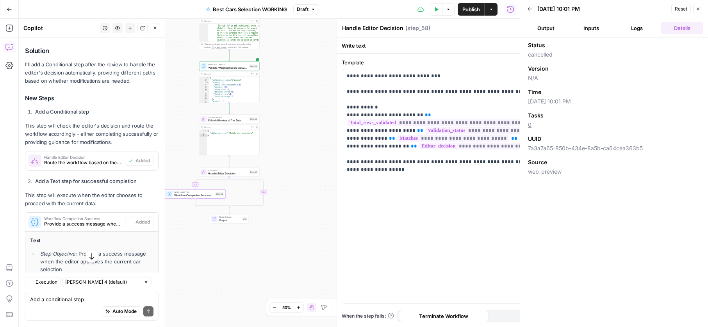
type textarea "Workflow Completion Success"
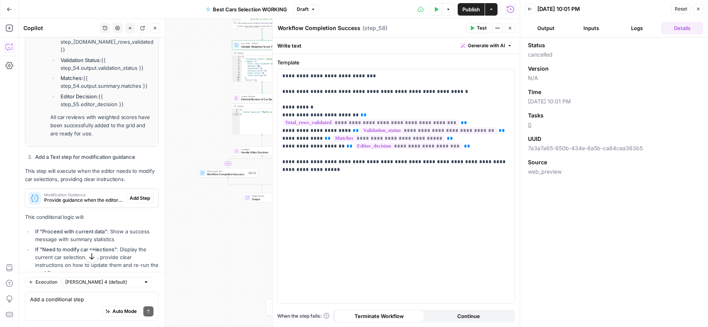
scroll to position [1449, 0]
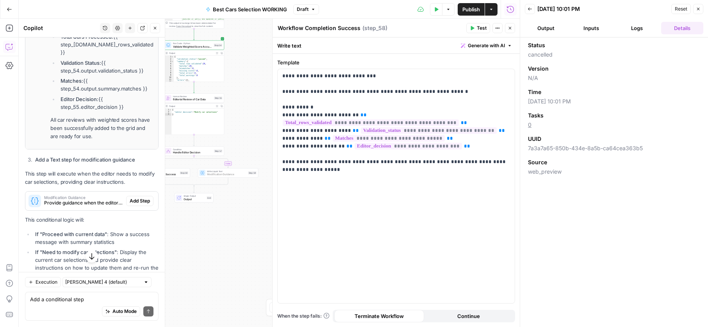
click at [145, 198] on span "Add Step" at bounding box center [140, 201] width 20 height 7
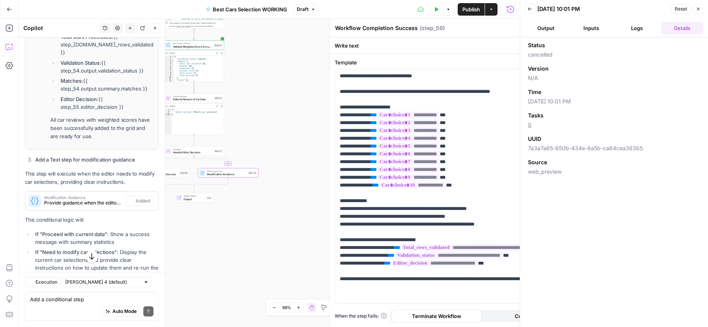
type textarea "Modification Guidance"
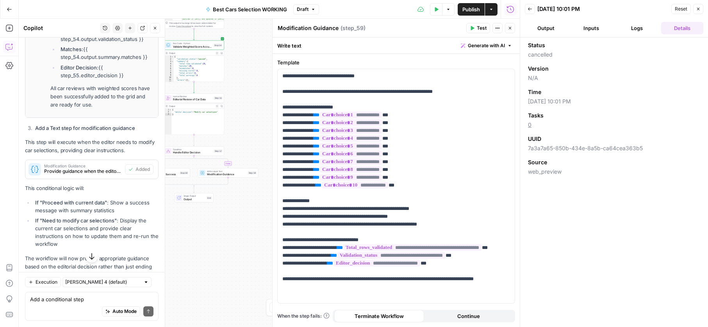
scroll to position [1497, 0]
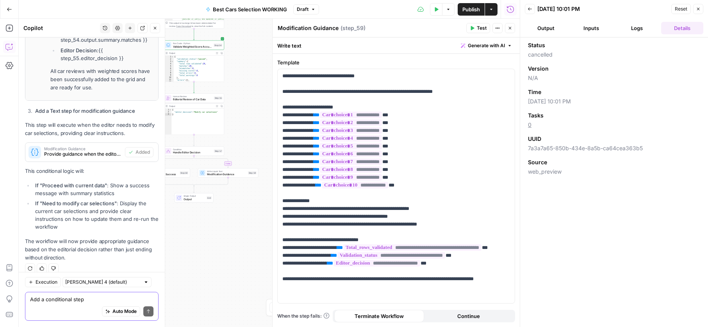
click at [97, 299] on textarea "Add a conditional step" at bounding box center [91, 300] width 123 height 8
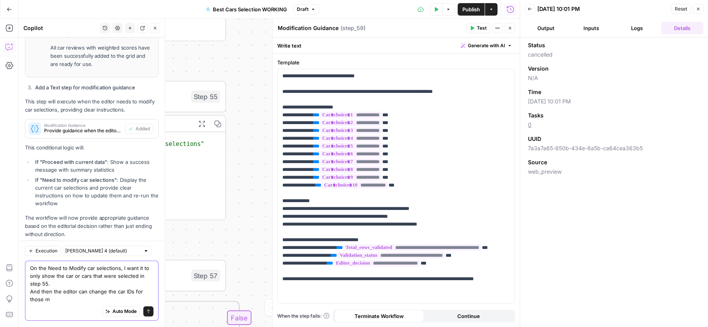
scroll to position [1529, 0]
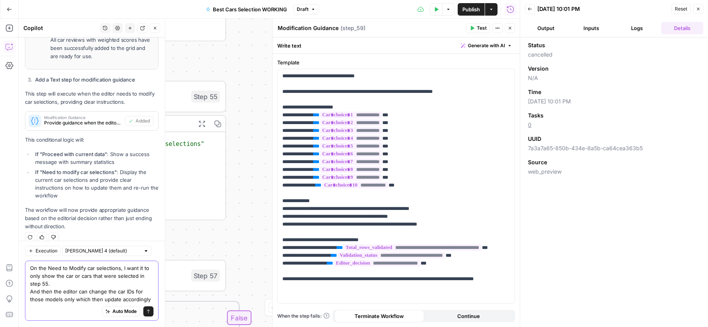
type textarea "On the Need to Modify car selections, I want it to only show the car or cars th…"
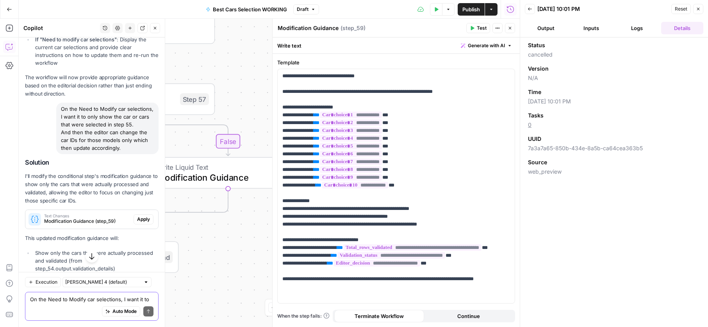
scroll to position [1694, 0]
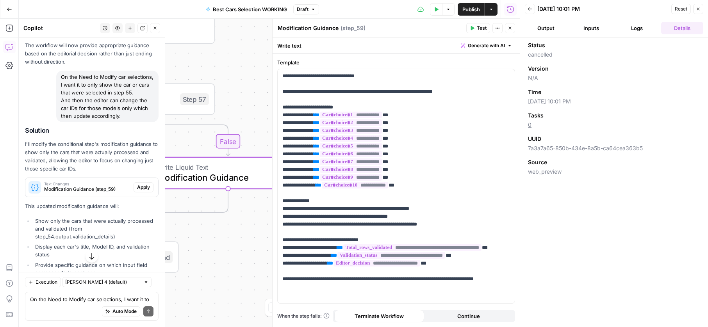
click at [139, 184] on span "Apply" at bounding box center [143, 187] width 13 height 7
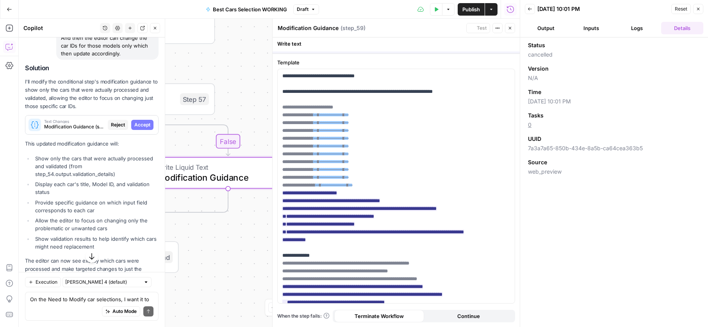
scroll to position [1631, 0]
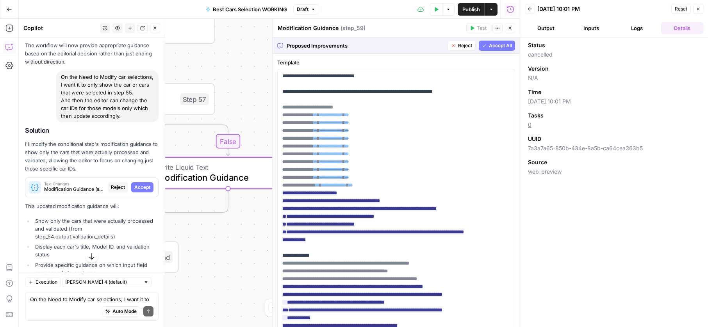
click at [145, 184] on span "Accept" at bounding box center [142, 187] width 16 height 7
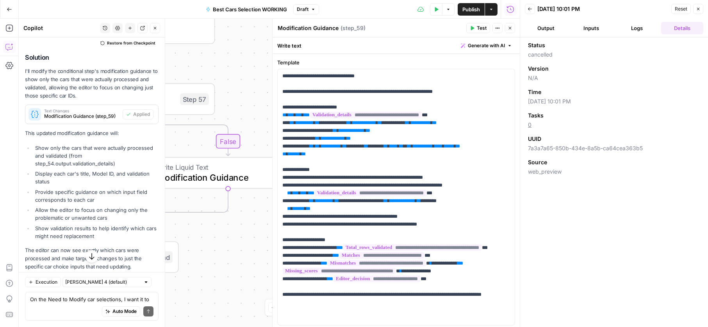
scroll to position [1788, 0]
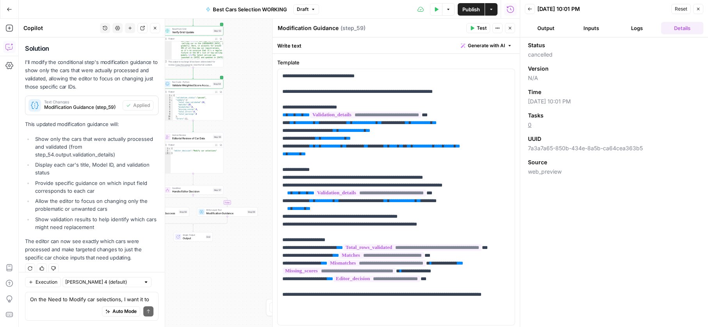
drag, startPoint x: 241, startPoint y: 248, endPoint x: 266, endPoint y: 257, distance: 26.9
click at [266, 257] on div "true false Workflow Input Settings Inputs Search Knowledge Base Search Knowledg…" at bounding box center [269, 173] width 501 height 309
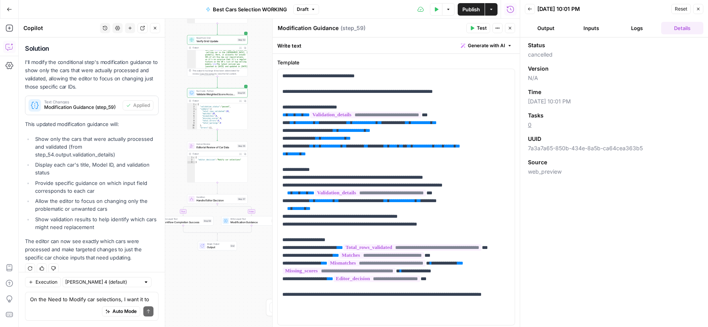
click at [432, 6] on button "Test Data" at bounding box center [436, 9] width 13 height 13
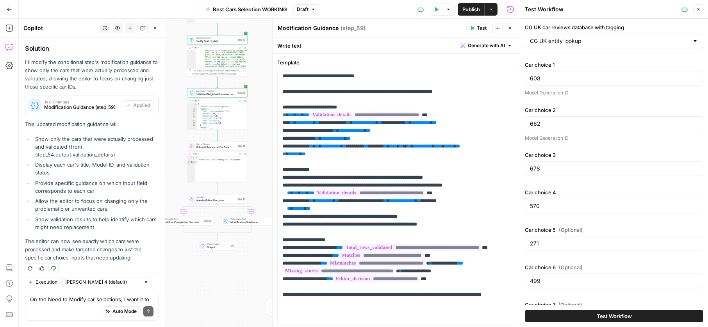
click at [562, 315] on button "Test Workflow" at bounding box center [614, 316] width 179 height 13
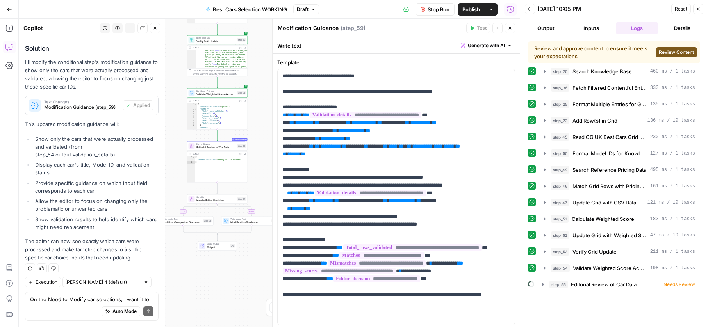
click at [662, 54] on span "Review Content" at bounding box center [676, 52] width 35 height 7
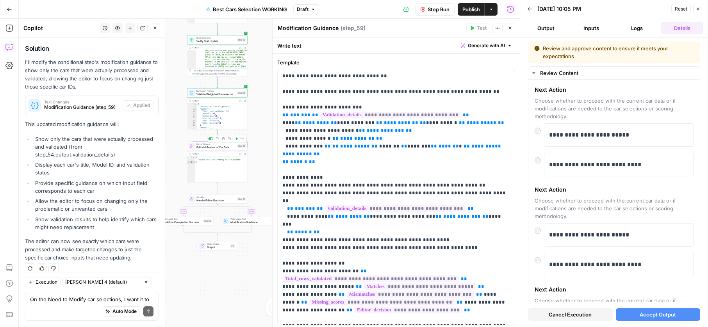
click at [214, 146] on span "Editorial Review of Car Data" at bounding box center [216, 147] width 39 height 4
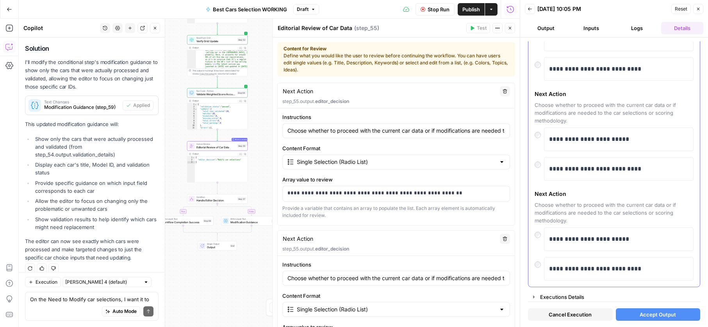
scroll to position [98, 0]
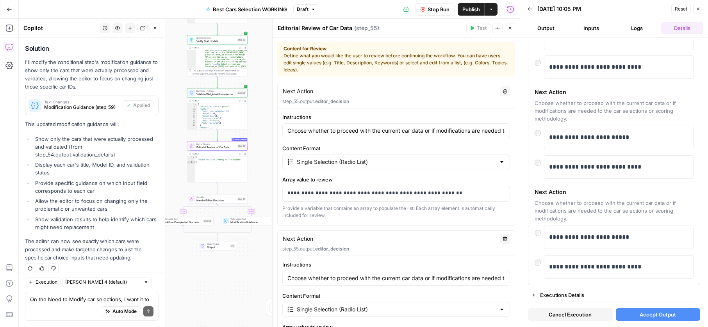
click at [631, 316] on button "Accept Output" at bounding box center [658, 315] width 85 height 13
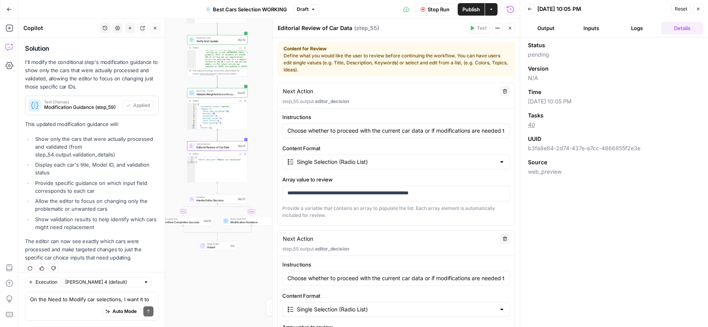
click at [601, 29] on button "Inputs" at bounding box center [591, 28] width 42 height 13
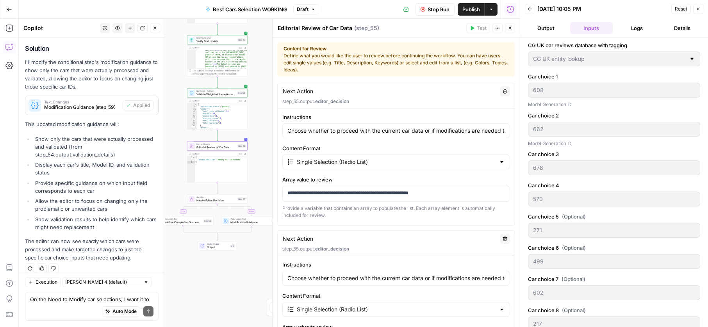
click at [637, 30] on button "Logs" at bounding box center [637, 28] width 42 height 13
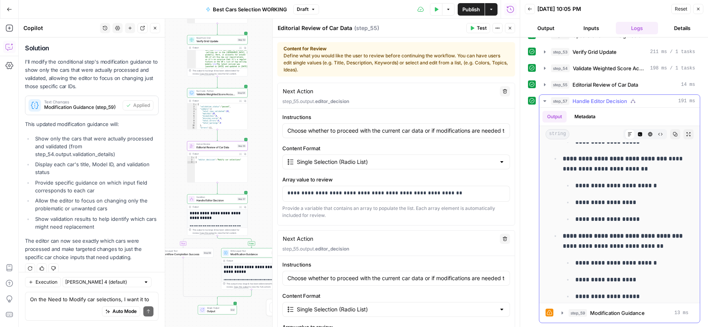
scroll to position [1085, 0]
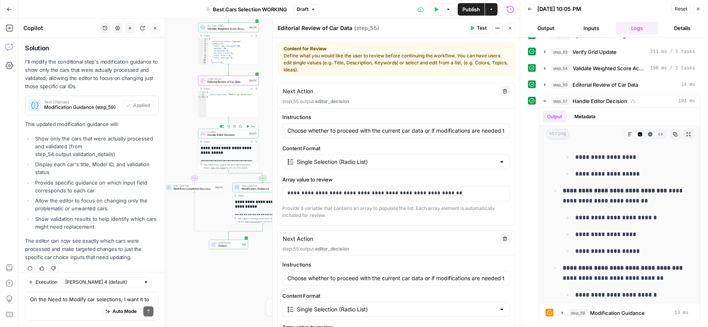
click at [234, 138] on div "Condition Handle Editor Decision Step 57 Copy step Delete step Add Note Test" at bounding box center [228, 133] width 61 height 9
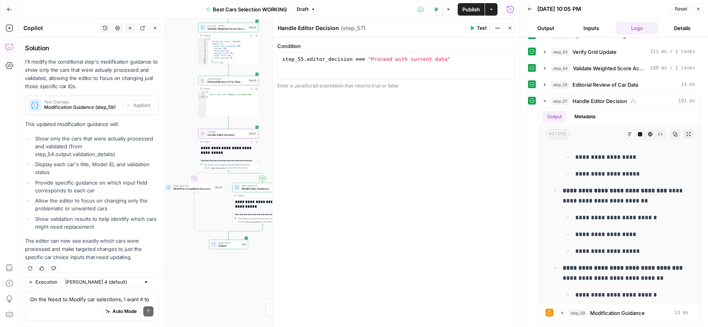
click at [182, 186] on span "Write Liquid Text" at bounding box center [192, 185] width 39 height 3
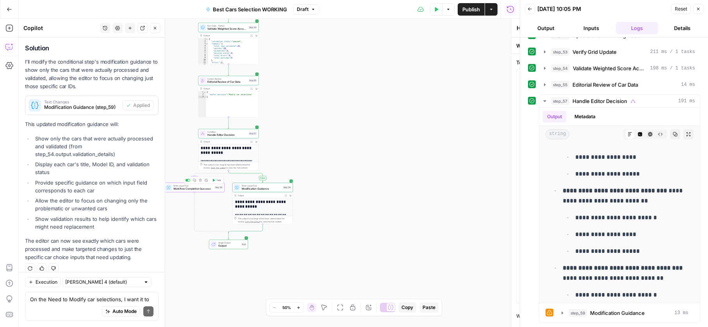
type textarea "Workflow Completion Success"
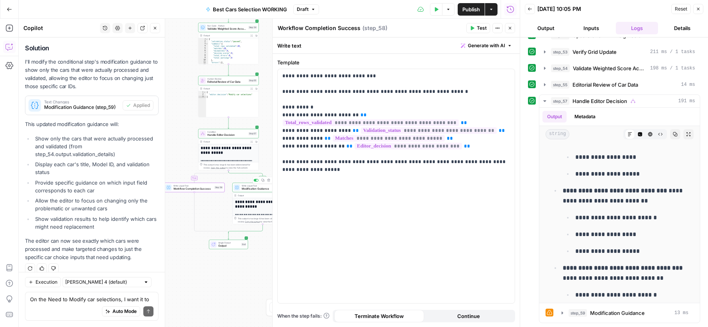
click at [244, 188] on span "Modification Guidance" at bounding box center [261, 189] width 39 height 4
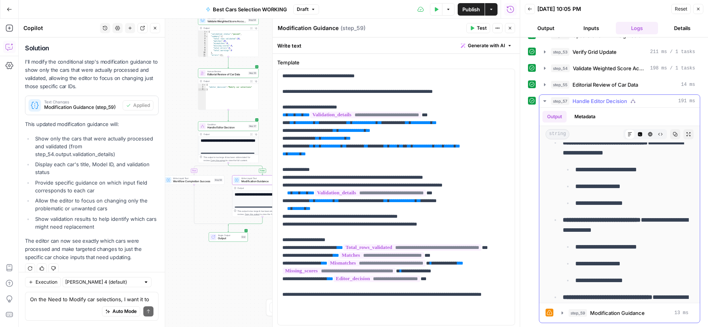
scroll to position [1016, 0]
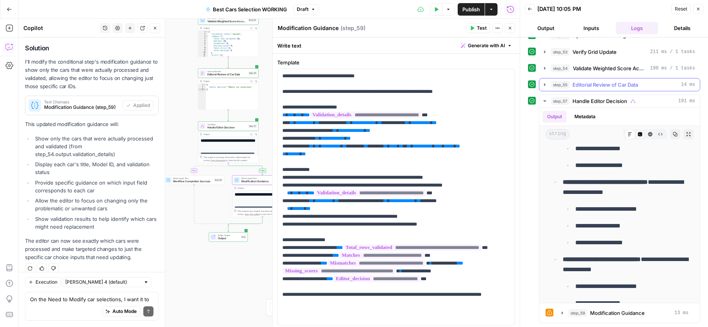
click at [578, 87] on span "Editorial Review of Car Data" at bounding box center [606, 85] width 66 height 8
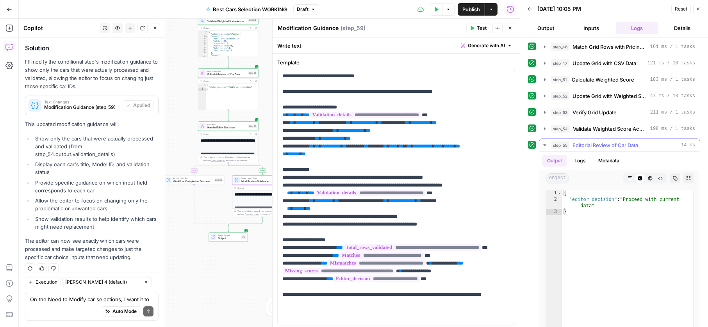
scroll to position [116, 0]
click at [544, 144] on icon "button" at bounding box center [545, 145] width 6 height 6
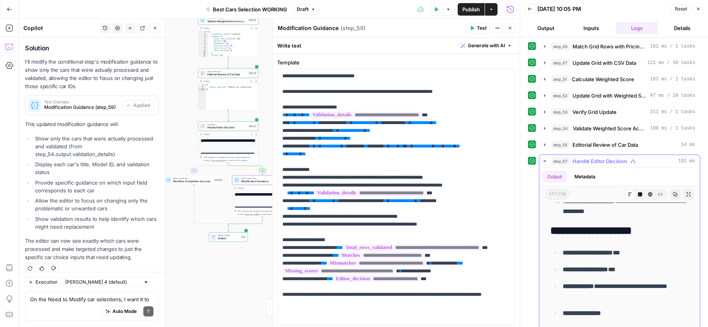
scroll to position [177, 0]
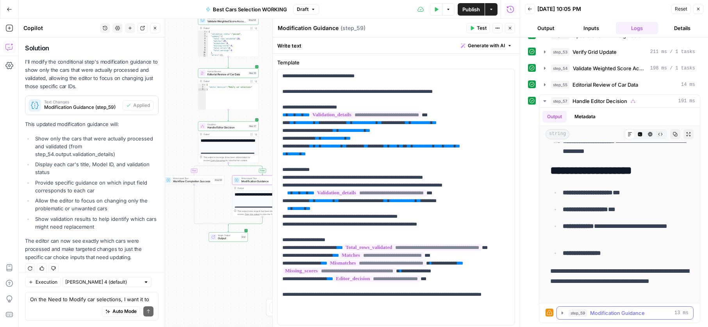
click at [559, 312] on icon "button" at bounding box center [562, 313] width 6 height 6
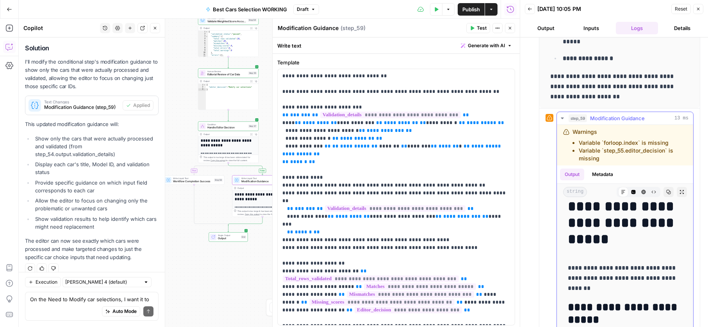
scroll to position [0, 0]
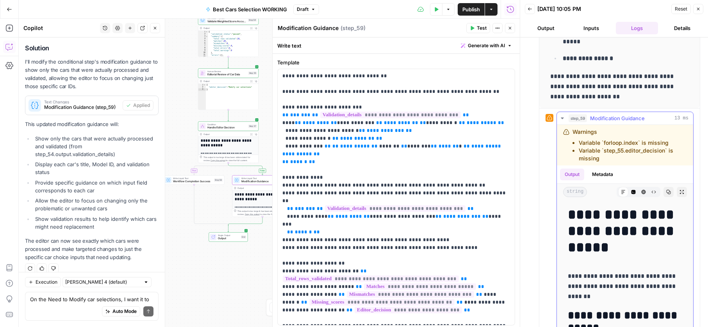
drag, startPoint x: 575, startPoint y: 143, endPoint x: 605, endPoint y: 159, distance: 34.8
click at [605, 159] on ul "Variable `forloop.index` is missing Variable `step_55.editor_decision` is missi…" at bounding box center [630, 150] width 114 height 23
copy ul "Variable `forloop.index` is missing Variable `step_55.editor_decision` is missi…"
click at [127, 296] on textarea "On the Need to Modify car selections, I want it to only show the car or cars th…" at bounding box center [91, 300] width 123 height 8
paste textarea "Variable `forloop.index` is missing Variable `step_55.editor_decision` is missi…"
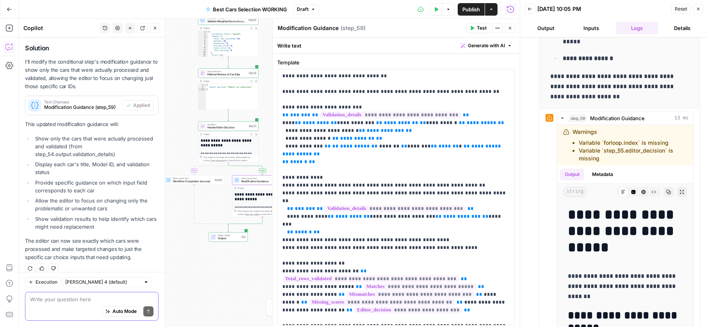
type textarea "Variable `forloop.index` is missing Variable `step_55.editor_decision` is missi…"
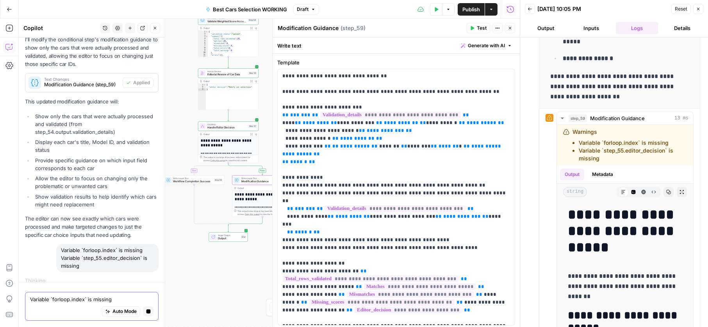
scroll to position [0, 0]
click at [486, 44] on span "Generate with AI" at bounding box center [486, 45] width 37 height 7
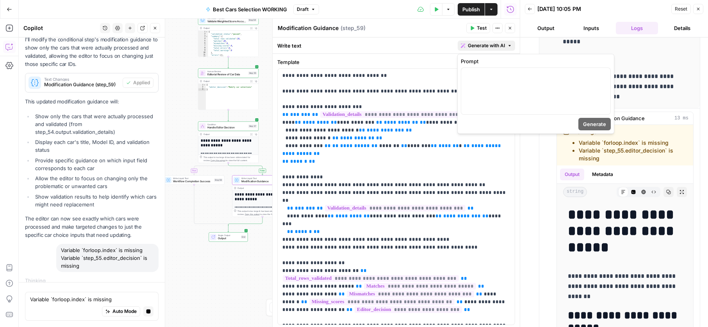
click at [486, 44] on span "Generate with AI" at bounding box center [486, 45] width 37 height 7
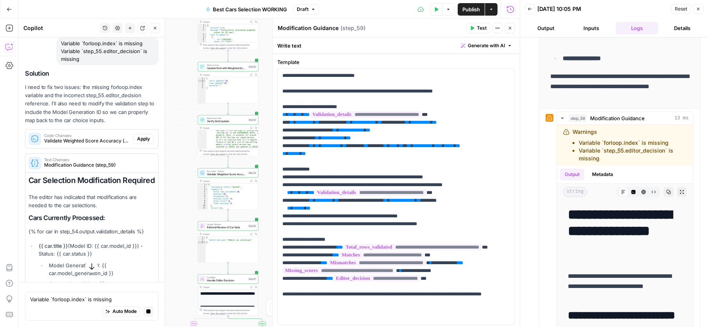
scroll to position [1677, 0]
click at [144, 134] on button "Apply" at bounding box center [144, 139] width 20 height 10
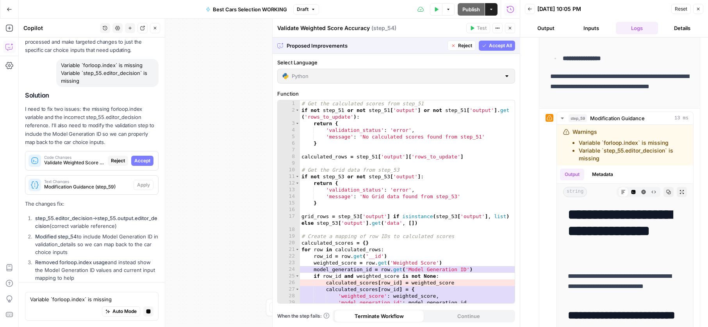
scroll to position [1630, 0]
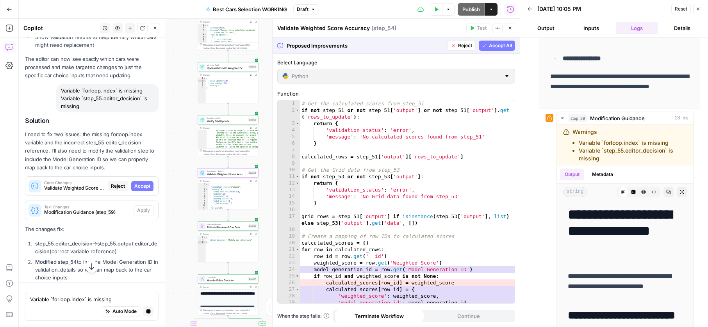
click at [147, 183] on span "Accept" at bounding box center [142, 186] width 16 height 7
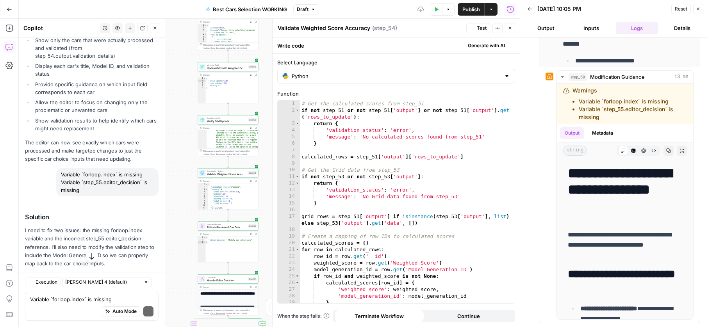
scroll to position [1713, 0]
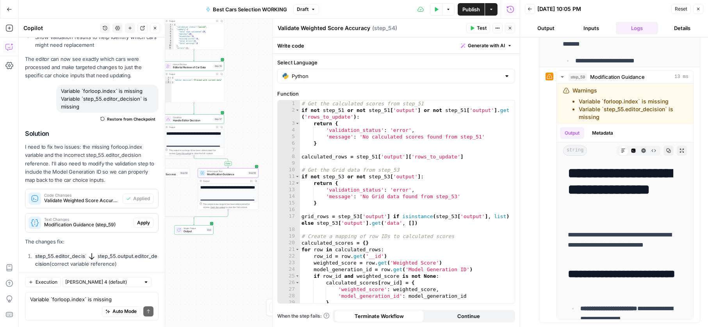
click at [145, 218] on button "Apply" at bounding box center [144, 223] width 20 height 10
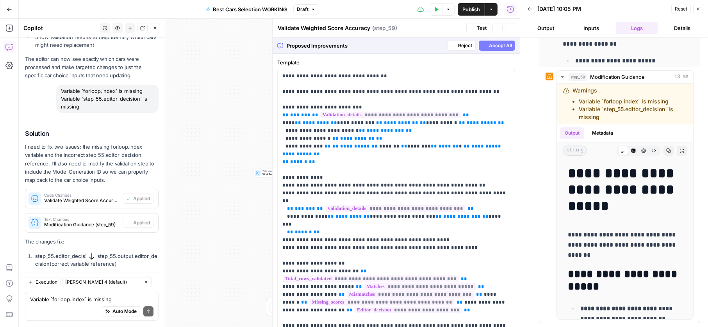
type textarea "Modification Guidance"
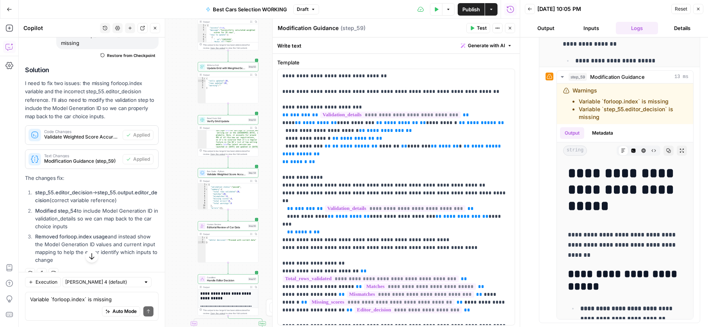
scroll to position [1790, 0]
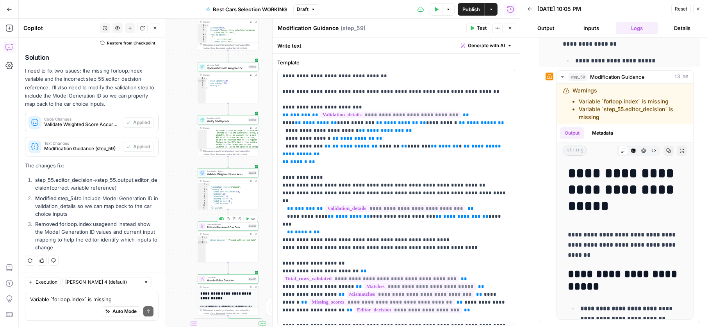
click at [215, 228] on span "Editorial Review of Car Data" at bounding box center [226, 228] width 39 height 4
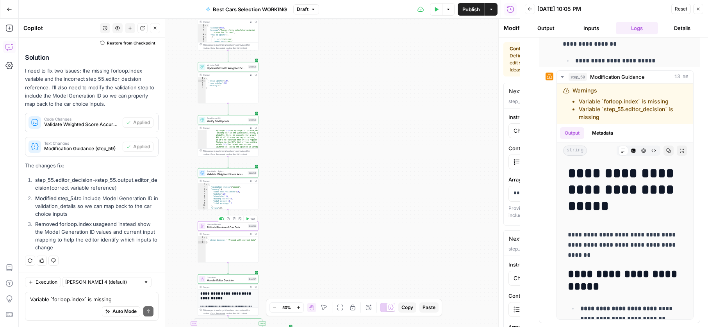
type textarea "Editorial Review of Car Data"
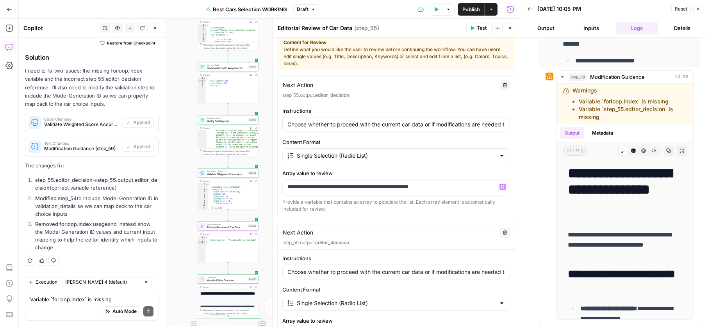
scroll to position [0, 0]
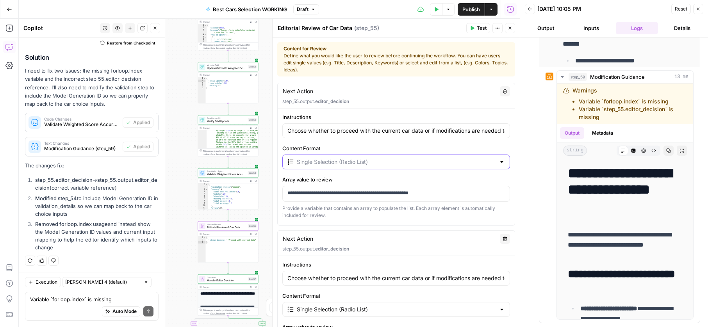
click at [351, 162] on input "Content Format" at bounding box center [396, 162] width 199 height 8
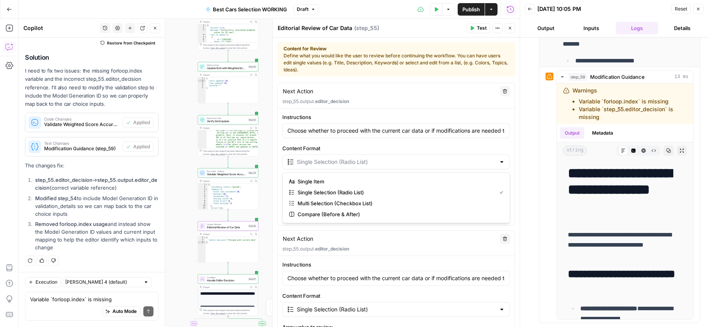
type input "Single Selection (Radio List)"
click at [368, 146] on label "Content Format" at bounding box center [396, 149] width 228 height 8
click at [368, 158] on input "Single Selection (Radio List)" at bounding box center [396, 162] width 199 height 8
click at [477, 23] on button "Test" at bounding box center [478, 28] width 24 height 10
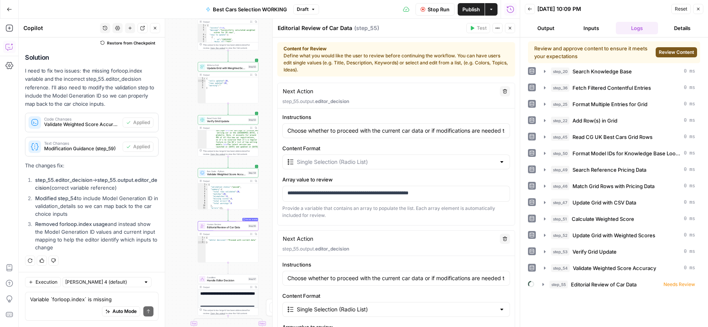
click at [677, 55] on span "Review Content" at bounding box center [676, 52] width 35 height 7
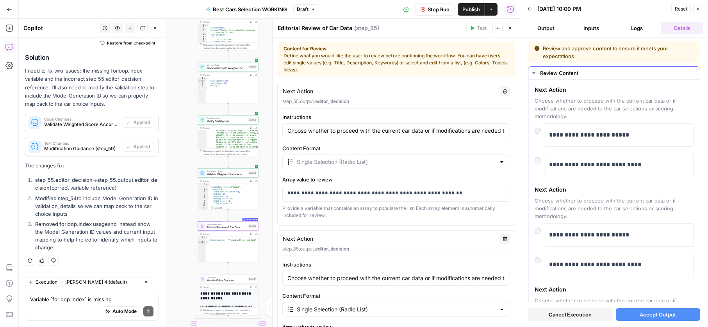
click at [539, 154] on div at bounding box center [539, 158] width 9 height 11
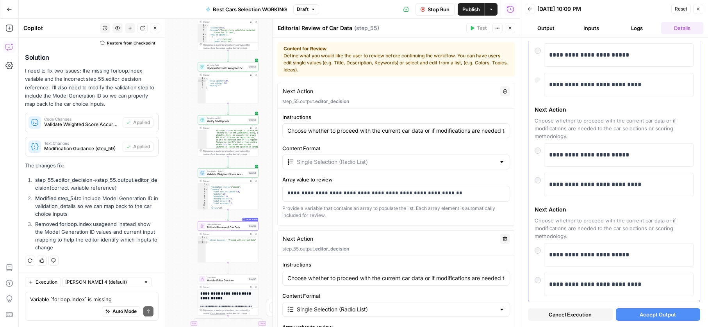
scroll to position [98, 0]
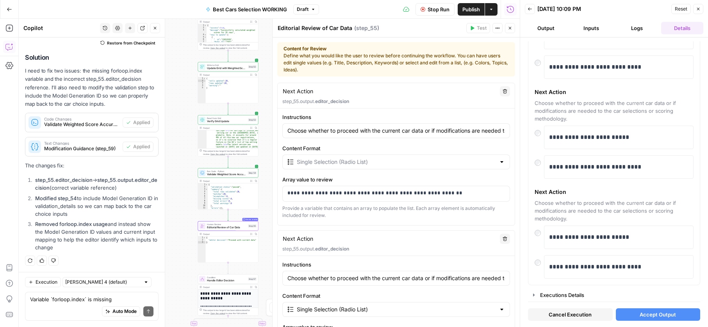
click at [636, 318] on button "Accept Output" at bounding box center [658, 315] width 85 height 13
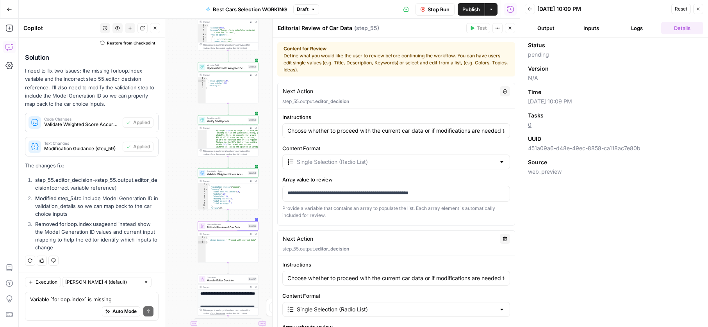
click at [468, 25] on div "Publish P" at bounding box center [470, 26] width 25 height 8
click at [485, 20] on header "Editorial Review of Car Data Editorial Review of Car Data ( step_55 ) Test Acti…" at bounding box center [396, 28] width 247 height 19
click at [586, 24] on button "Inputs" at bounding box center [591, 28] width 42 height 13
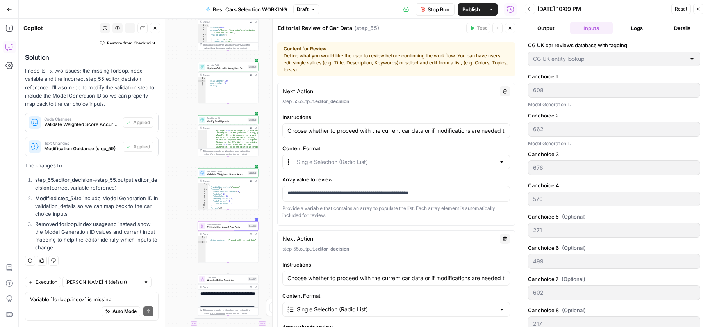
click at [431, 16] on div "Stop Run Publish Actions Run History" at bounding box center [419, 9] width 201 height 18
click at [434, 11] on span "Stop Run" at bounding box center [439, 9] width 22 height 8
click at [478, 29] on span "Test" at bounding box center [482, 28] width 10 height 7
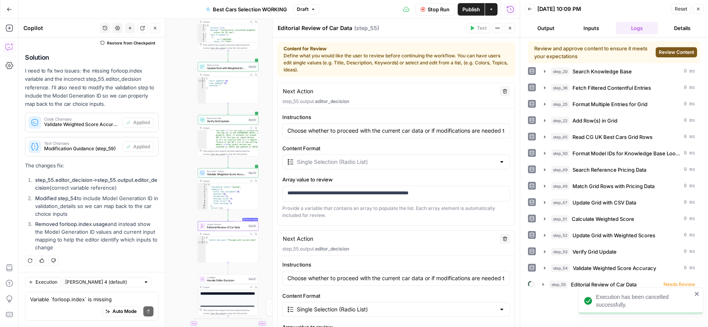
click at [679, 54] on span "Review Content" at bounding box center [676, 52] width 35 height 7
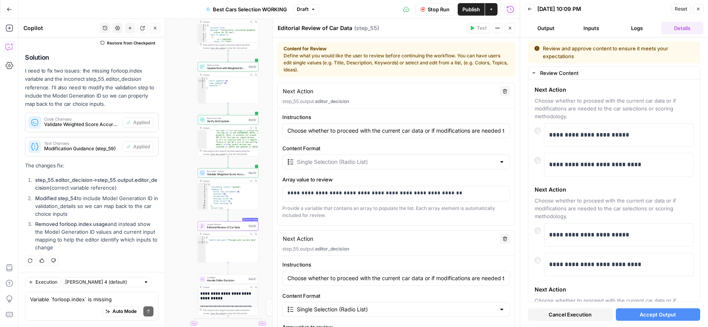
click at [634, 316] on button "Accept Output" at bounding box center [658, 315] width 85 height 13
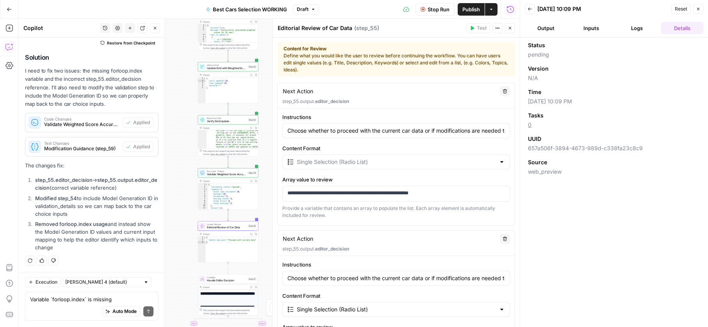
click at [588, 36] on header "Back [DATE] 10:09 PM Reset Close Output Inputs Logs Details" at bounding box center [614, 19] width 188 height 38
click at [588, 27] on button "Inputs" at bounding box center [591, 28] width 42 height 13
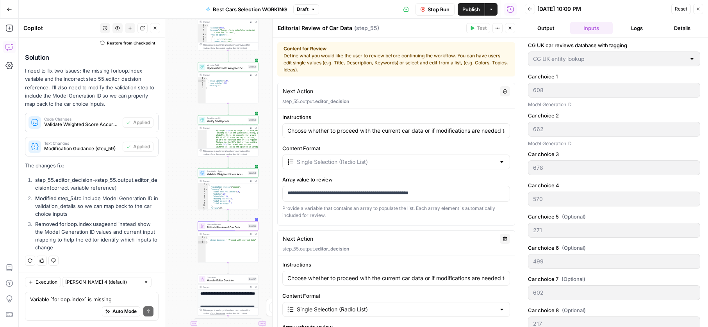
click at [416, 12] on button "Stop Run" at bounding box center [435, 9] width 39 height 13
click at [346, 133] on input "Choose whether to proceed with the current car data or if modifications are nee…" at bounding box center [397, 131] width 218 height 8
type input "R"
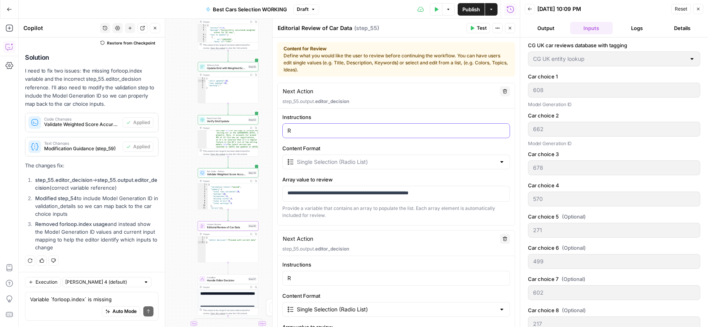
type input "Re"
type input "Rev"
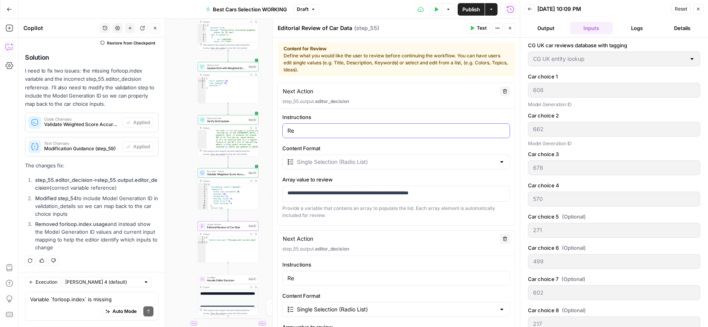
type input "Rev"
type input "Revi"
type input "Revie"
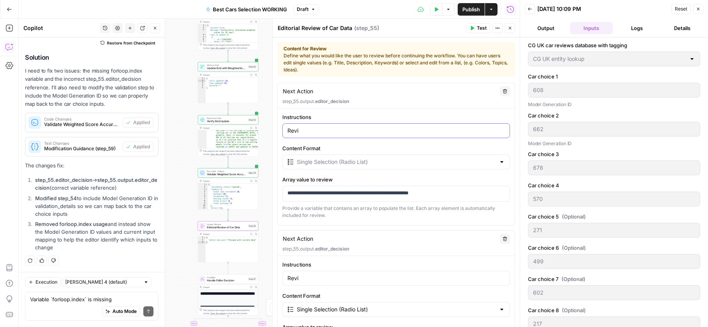
type input "Revie"
type input "Review"
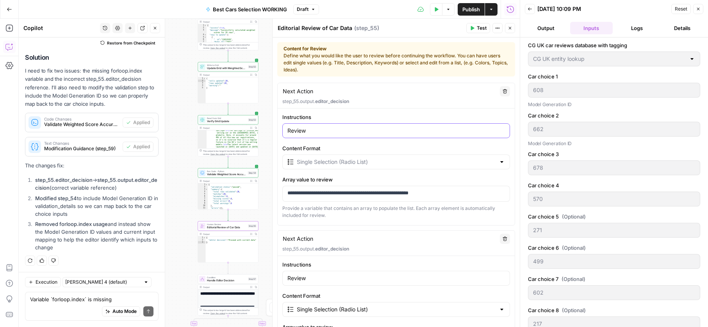
type input "Review"
type input "Review s"
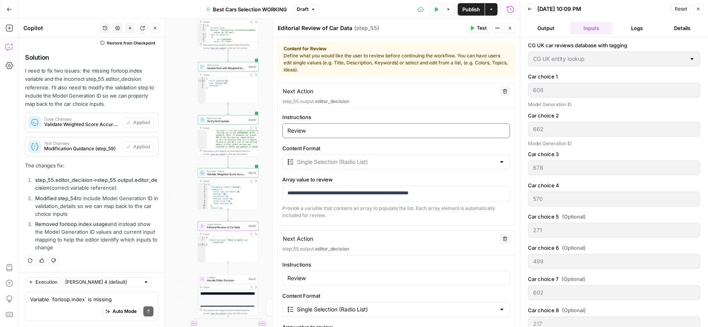
type input "Review s"
type input "Review sc"
type input "Review sco"
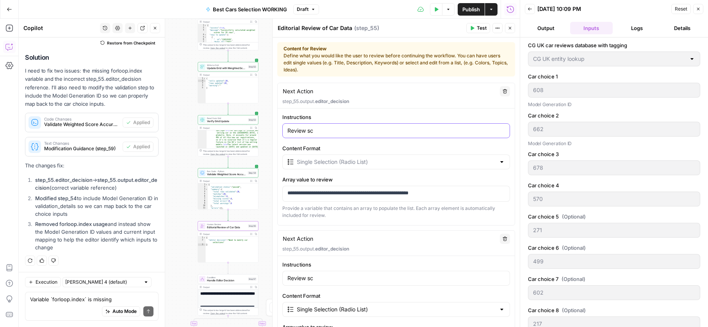
type input "Review sco"
type input "Review scor"
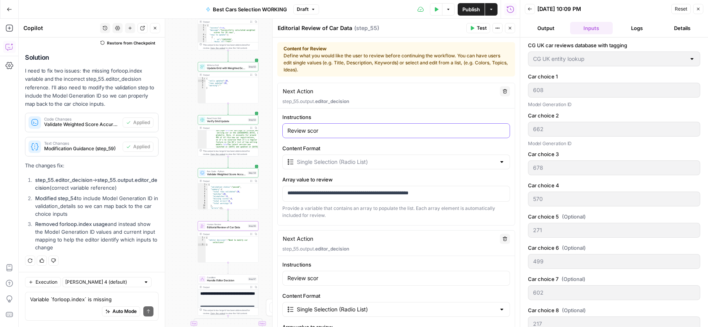
type input "Review score"
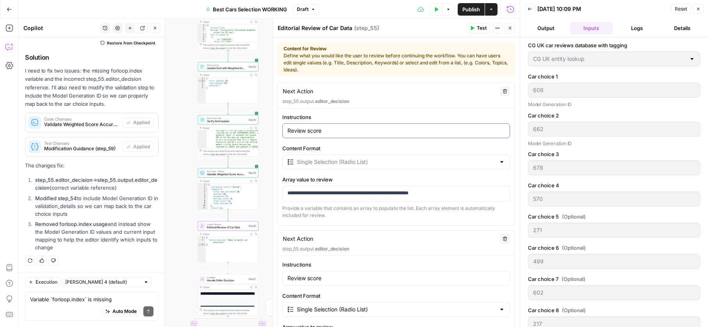
type input "Review score"
type input "Review score w"
type input "Review score we"
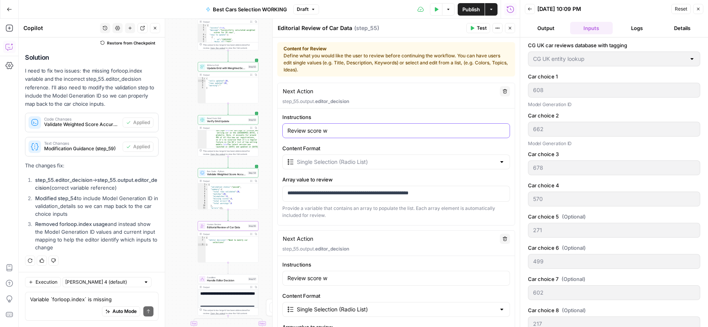
type input "Review score we"
type input "Review score wei"
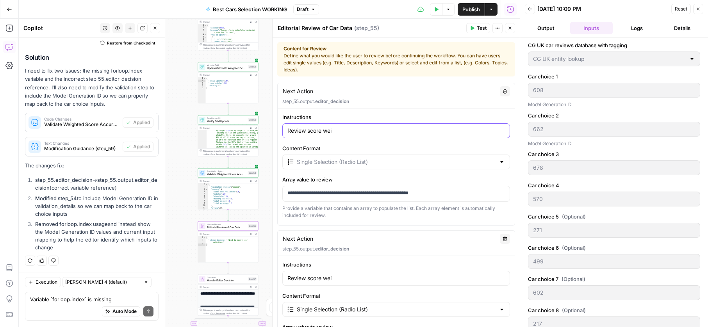
type input "Review score weig"
type input "Review score weigh"
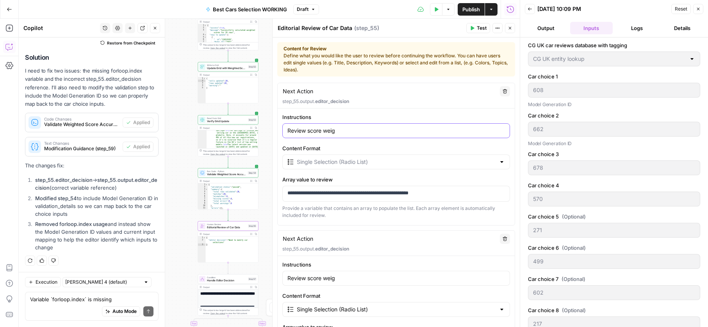
type input "Review score weigh"
type input "Review score weight"
type input "Review score weighti"
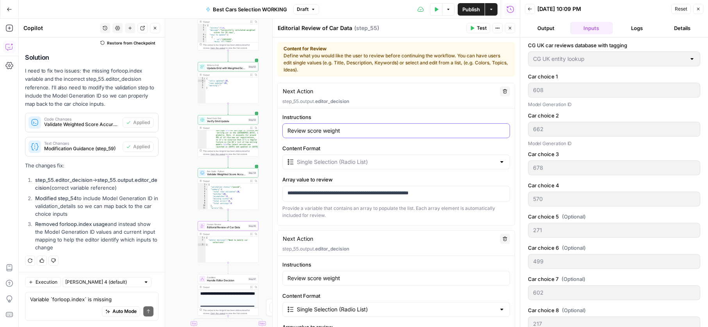
type input "Review score weighti"
type input "Review score weightin"
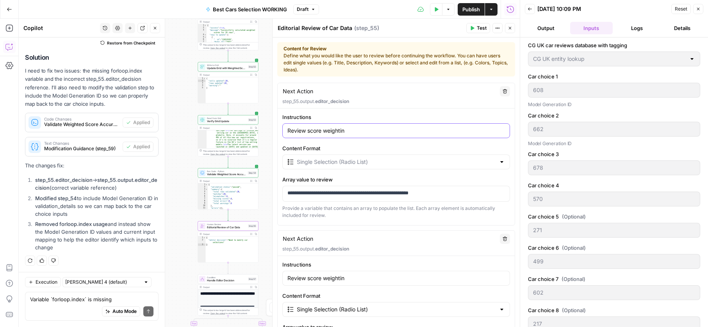
type input "Review score weighting"
type input "Review score weightings"
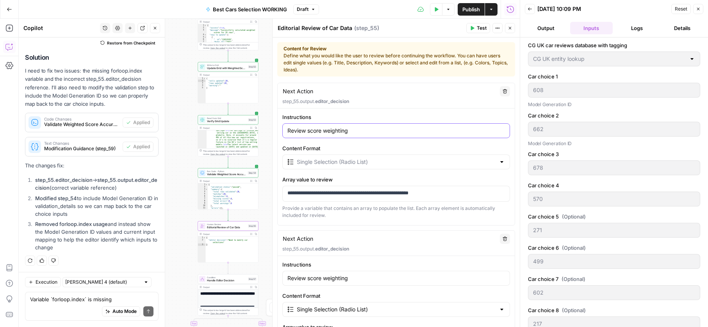
type input "Review score weightings"
type input "Review score weightings a"
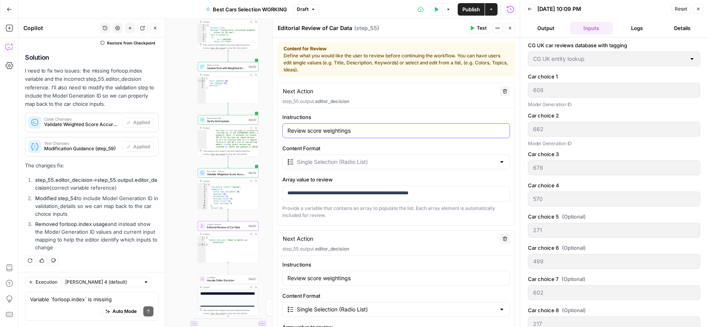
type input "Review score weightings a"
type input "Review score weightings an"
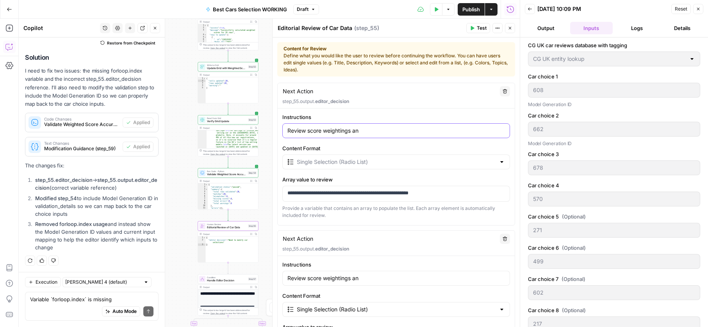
type input "Review score weightings and"
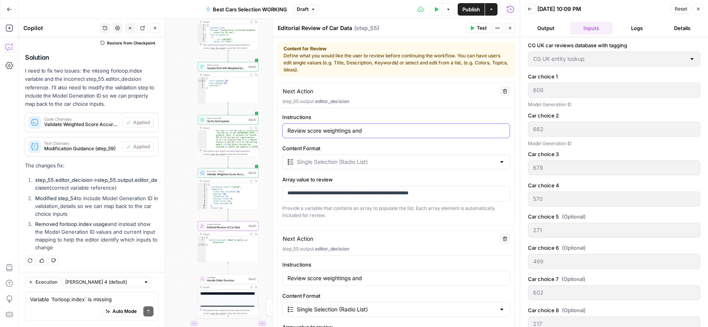
type input "Review score weightings and"
type input "Review score weightings and r"
type input "Review score weightings and [PERSON_NAME]"
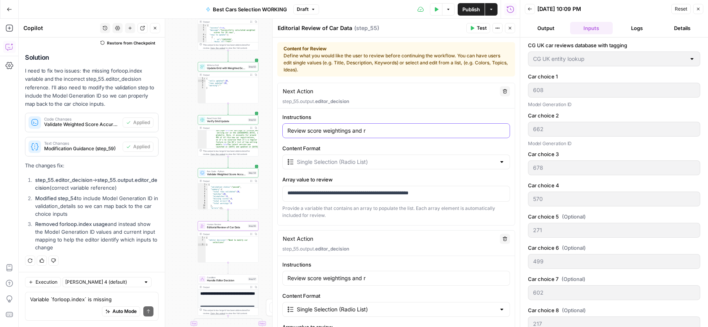
type input "Review score weightings and [PERSON_NAME]"
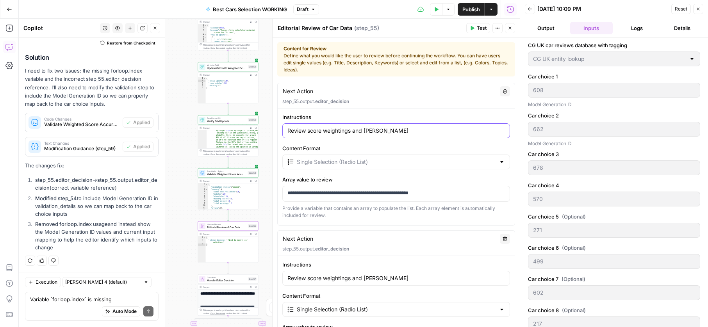
type input "Review score weightings and rode"
type input "Review score weightings and [PERSON_NAME]"
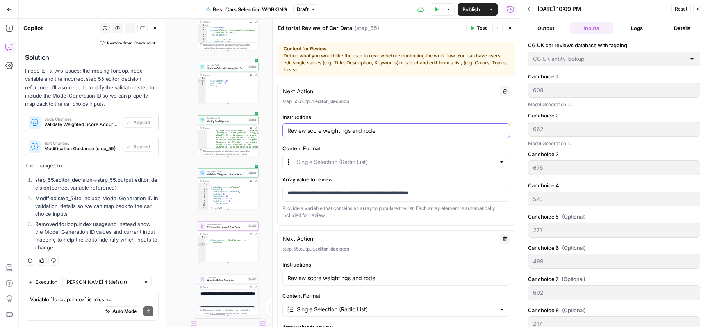
type input "Review score weightings and [PERSON_NAME]"
type input "Review score weightings and o"
type input "Review score weightings and or"
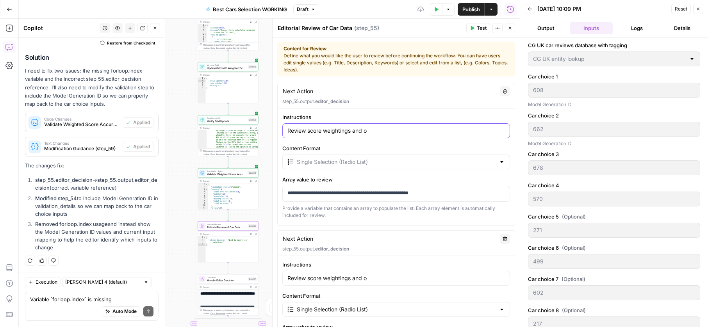
type input "Review score weightings and or"
type input "Review score weightings and ord"
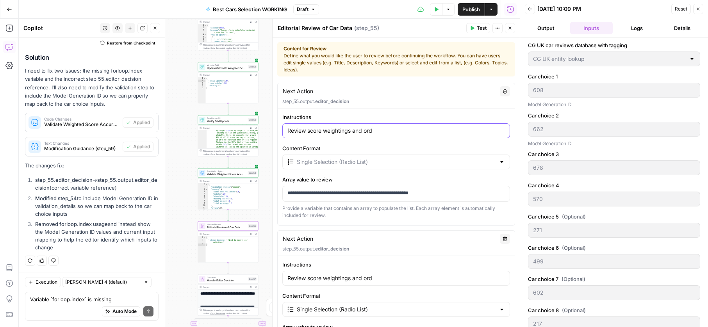
type input "Review score weightings and orde"
type input "Review score weightings and order"
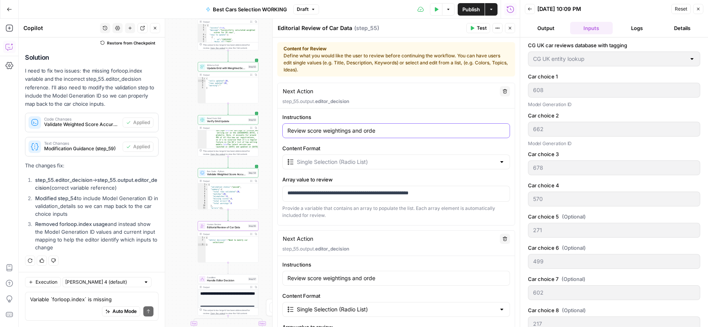
type input "Review score weightings and order"
click at [367, 160] on input "Content Format" at bounding box center [396, 162] width 199 height 8
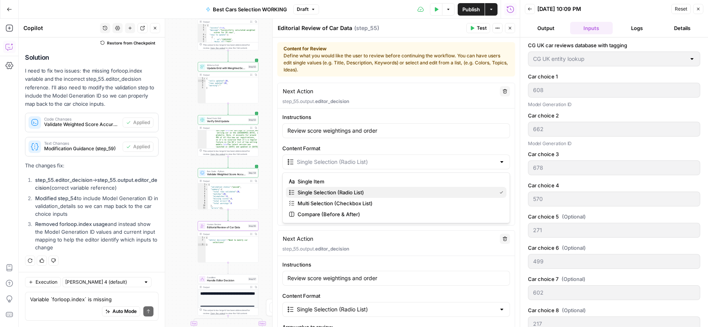
click at [370, 196] on span "Single Selection (Radio List)" at bounding box center [396, 193] width 196 height 8
type input "Single Selection (Radio List)"
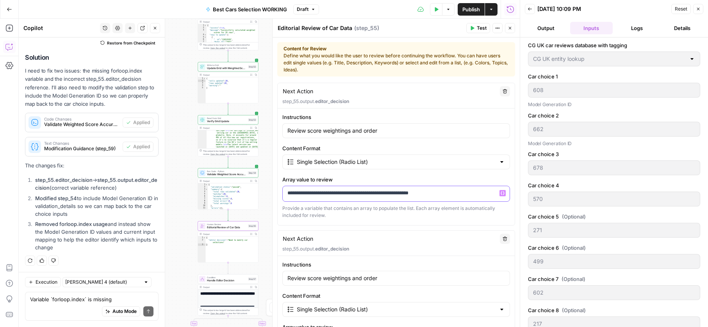
click at [370, 196] on p "**********" at bounding box center [397, 193] width 218 height 8
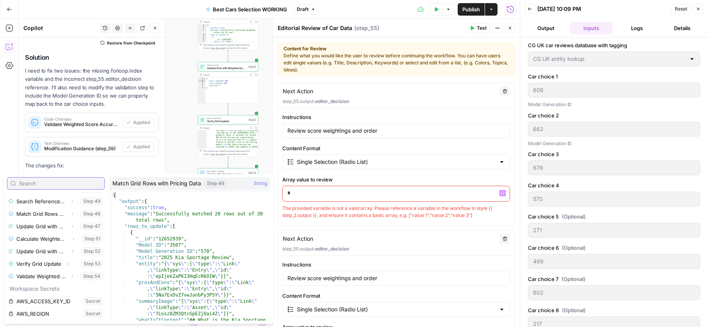
scroll to position [235, 0]
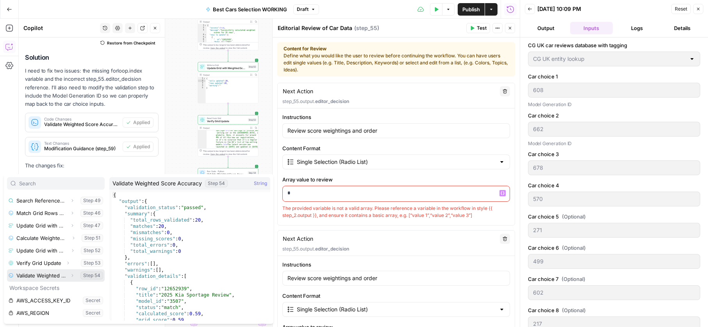
click at [59, 275] on button "Select variable Validate Weighted Score Accuracy" at bounding box center [56, 276] width 98 height 13
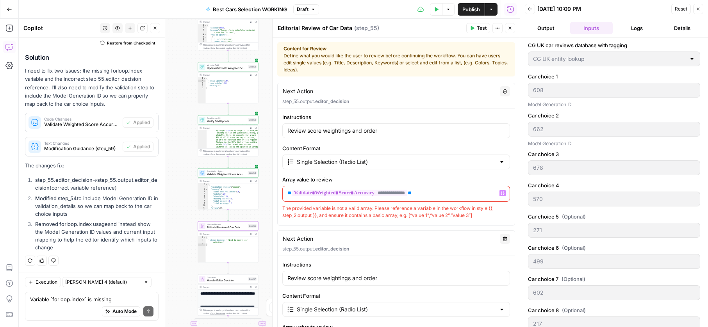
click at [448, 198] on div "**********" at bounding box center [396, 193] width 227 height 15
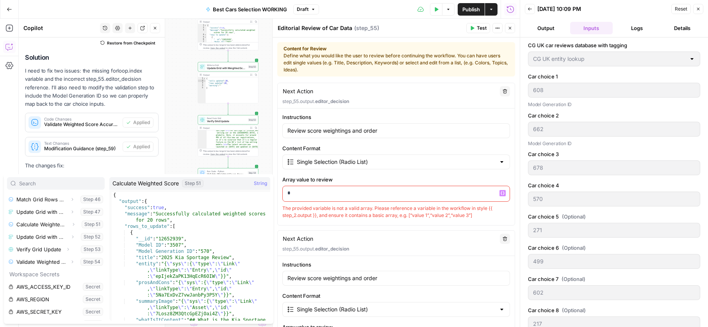
scroll to position [242, 0]
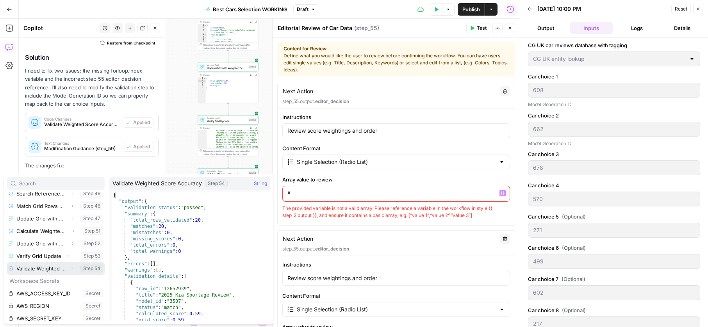
click at [75, 268] on button "Expand" at bounding box center [72, 269] width 10 height 10
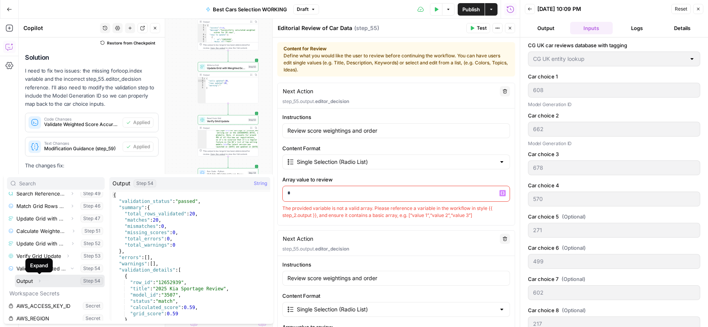
click at [34, 281] on button "Expand" at bounding box center [39, 281] width 10 height 10
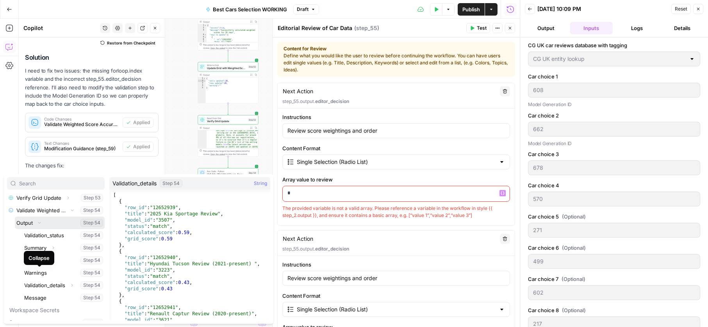
scroll to position [300, 0]
click at [40, 286] on button "Select variable Validation_details" at bounding box center [64, 286] width 82 height 13
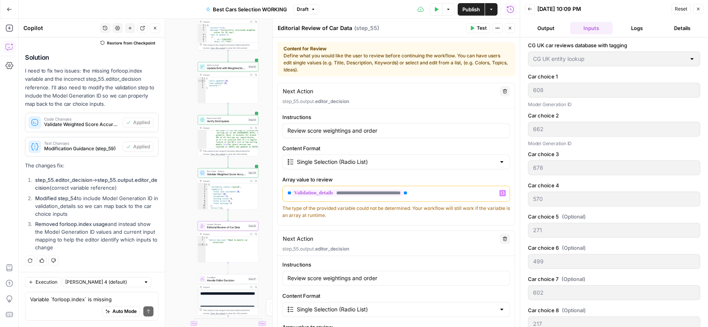
click at [478, 31] on span "Test" at bounding box center [482, 28] width 10 height 7
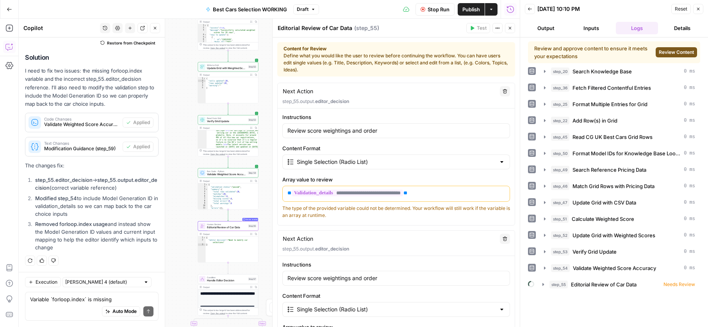
click at [673, 52] on span "Review Content" at bounding box center [676, 52] width 35 height 7
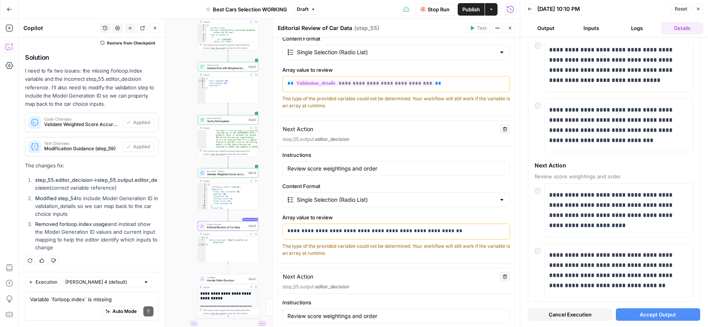
scroll to position [102, 0]
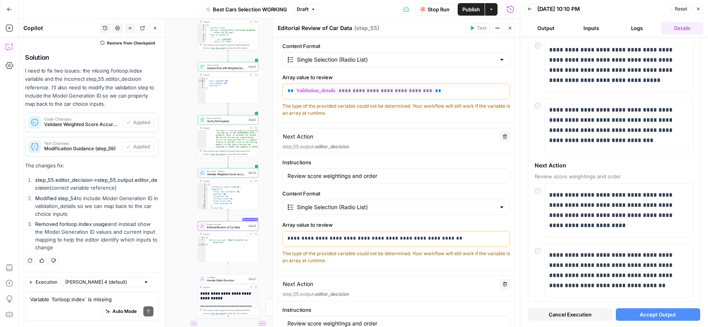
click at [506, 137] on icon "button" at bounding box center [505, 136] width 5 height 5
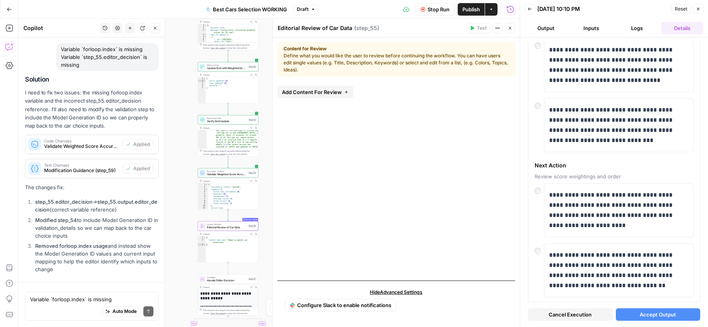
scroll to position [0, 0]
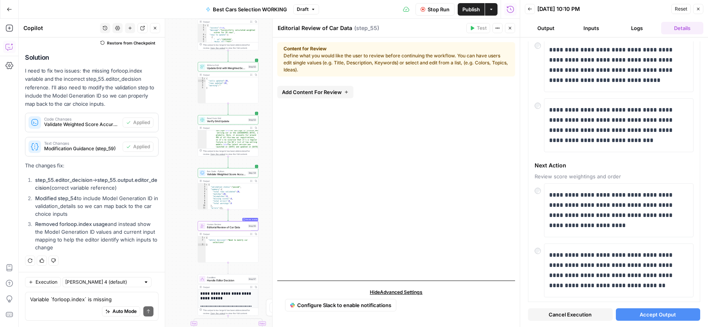
click at [428, 12] on span "Stop Run" at bounding box center [439, 9] width 22 height 8
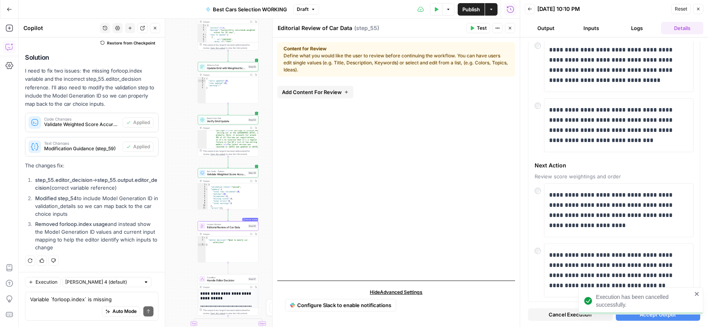
click at [472, 28] on icon "button" at bounding box center [473, 28] width 4 height 4
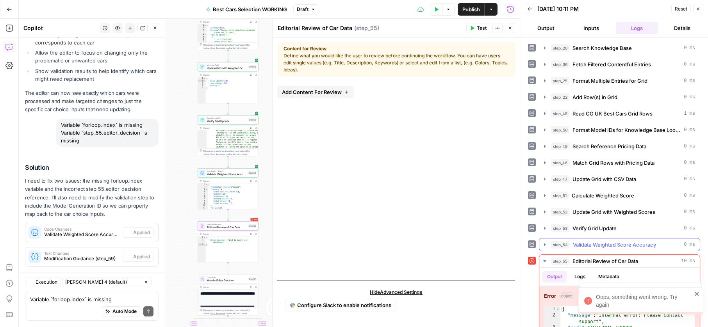
scroll to position [1790, 0]
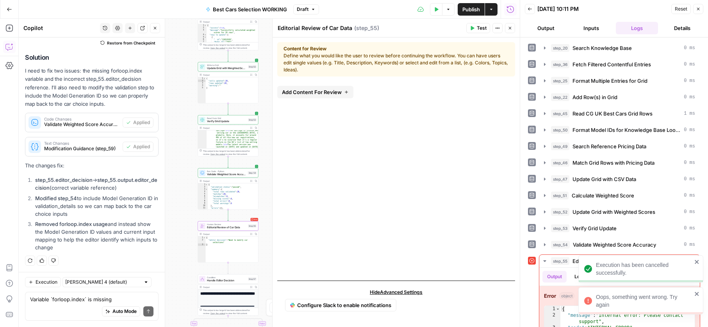
click at [692, 290] on div "Oops, something went wrong. Try again" at bounding box center [641, 301] width 125 height 27
click at [695, 294] on icon "close" at bounding box center [697, 294] width 5 height 6
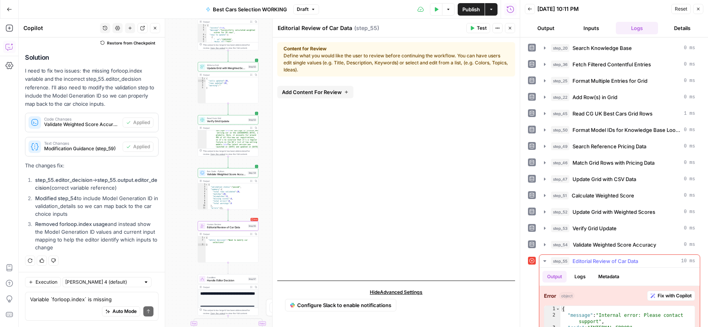
scroll to position [19, 0]
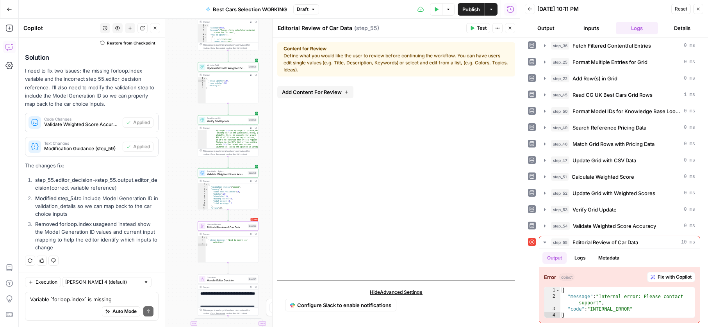
click at [428, 169] on div "Add Content For Review" at bounding box center [396, 179] width 238 height 192
click at [473, 34] on header "Editorial Review of Car Data Editorial Review of Car Data ( step_55 ) Test Acti…" at bounding box center [396, 28] width 247 height 19
click at [478, 30] on span "Test" at bounding box center [482, 28] width 10 height 7
click at [699, 293] on icon "close" at bounding box center [697, 294] width 5 height 6
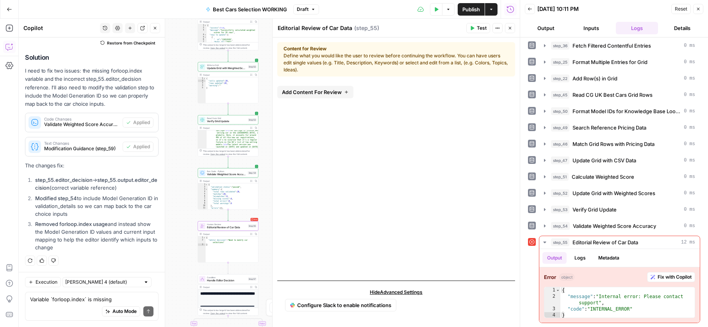
click at [221, 227] on span "Editorial Review of Car Data" at bounding box center [226, 228] width 39 height 4
type textarea "**********"
click at [215, 246] on div "{ "editor_decision" : "Need to modify car selections" }" at bounding box center [232, 252] width 53 height 31
click at [218, 227] on span "Editorial Review of Car Data" at bounding box center [226, 228] width 39 height 4
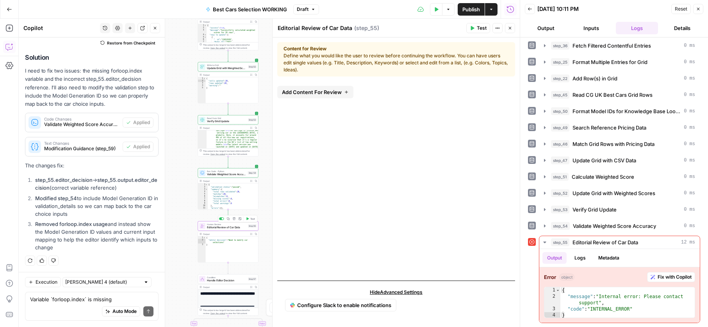
click at [222, 222] on div "Copy step Delete step Add Note Test" at bounding box center [237, 219] width 39 height 7
click at [222, 220] on div at bounding box center [221, 219] width 5 height 3
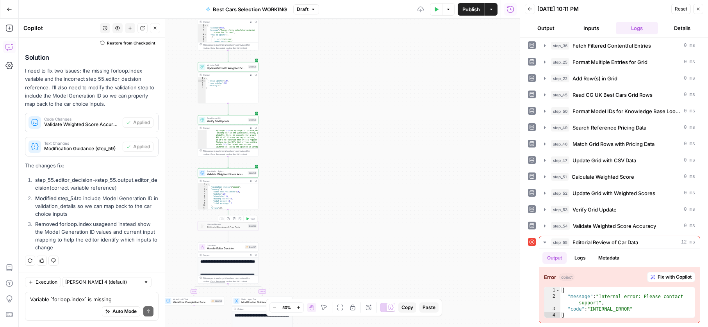
click at [222, 220] on div at bounding box center [221, 219] width 5 height 3
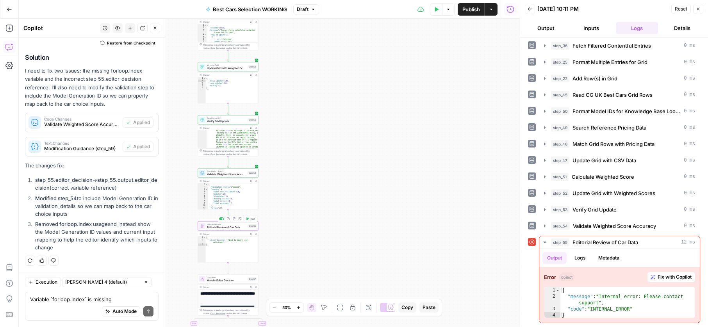
click at [227, 225] on span "Human Review" at bounding box center [226, 224] width 39 height 3
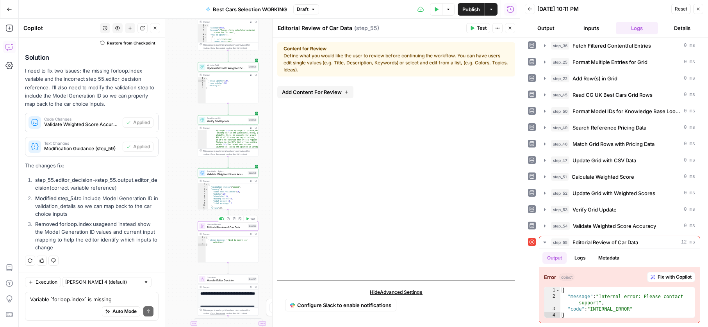
click at [323, 146] on div "Add Content For Review" at bounding box center [396, 179] width 238 height 192
click at [318, 100] on div "Add Content For Review" at bounding box center [396, 179] width 238 height 192
click at [322, 92] on span "Add Content For Review" at bounding box center [312, 92] width 60 height 8
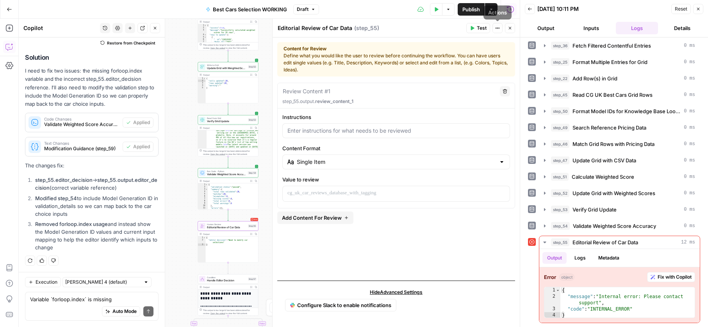
click at [510, 31] on button "Close" at bounding box center [510, 28] width 10 height 10
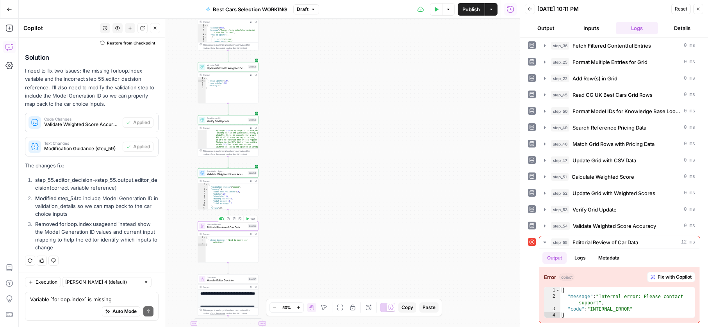
click at [234, 220] on icon "button" at bounding box center [234, 219] width 3 height 3
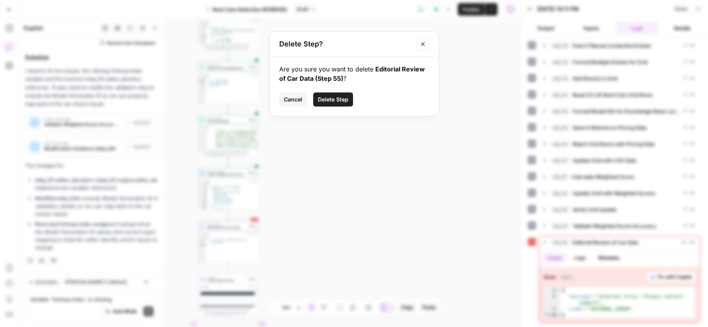
click at [341, 104] on button "Delete Step" at bounding box center [333, 100] width 40 height 14
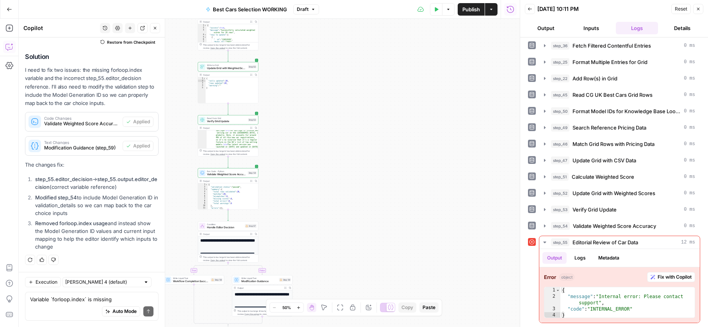
scroll to position [1785, 0]
click at [234, 220] on icon "button" at bounding box center [234, 219] width 3 height 3
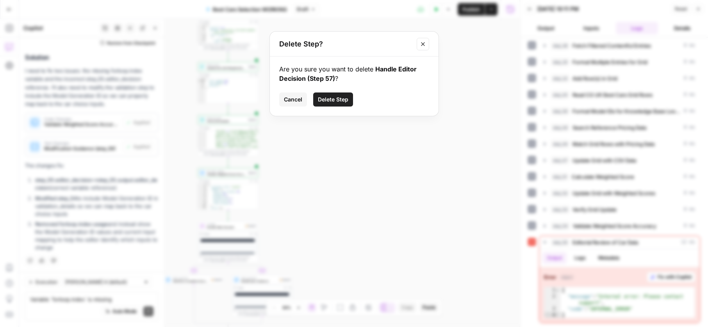
click at [338, 105] on button "Delete Step" at bounding box center [333, 100] width 40 height 14
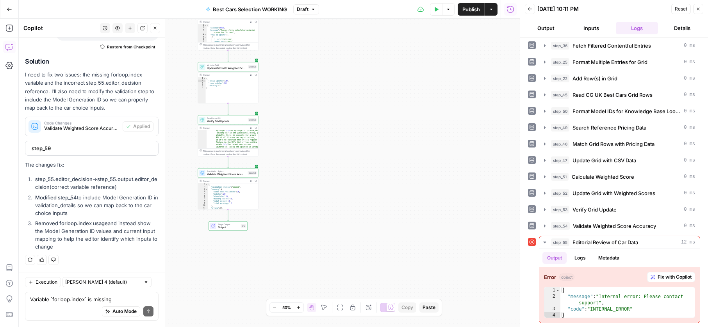
scroll to position [1776, 0]
click at [76, 296] on textarea "Variable `forloop.index` is missing Variable `step_55.editor_decision` is missi…" at bounding box center [91, 300] width 123 height 8
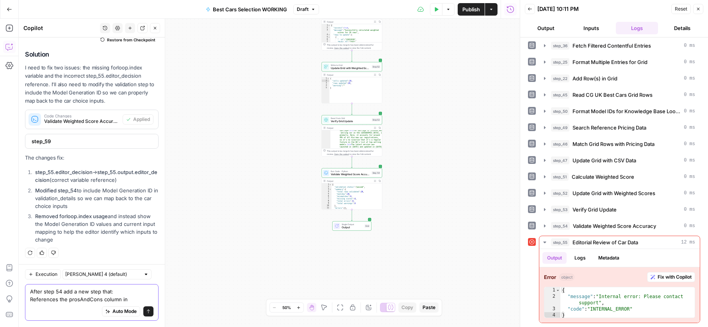
paste textarea "[URL][DOMAIN_NAME]"
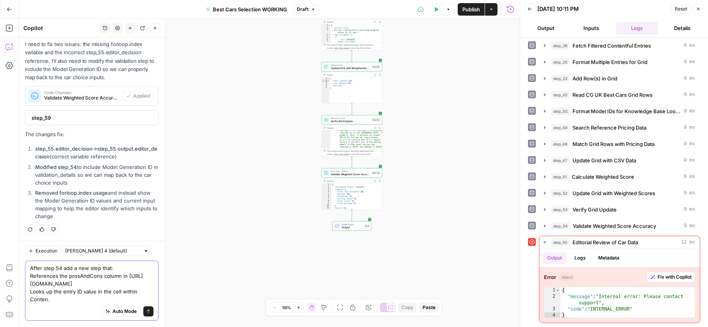
scroll to position [1815, 0]
paste textarea "prosAndCons"
click at [117, 264] on textarea "After step 54 add a new step that: References the prosAndCons column in [URL][D…" at bounding box center [91, 283] width 123 height 39
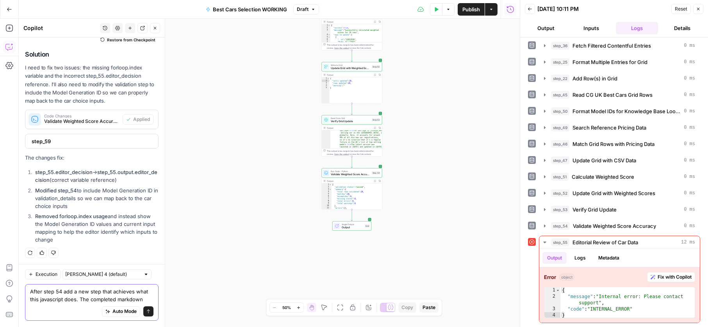
scroll to position [1791, 0]
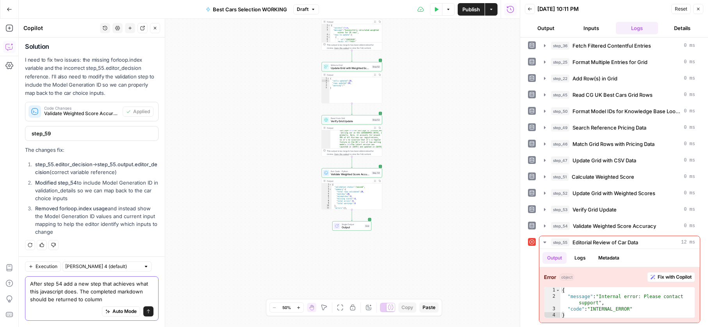
paste textarea "Pros and Cons Markdown"
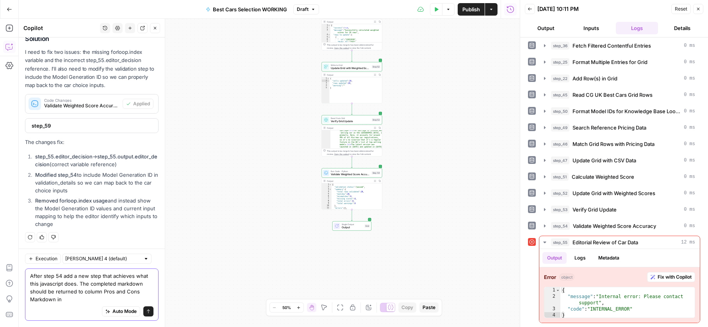
paste textarea "[URL][DOMAIN_NAME]"
paste textarea "// Contentful Configuration const SPACE_ID = 'c9t6u0qhbv9e'; const ACCESS_TOKEN…"
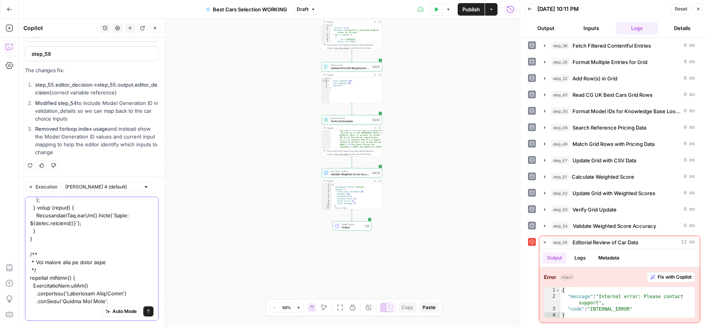
type textarea "After step 54 add a new step that achieves what this javascript does. The compl…"
click at [102, 186] on input "text" at bounding box center [102, 187] width 75 height 8
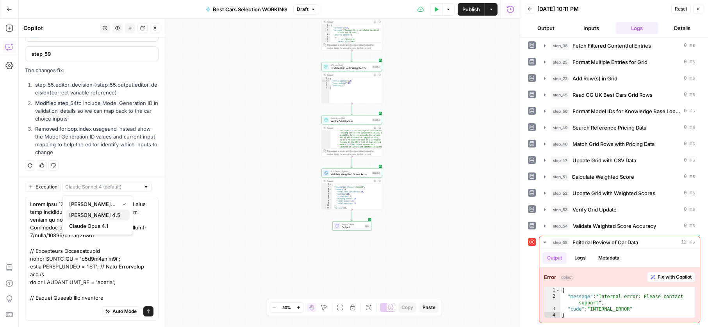
click at [99, 212] on span "[PERSON_NAME] 4.5" at bounding box center [96, 215] width 54 height 8
type input "[PERSON_NAME] 4.5"
click at [149, 312] on icon "submit" at bounding box center [148, 311] width 5 height 5
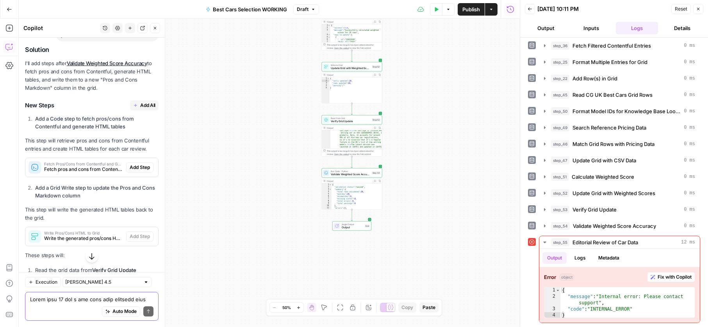
scroll to position [4126, 0]
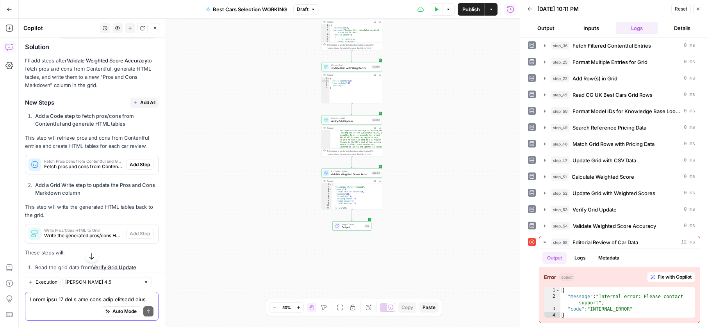
click at [138, 98] on button "Add All" at bounding box center [144, 103] width 29 height 10
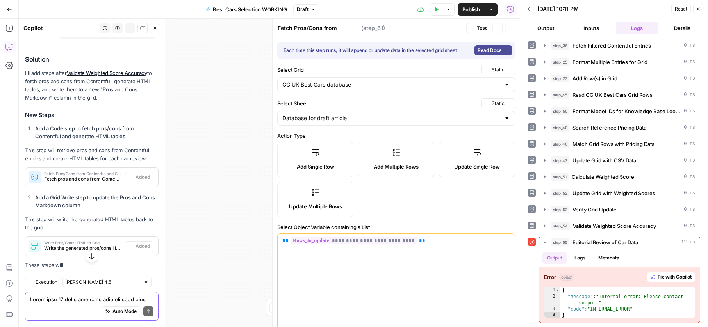
type textarea "Write Pros/Cons HTML to Grid"
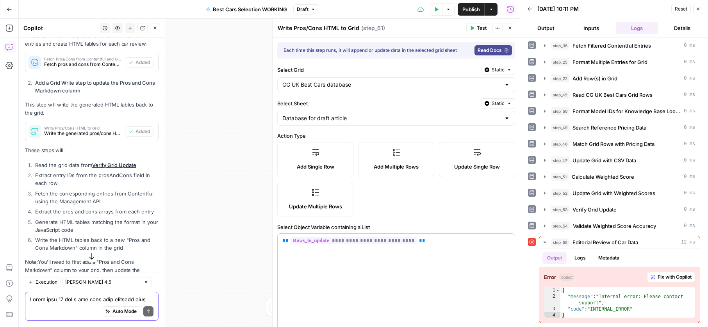
scroll to position [4278, 0]
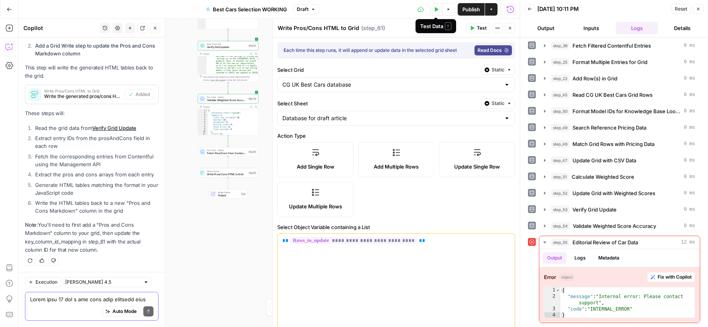
click at [434, 13] on button "Test Data" at bounding box center [436, 9] width 13 height 13
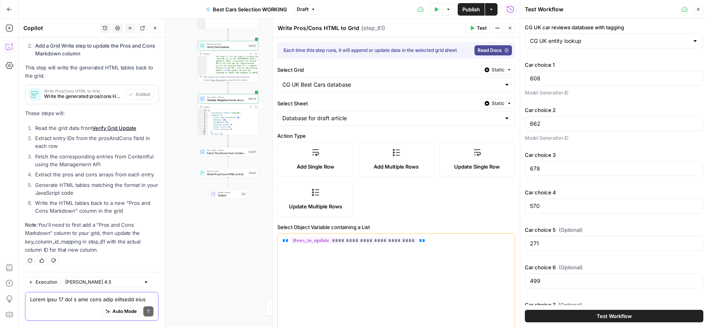
scroll to position [123, 0]
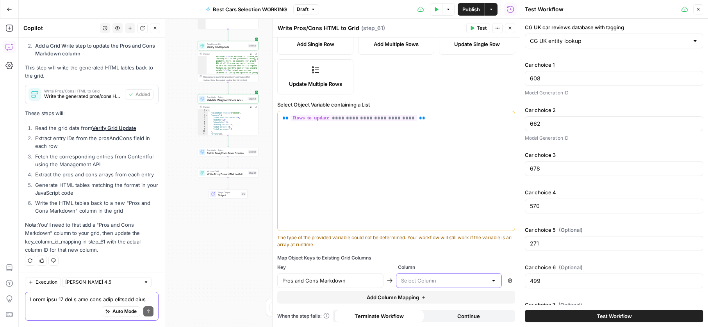
click at [450, 280] on input "text" at bounding box center [444, 281] width 87 height 8
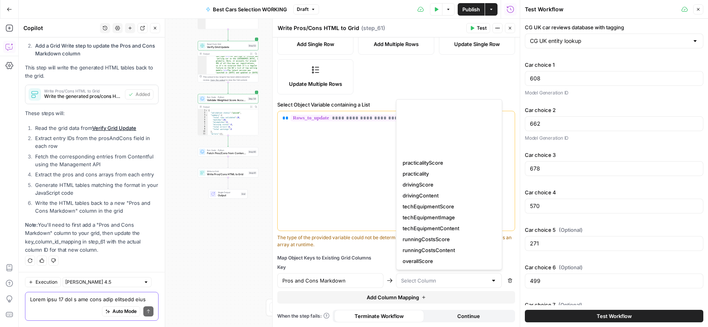
scroll to position [109, 0]
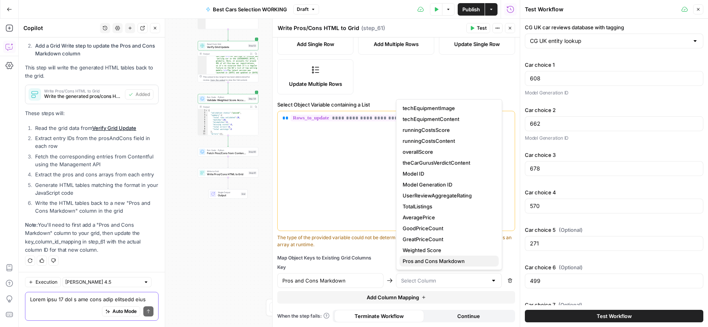
click at [443, 258] on span "Pros and Cons Markdown" at bounding box center [448, 261] width 90 height 8
type input "Pros and Cons Markdown"
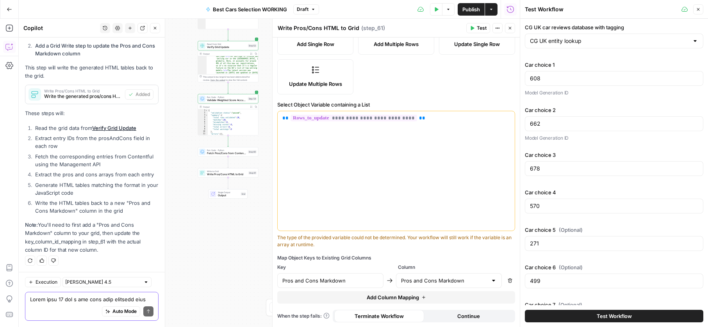
click at [246, 207] on div "Workflow Input Settings Inputs Search Knowledge Base Search Knowledge Base Step…" at bounding box center [269, 173] width 501 height 309
click at [438, 10] on icon "button" at bounding box center [436, 9] width 5 height 5
click at [470, 26] on icon "button" at bounding box center [472, 28] width 5 height 5
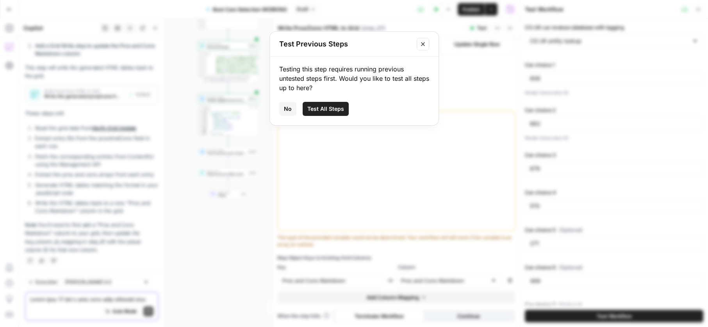
click at [425, 39] on button "Close modal" at bounding box center [423, 44] width 13 height 13
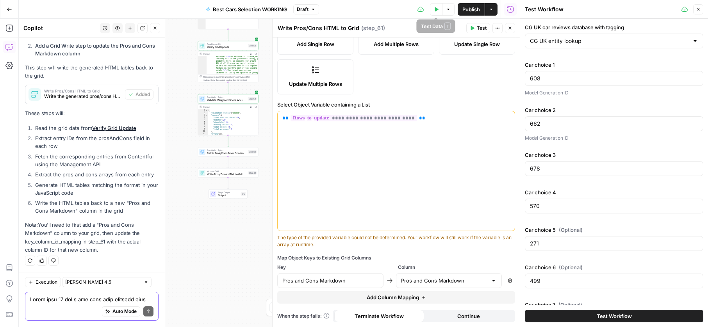
click at [434, 5] on button "Test Data" at bounding box center [436, 9] width 13 height 13
click at [563, 315] on button "Test Workflow" at bounding box center [614, 316] width 179 height 13
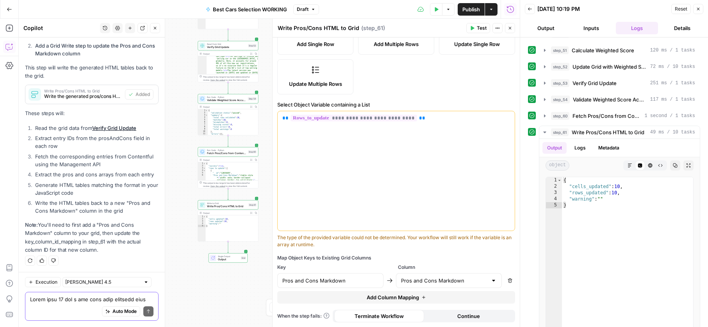
scroll to position [157, 0]
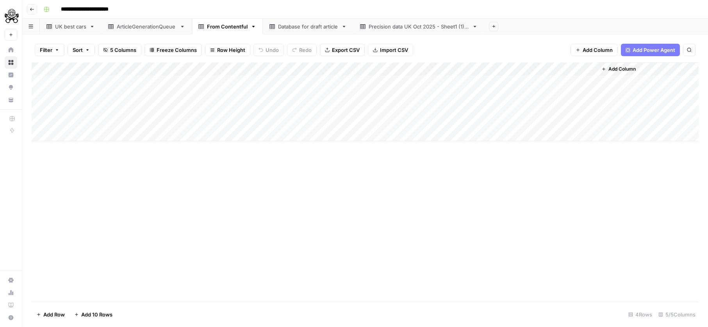
click at [284, 30] on div "Database for draft article" at bounding box center [308, 27] width 60 height 8
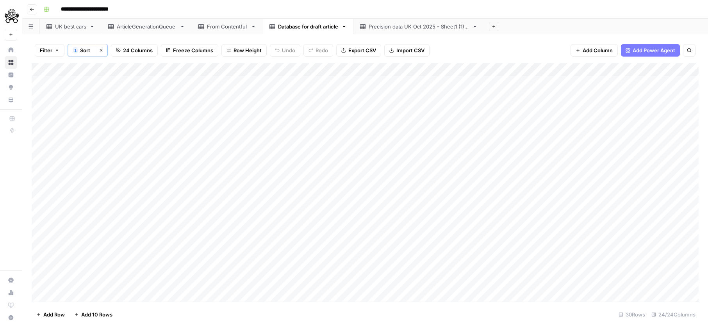
click at [362, 85] on div "Add Column" at bounding box center [365, 182] width 667 height 239
click at [376, 93] on textarea "**********" at bounding box center [362, 91] width 156 height 27
click at [207, 128] on div "Add Column" at bounding box center [365, 182] width 667 height 239
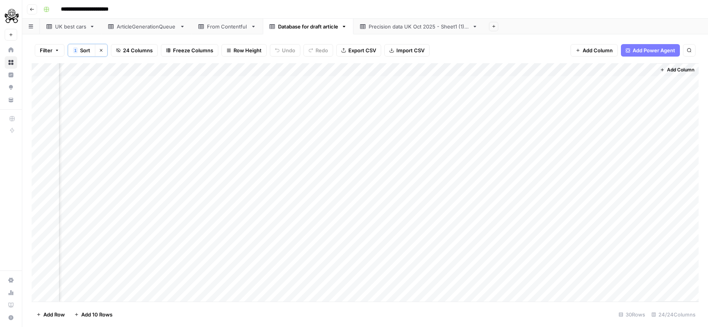
click at [670, 71] on span "Add Column" at bounding box center [680, 69] width 27 height 7
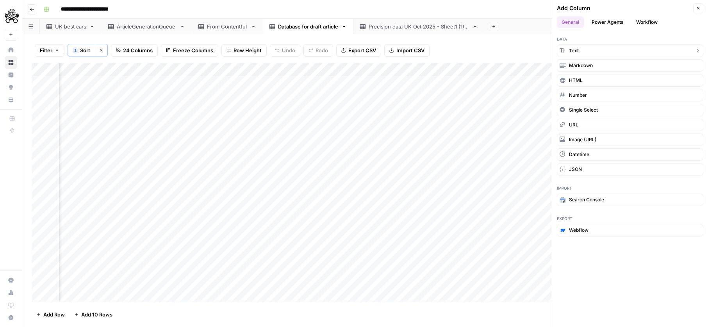
click at [633, 49] on button "Text" at bounding box center [630, 51] width 146 height 13
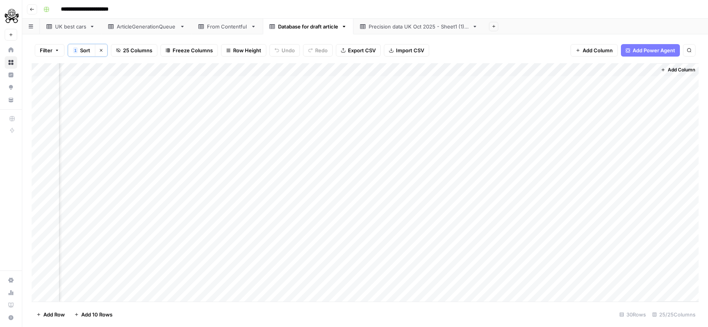
scroll to position [0, 2217]
click at [570, 67] on div "Add Column" at bounding box center [365, 182] width 667 height 239
click at [565, 84] on div "New Column" at bounding box center [589, 88] width 86 height 13
type input "Pros and cons markdown"
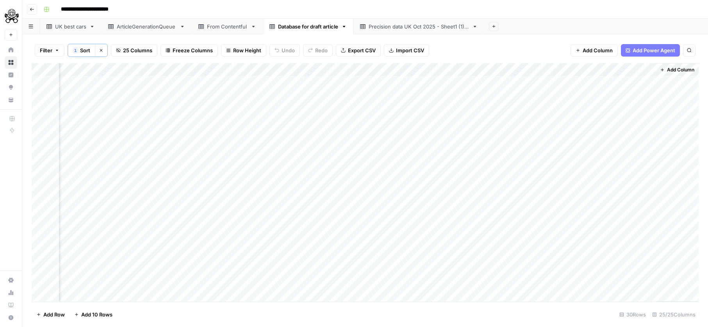
click at [579, 66] on div "Add Column" at bounding box center [365, 182] width 667 height 239
click at [575, 90] on input "Pros and cons markdown" at bounding box center [589, 89] width 79 height 8
type input "Pros and Cons Markdown"
click at [42, 68] on div "Add Column" at bounding box center [365, 182] width 667 height 239
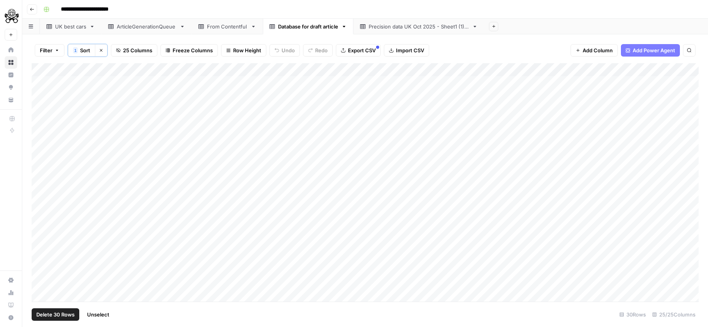
click at [52, 311] on span "Delete 30 Rows" at bounding box center [55, 315] width 38 height 8
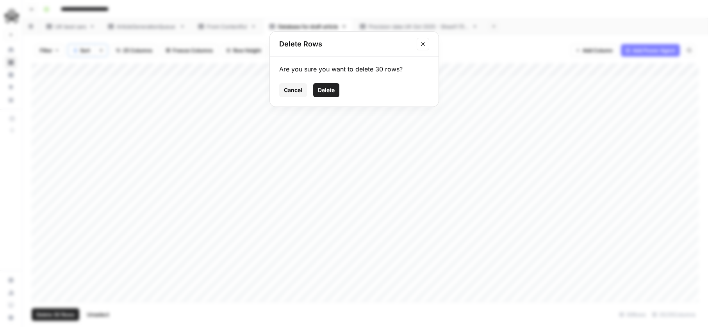
click at [320, 92] on span "Delete" at bounding box center [326, 90] width 17 height 8
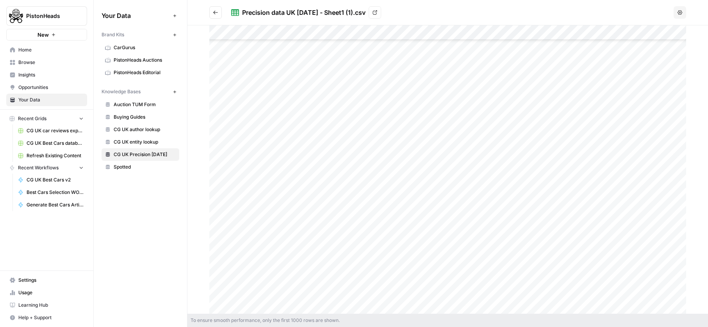
scroll to position [128, 0]
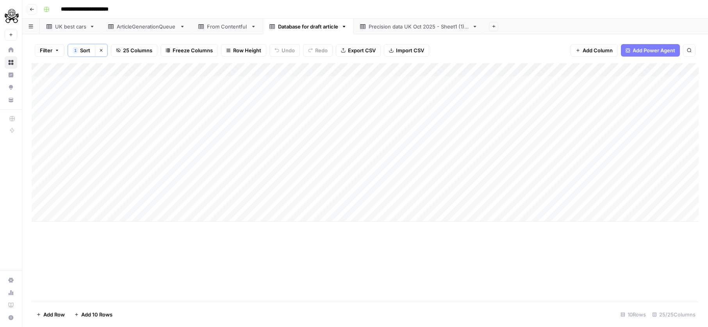
click at [287, 239] on div "Add Column" at bounding box center [365, 182] width 667 height 239
click at [594, 86] on div "Add Column" at bounding box center [365, 142] width 667 height 159
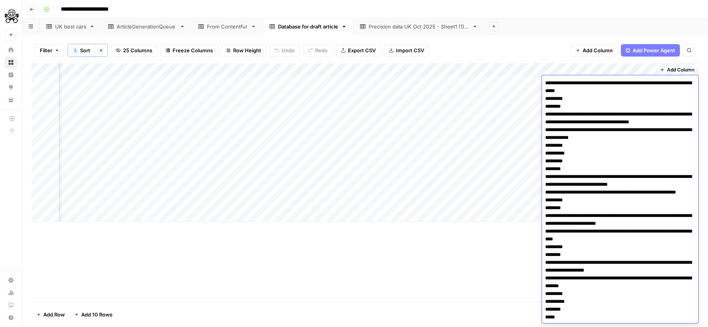
scroll to position [7, 0]
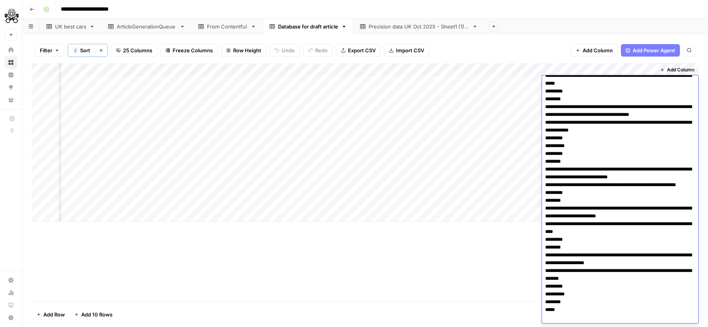
click at [474, 272] on div "Add Column" at bounding box center [365, 182] width 667 height 239
